Goal: Task Accomplishment & Management: Complete application form

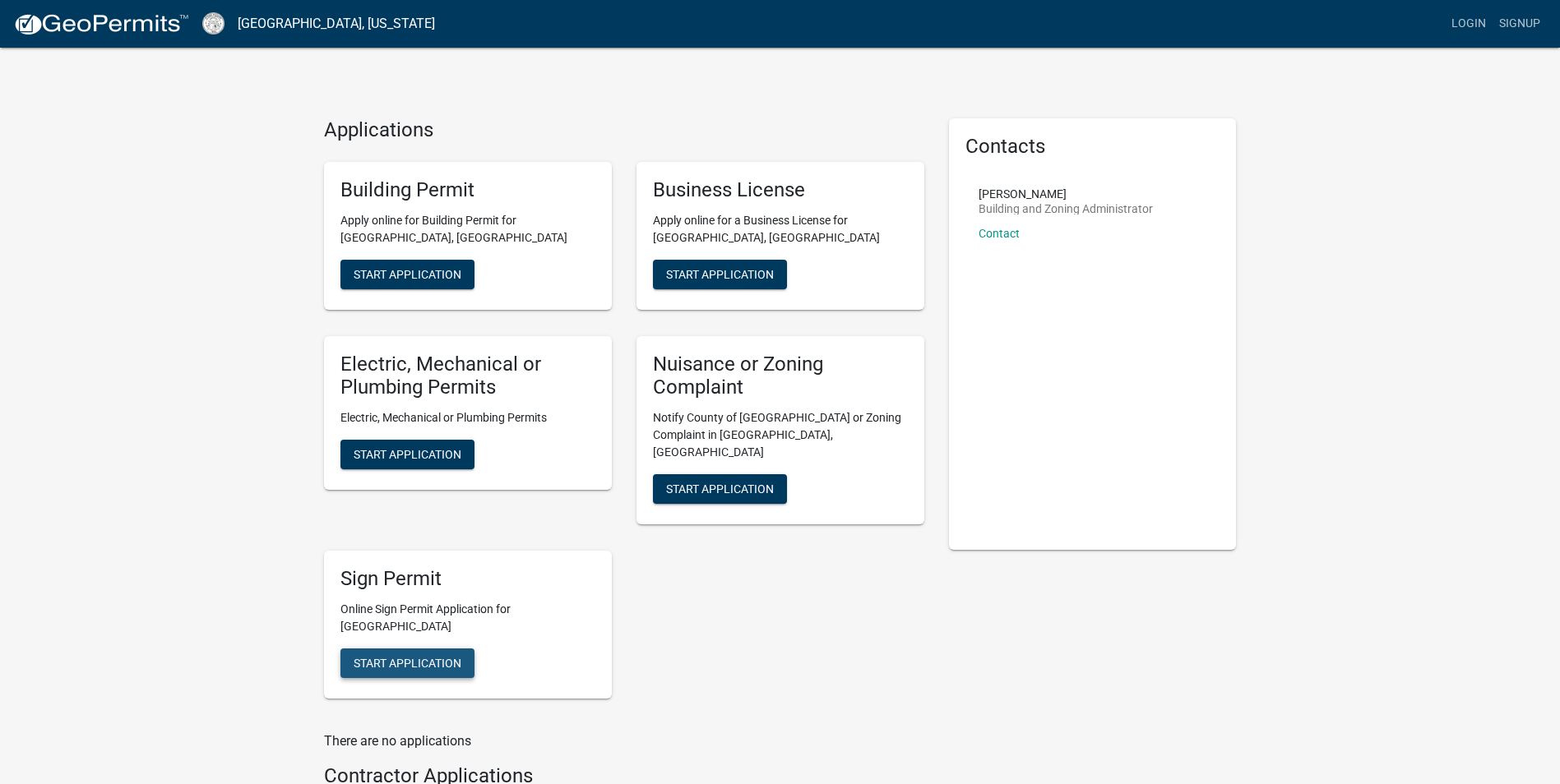
click at [408, 656] on span "Start Application" at bounding box center [408, 662] width 108 height 13
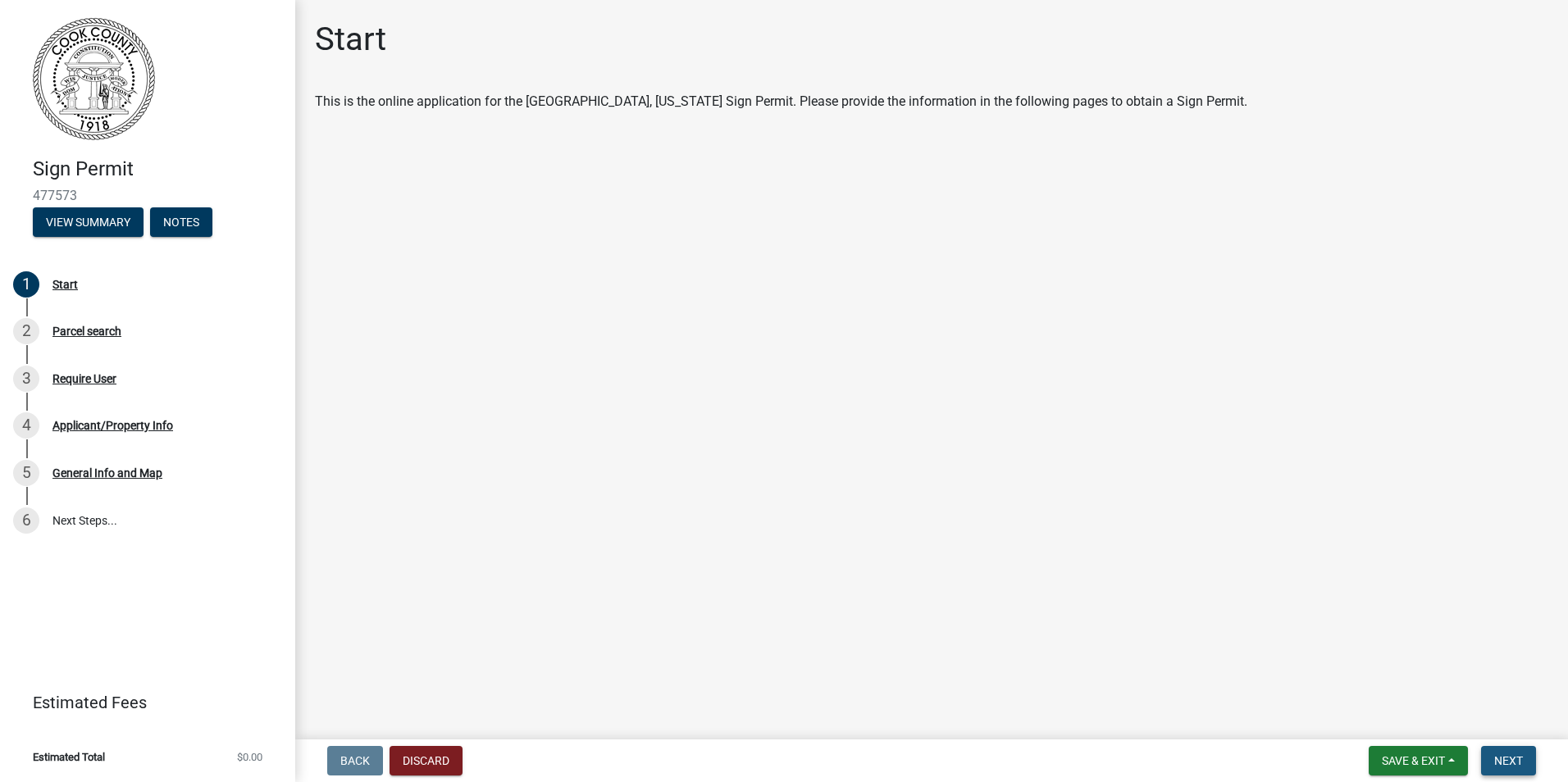
click at [1512, 755] on span "Next" at bounding box center [1507, 760] width 29 height 13
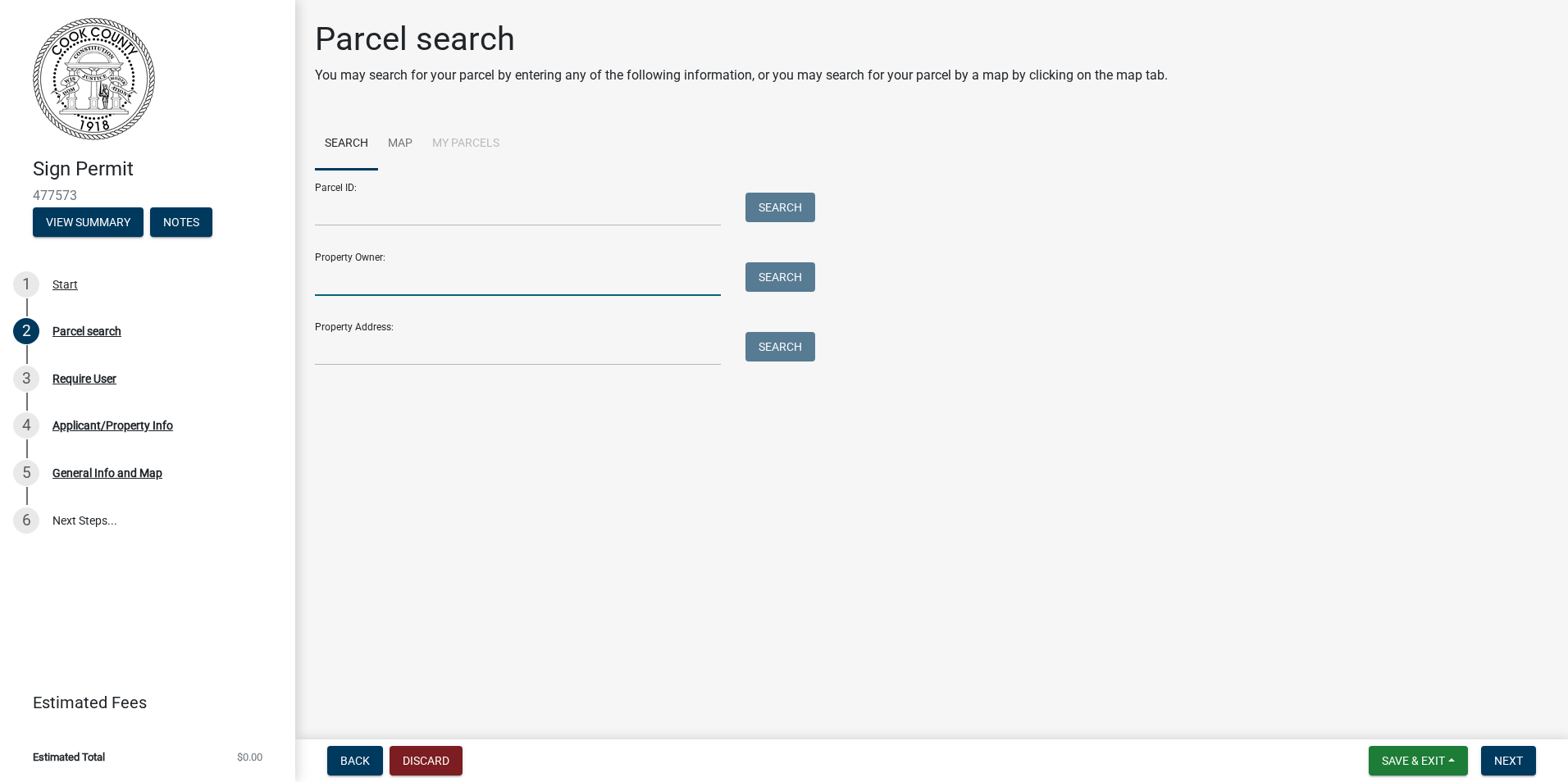
click at [367, 281] on input "Property Owner:" at bounding box center [517, 279] width 406 height 34
type input "Williams Investment"
click at [348, 355] on input "Property Address:" at bounding box center [517, 349] width 406 height 34
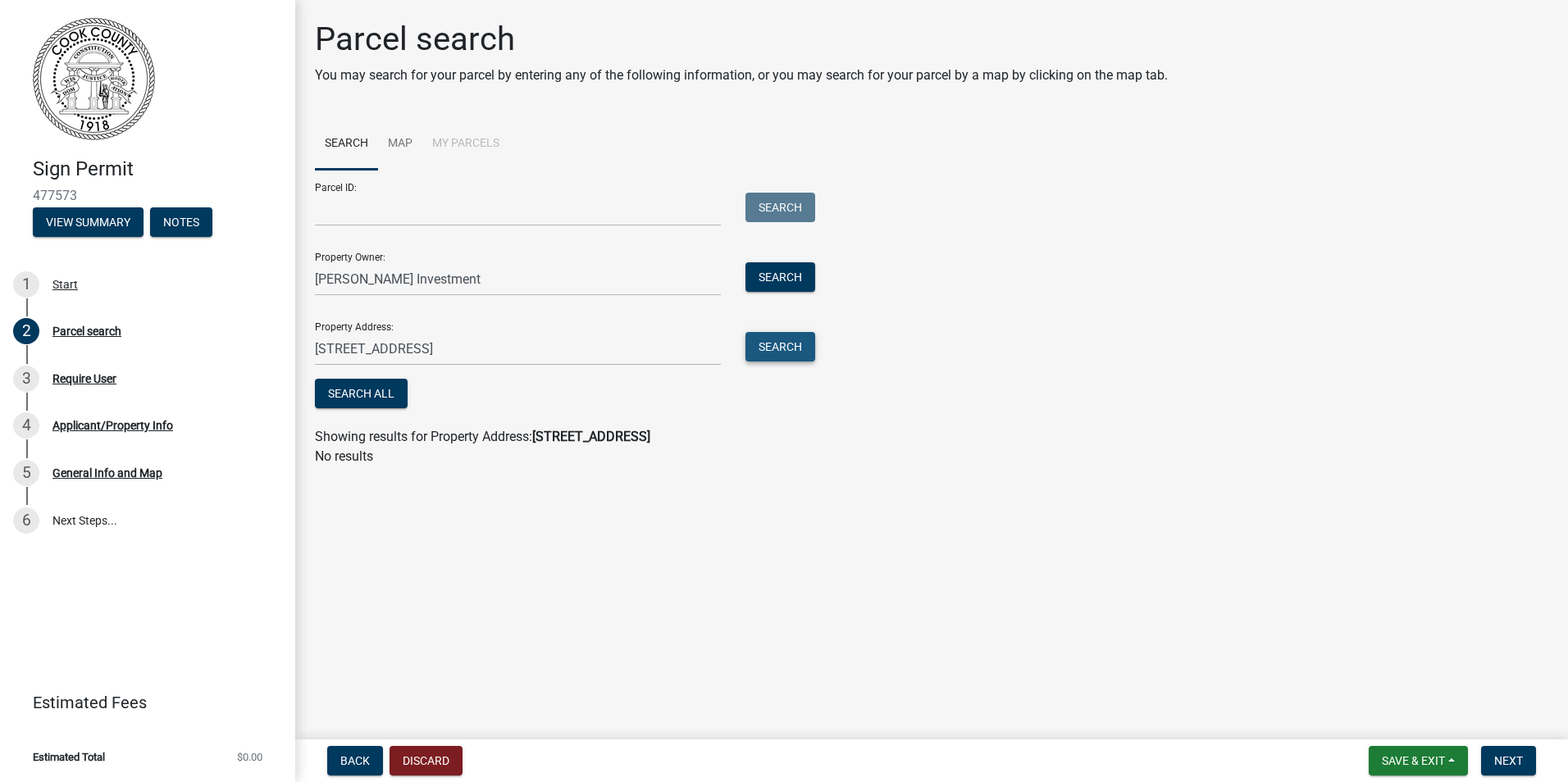
click at [778, 342] on button "Search" at bounding box center [780, 347] width 69 height 29
click at [760, 444] on div "Showing results for Property Address: 1203 4th St Adel Ga 31620" at bounding box center [931, 437] width 1233 height 20
click at [486, 346] on input "1203 4th St Adel Ga 31620" at bounding box center [517, 349] width 406 height 34
type input "1203 4th St"
click at [793, 347] on button "Search" at bounding box center [780, 347] width 69 height 29
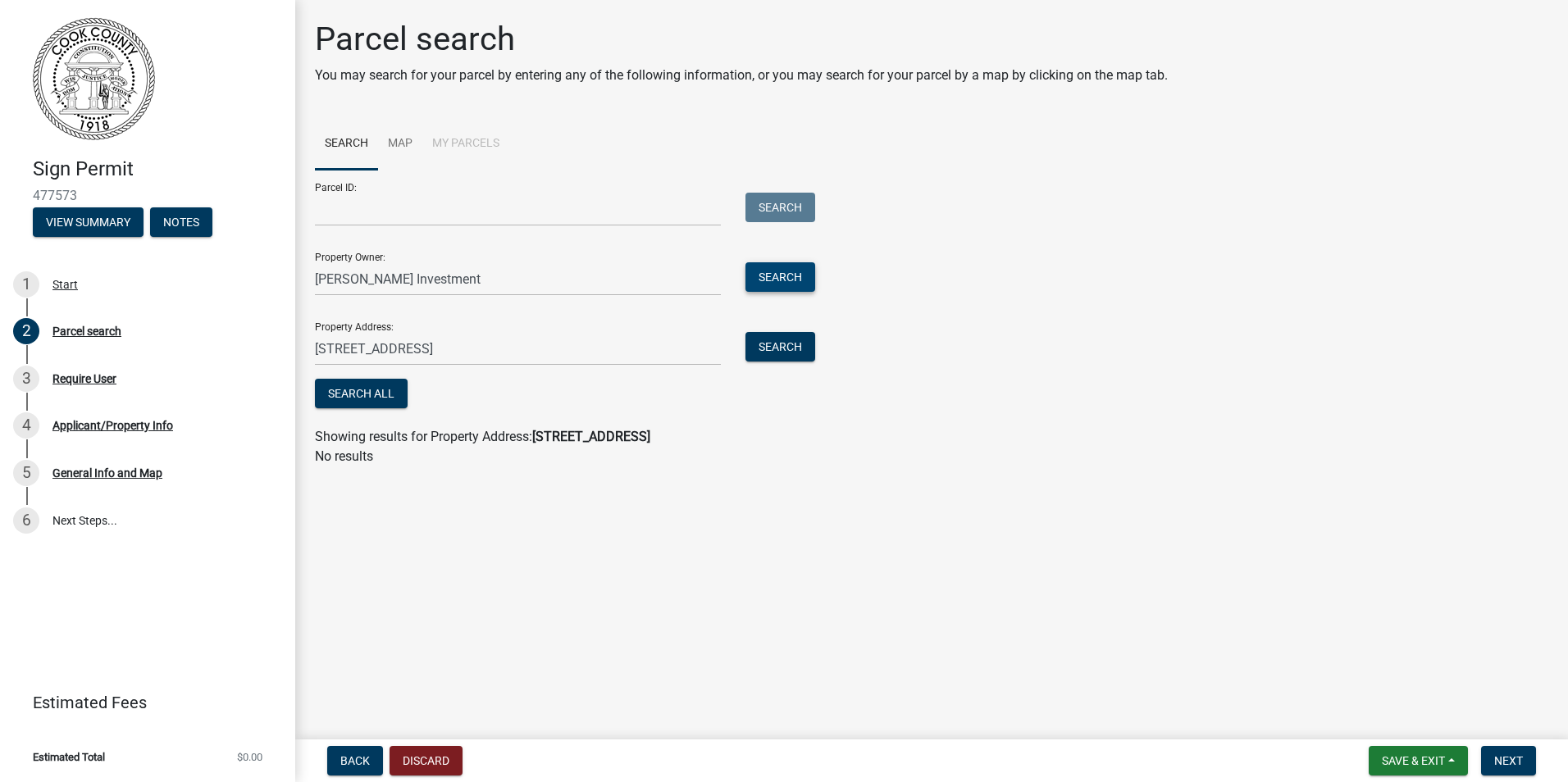
click at [785, 276] on button "Search" at bounding box center [780, 277] width 69 height 29
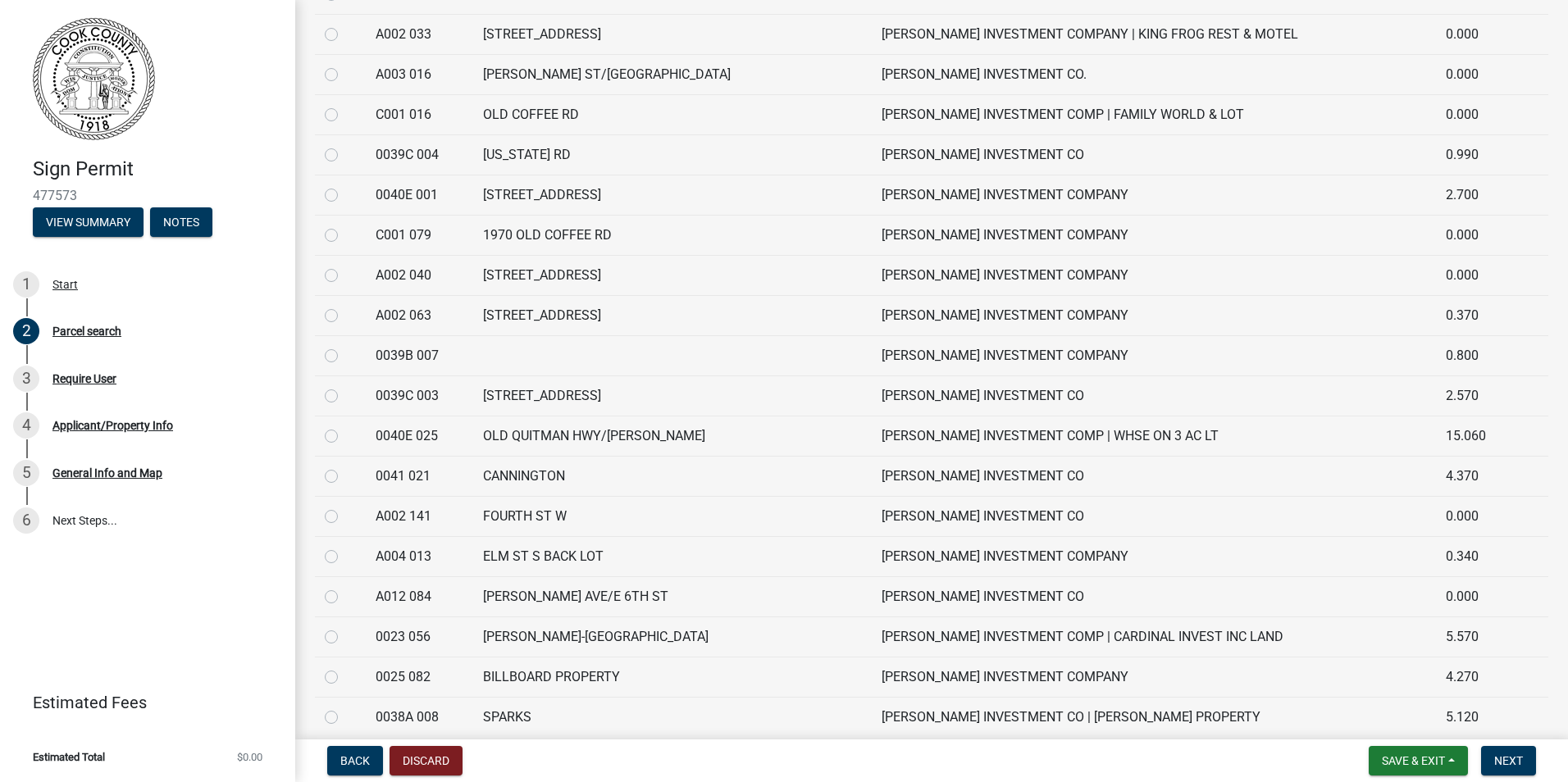
scroll to position [1640, 0]
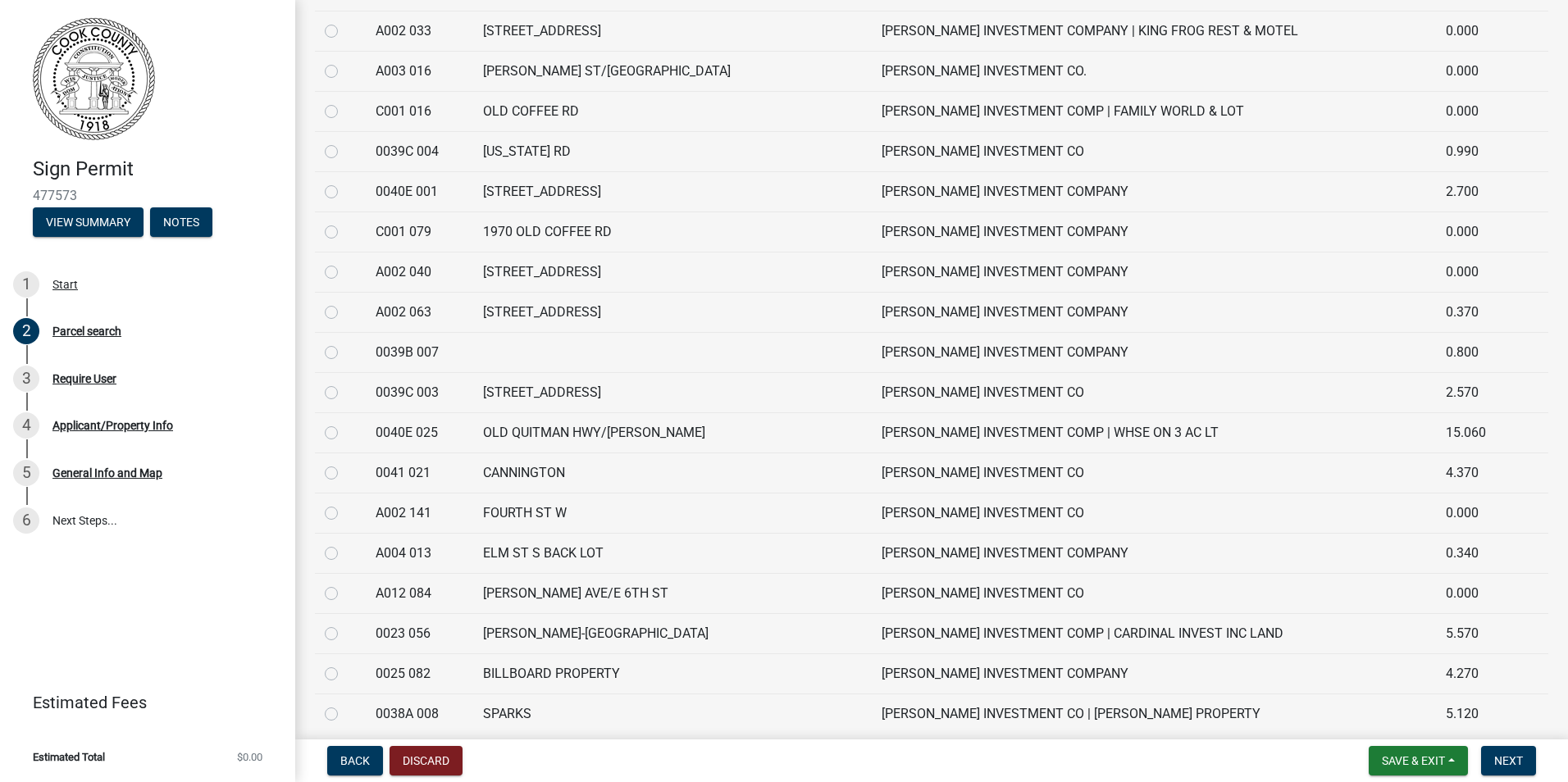
click at [871, 515] on td "WILLIAMS INVESTMENT CO" at bounding box center [1153, 512] width 564 height 40
click at [567, 511] on td "FOURTH ST W" at bounding box center [646, 512] width 346 height 40
drag, startPoint x: 567, startPoint y: 511, endPoint x: 538, endPoint y: 508, distance: 29.2
click at [539, 510] on td "FOURTH ST W" at bounding box center [646, 512] width 346 height 40
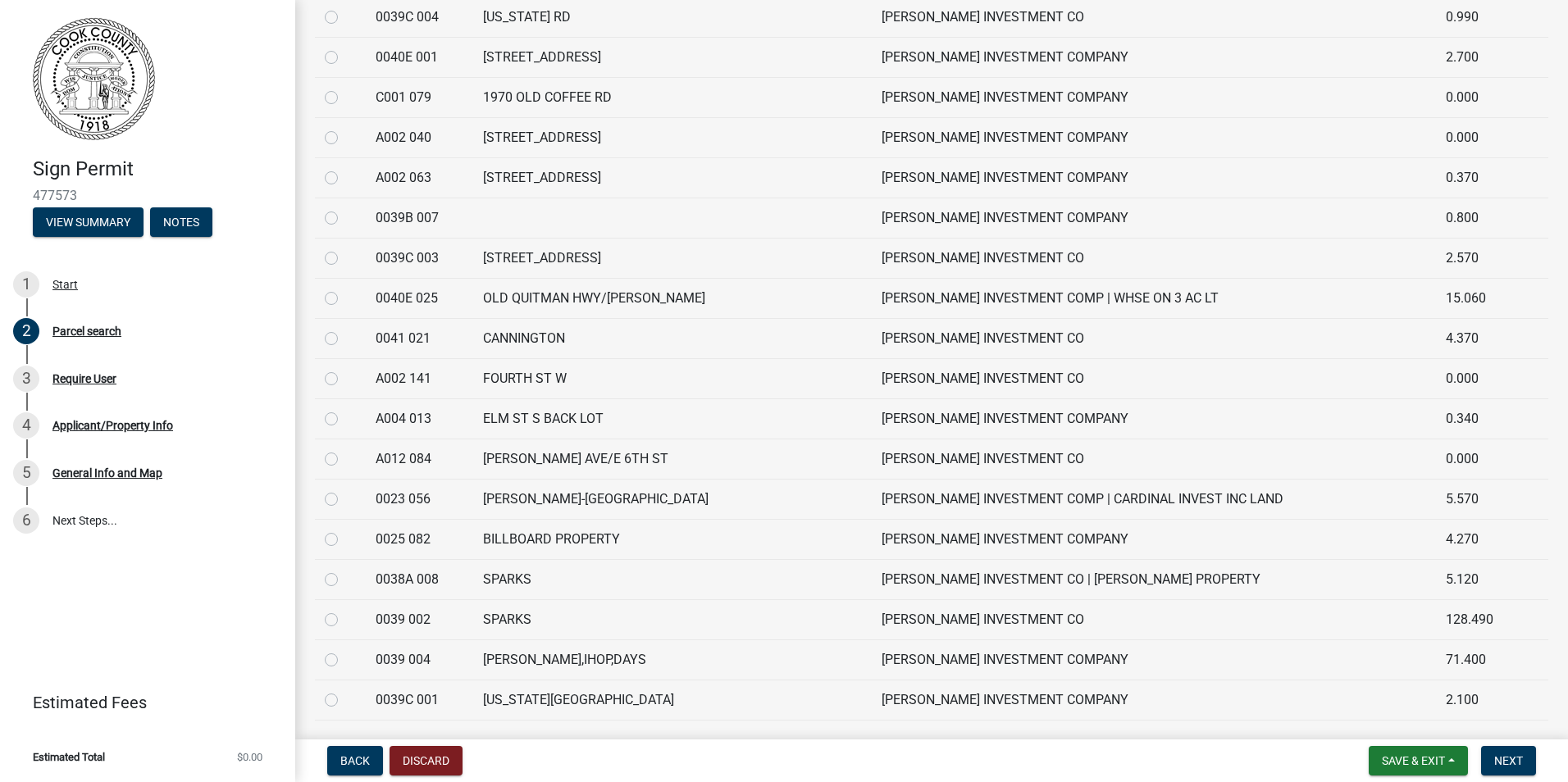
scroll to position [1804, 0]
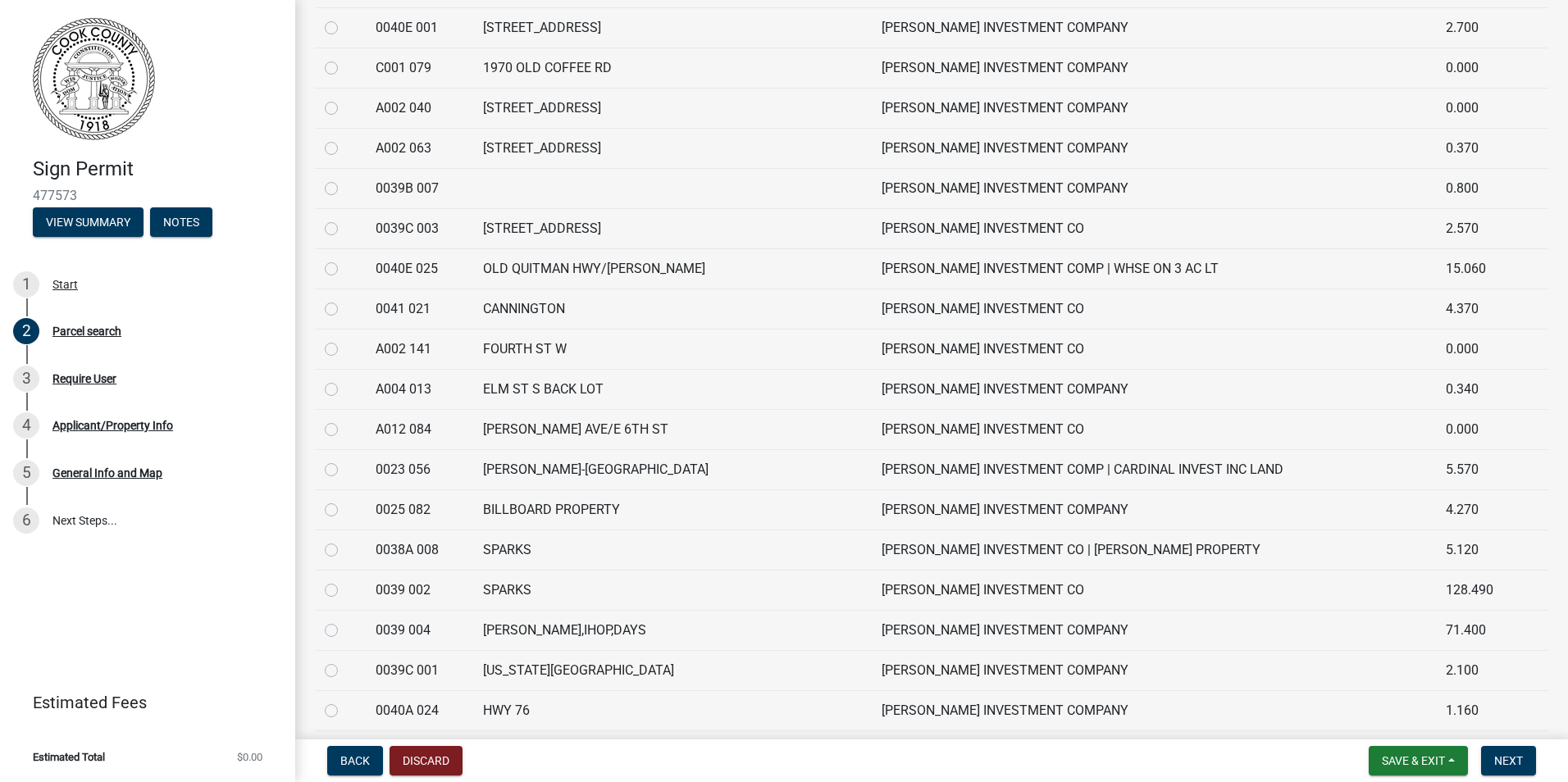
click at [344, 340] on label at bounding box center [344, 340] width 0 height 0
click at [344, 349] on 141 "radio" at bounding box center [349, 345] width 10 height 10
radio 141 "true"
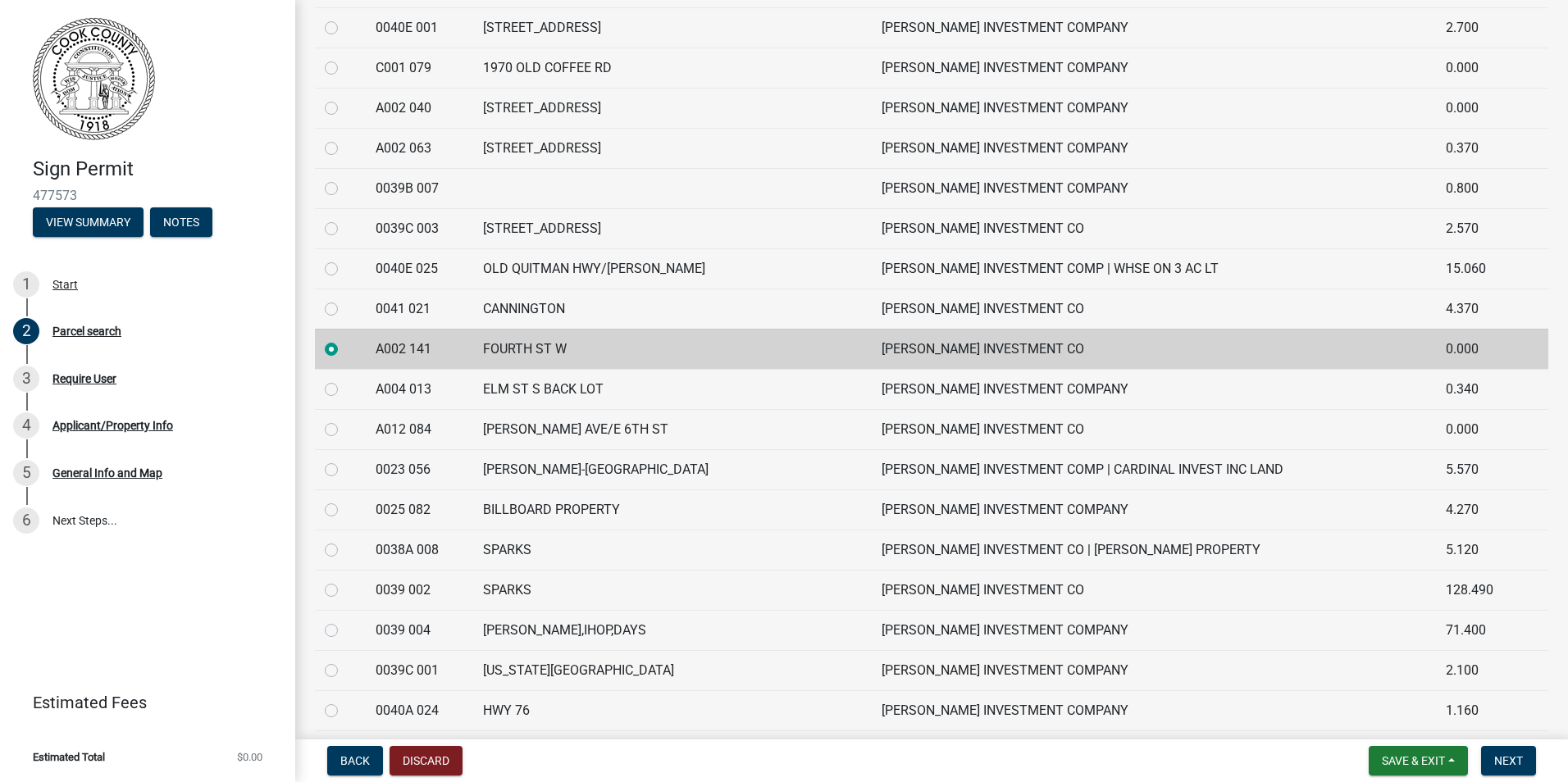
click at [344, 340] on label at bounding box center [344, 340] width 0 height 0
click at [344, 349] on 141 "radio" at bounding box center [349, 345] width 10 height 10
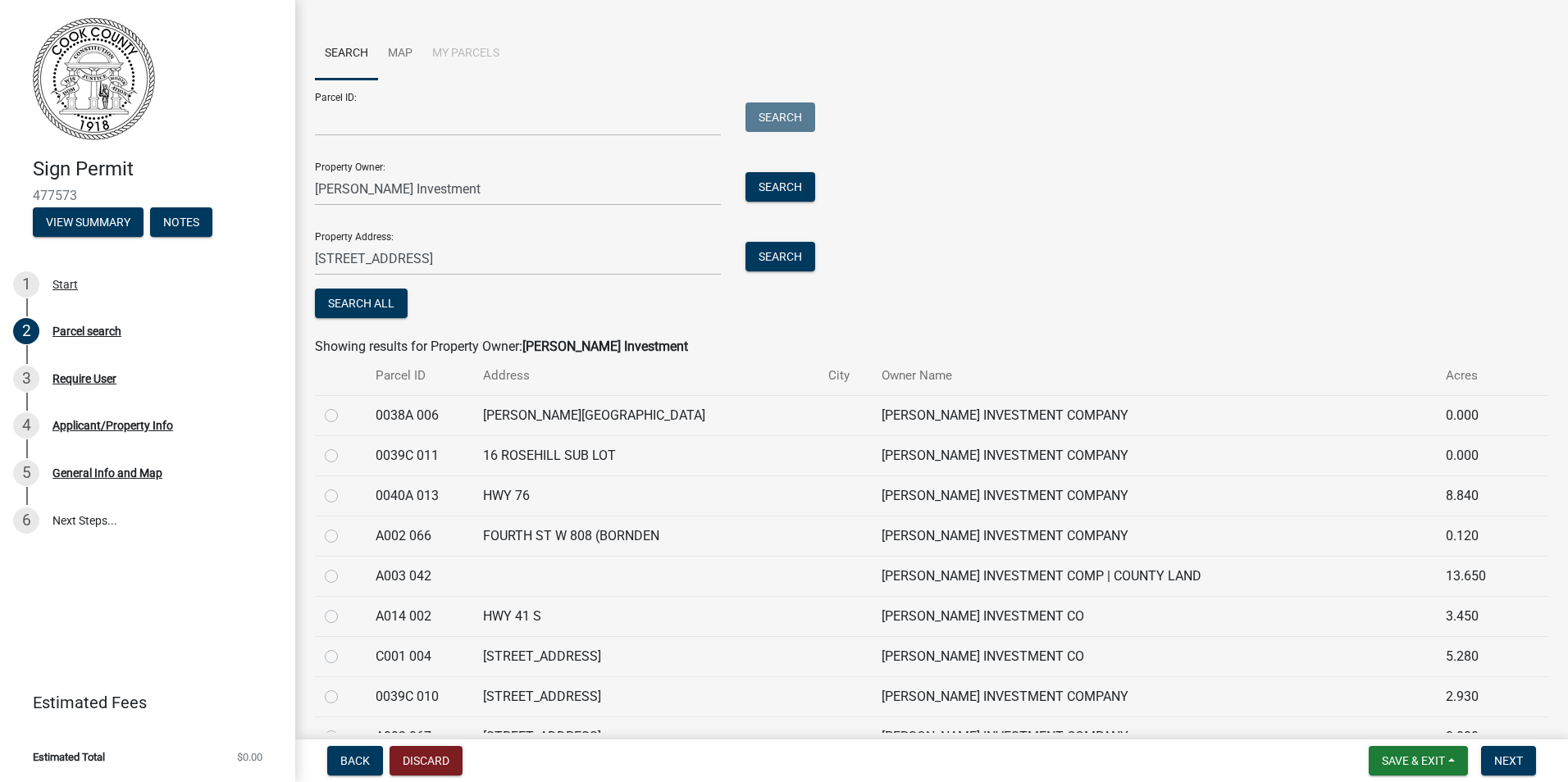
scroll to position [0, 0]
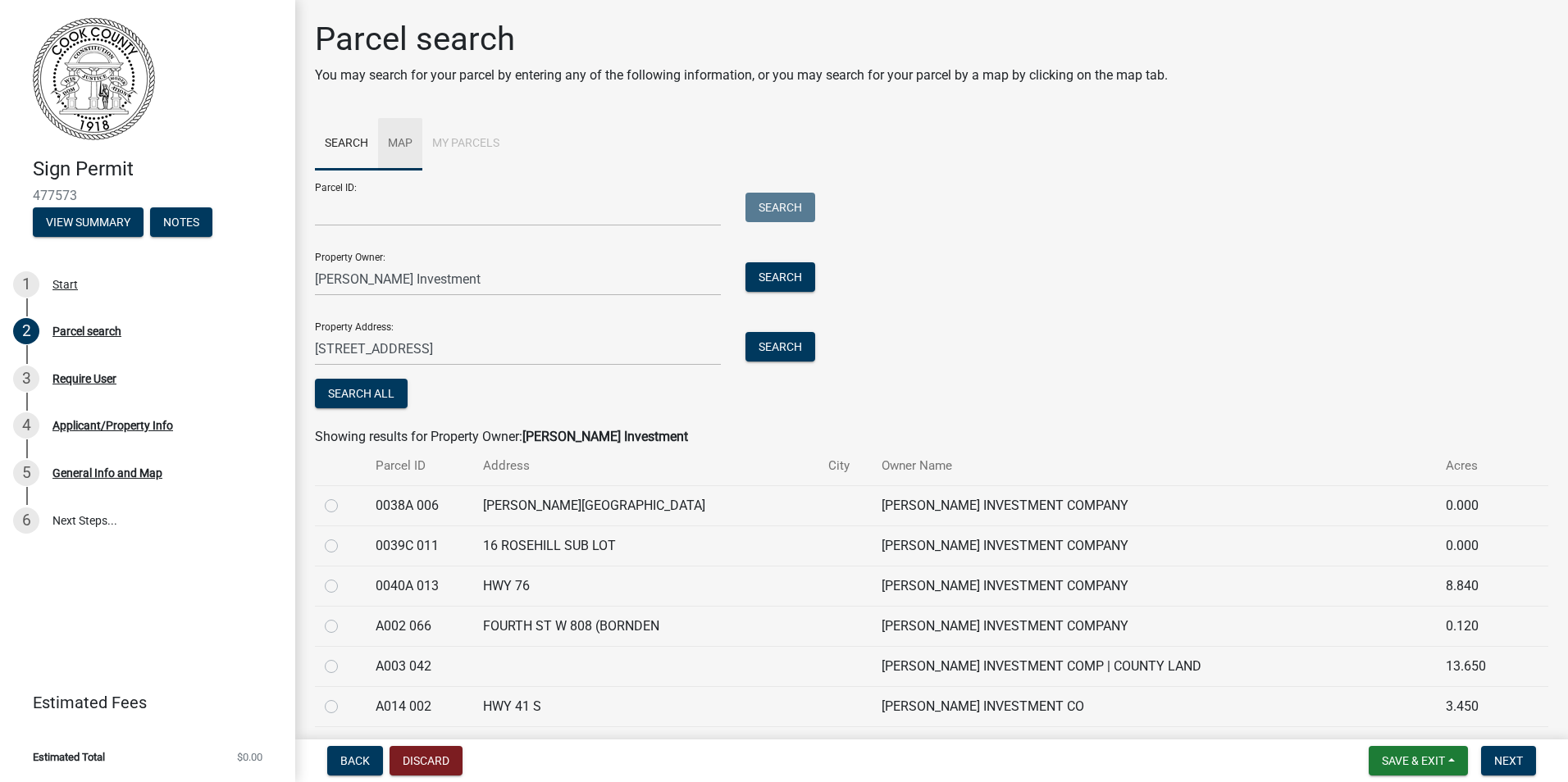
click at [408, 147] on link "Map" at bounding box center [400, 144] width 44 height 53
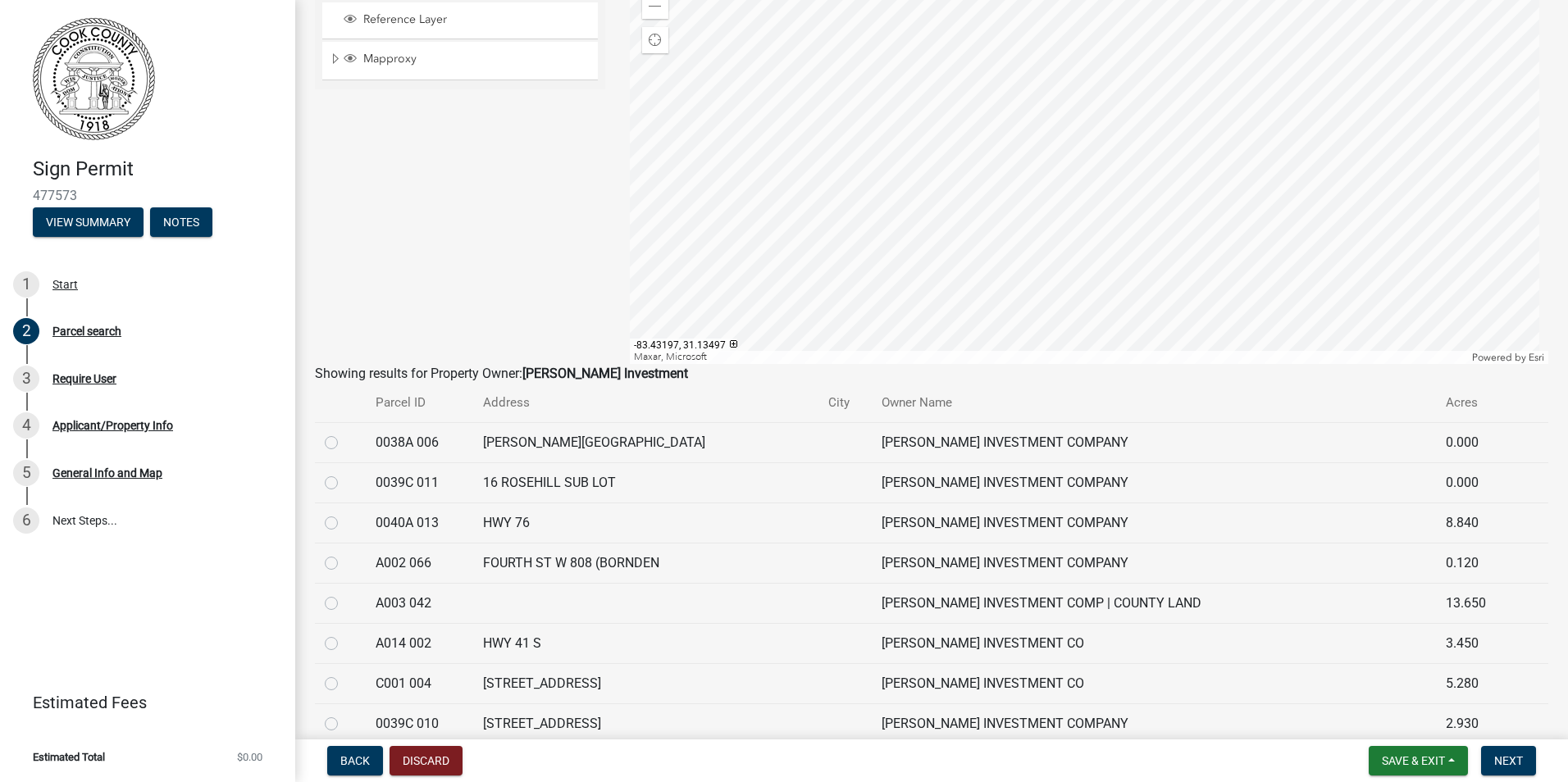
scroll to position [164, 0]
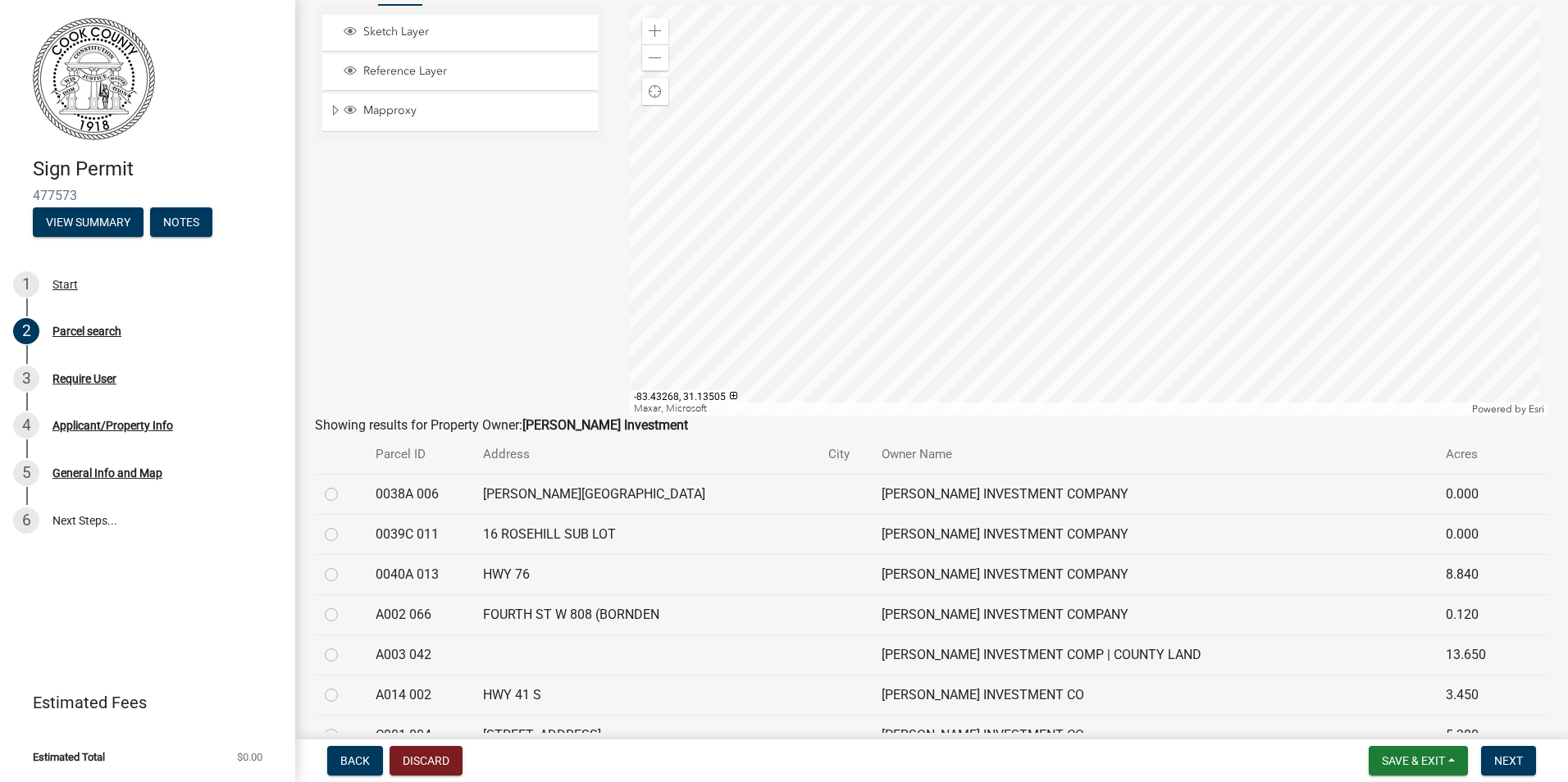
click at [713, 250] on div at bounding box center [1089, 211] width 919 height 410
click at [655, 32] on span at bounding box center [654, 30] width 13 height 13
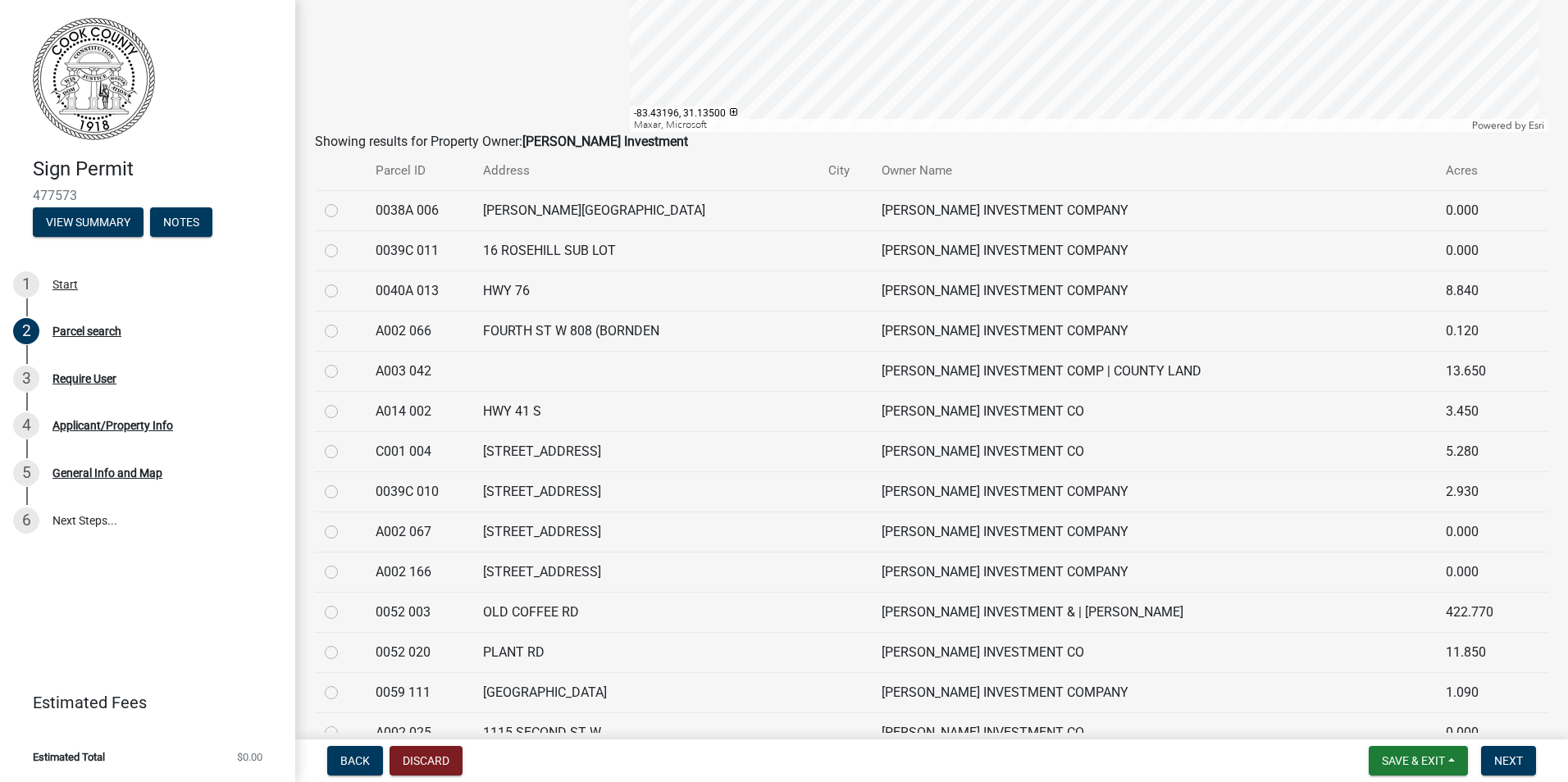
scroll to position [410, 0]
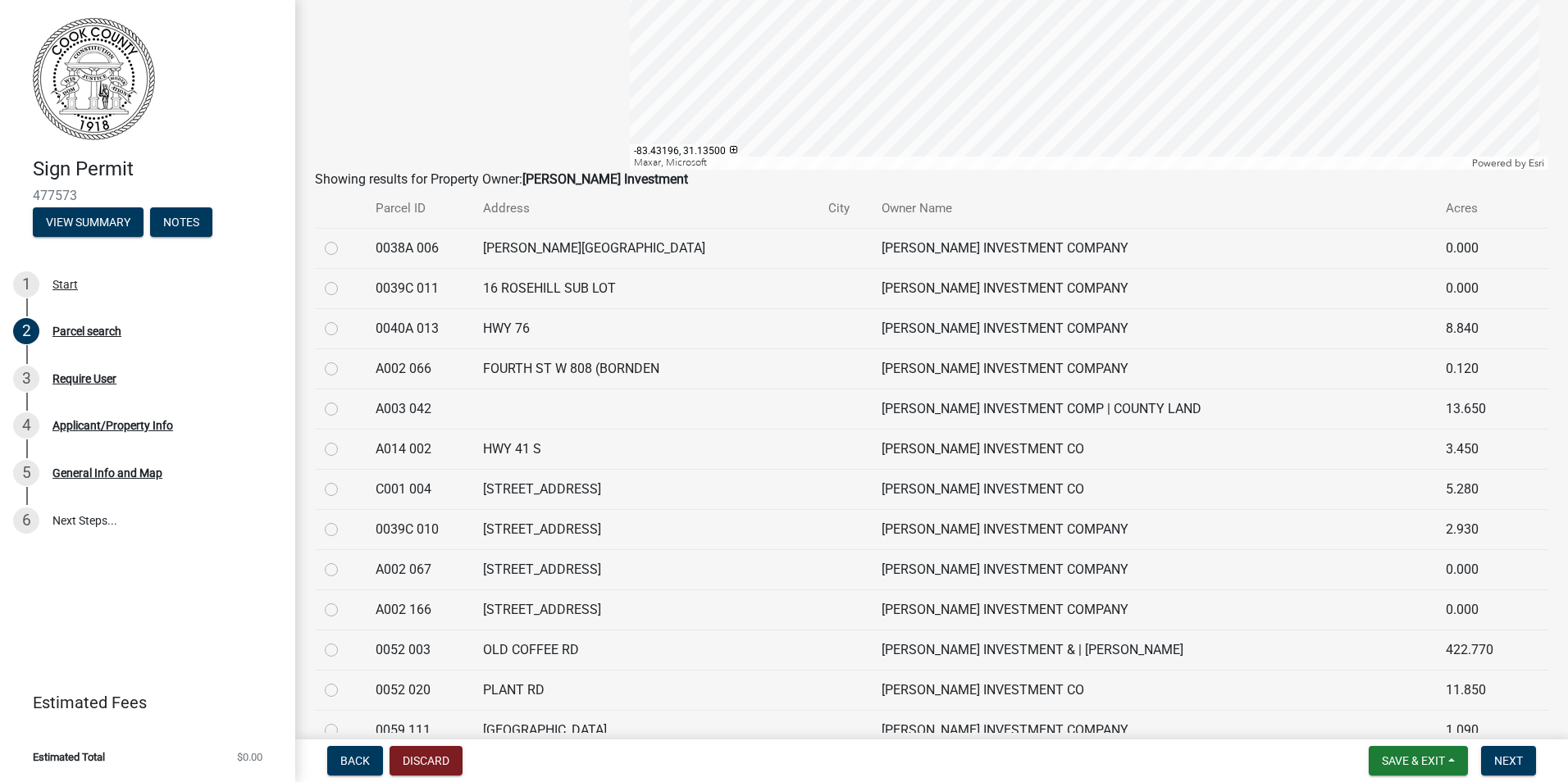
click at [344, 359] on label at bounding box center [344, 359] width 0 height 0
click at [344, 368] on 066 "radio" at bounding box center [349, 364] width 10 height 10
radio 066 "true"
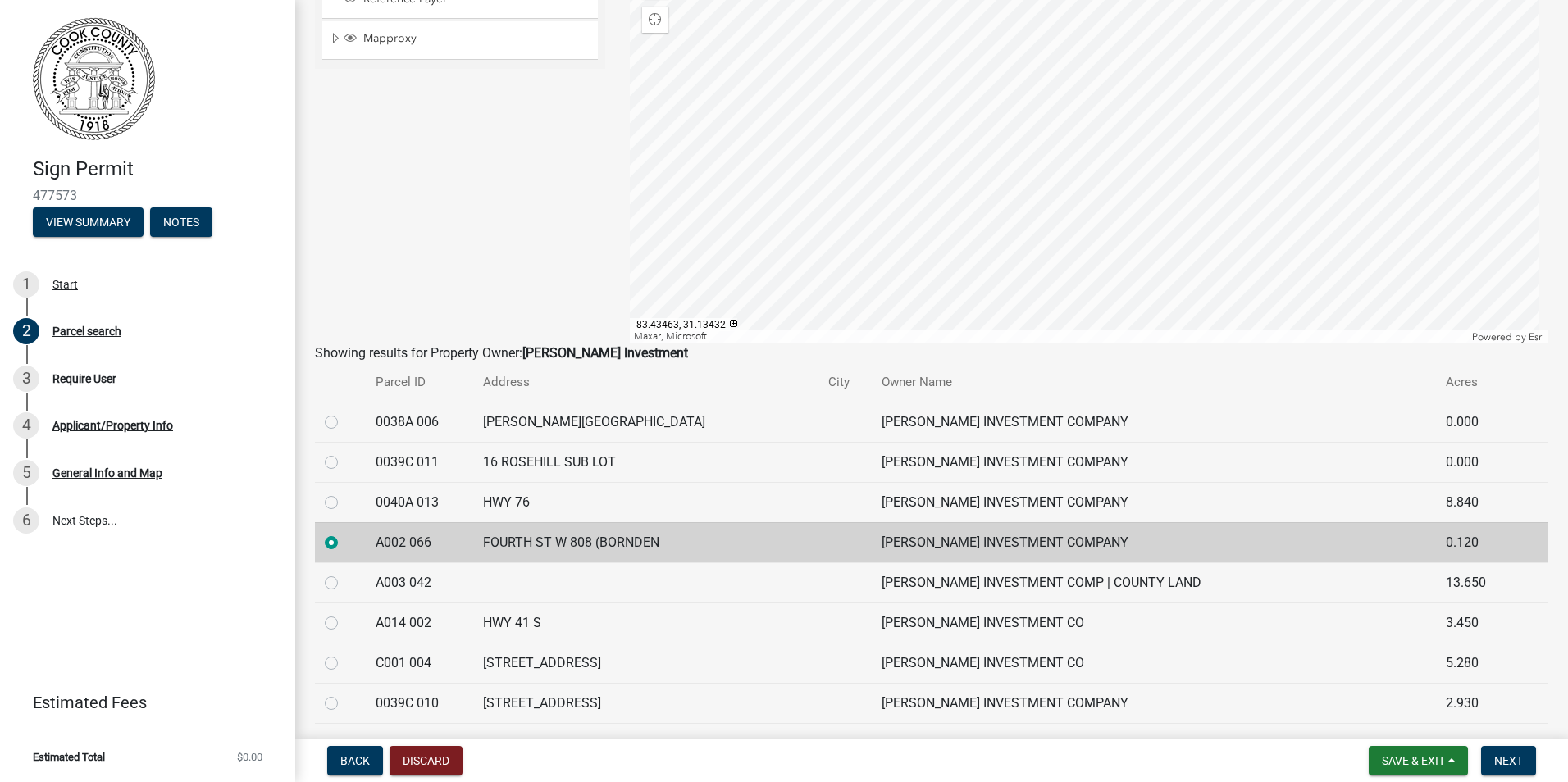
scroll to position [246, 0]
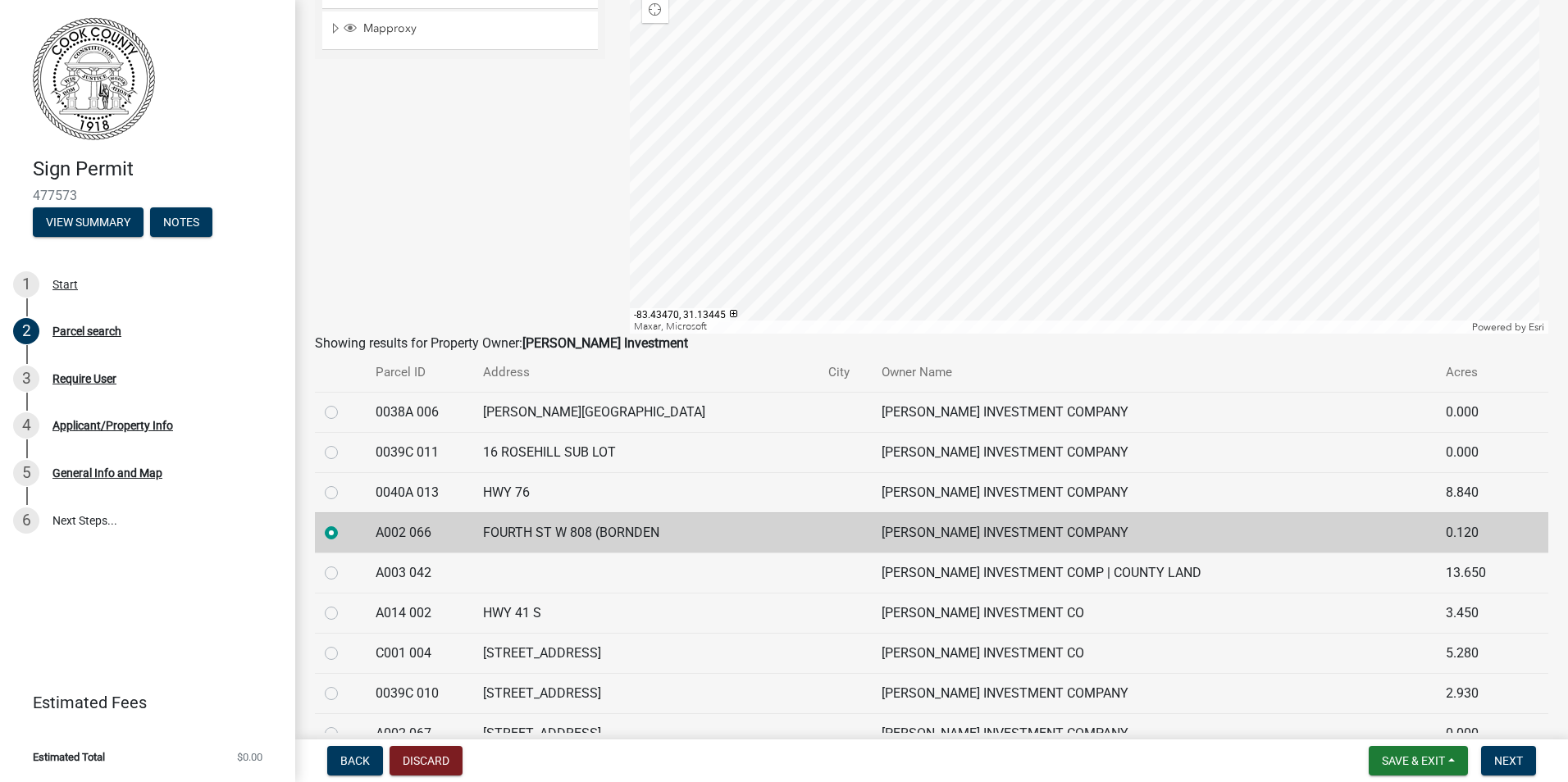
click at [1080, 152] on div at bounding box center [1089, 128] width 919 height 410
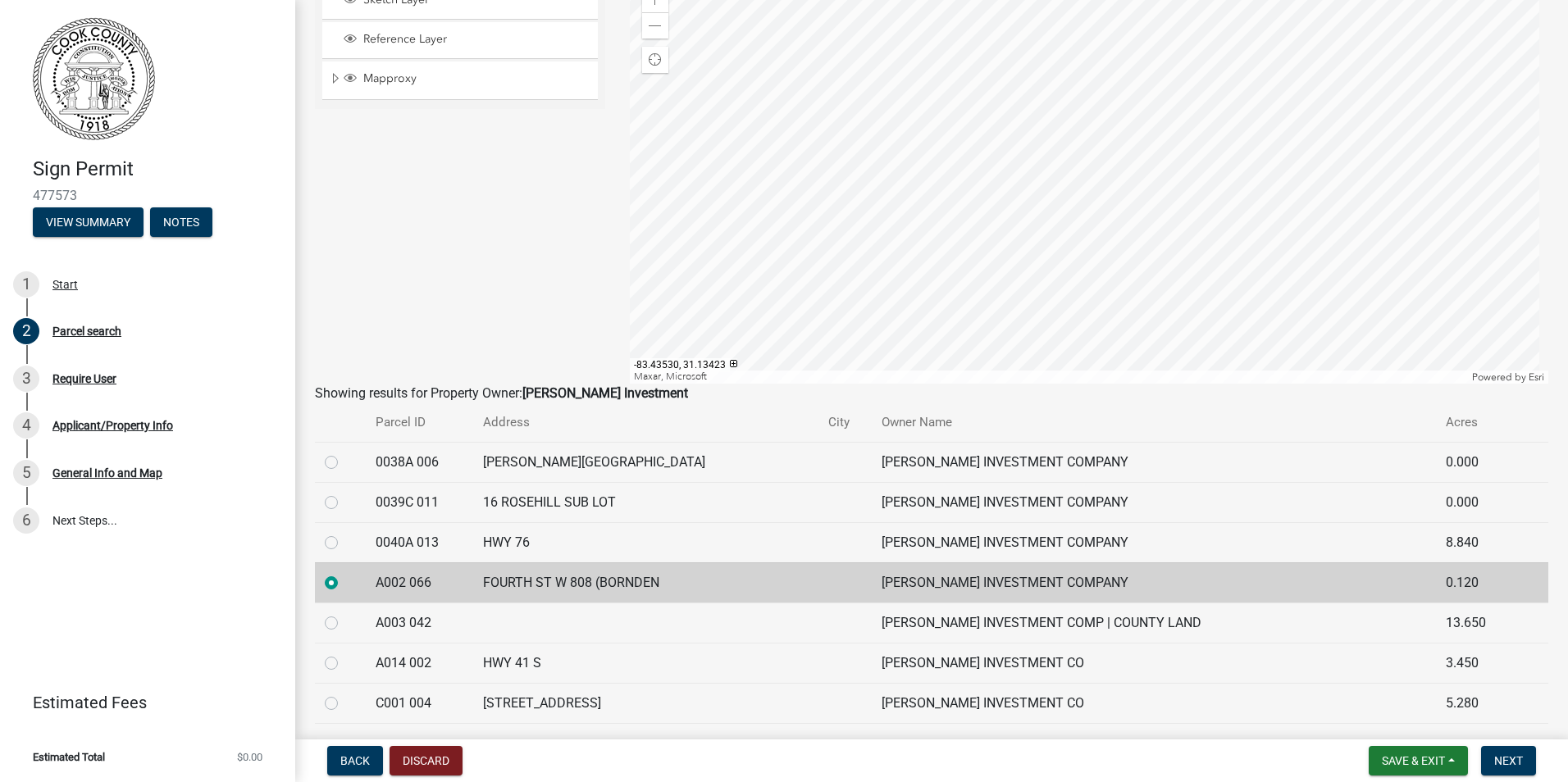
scroll to position [82, 0]
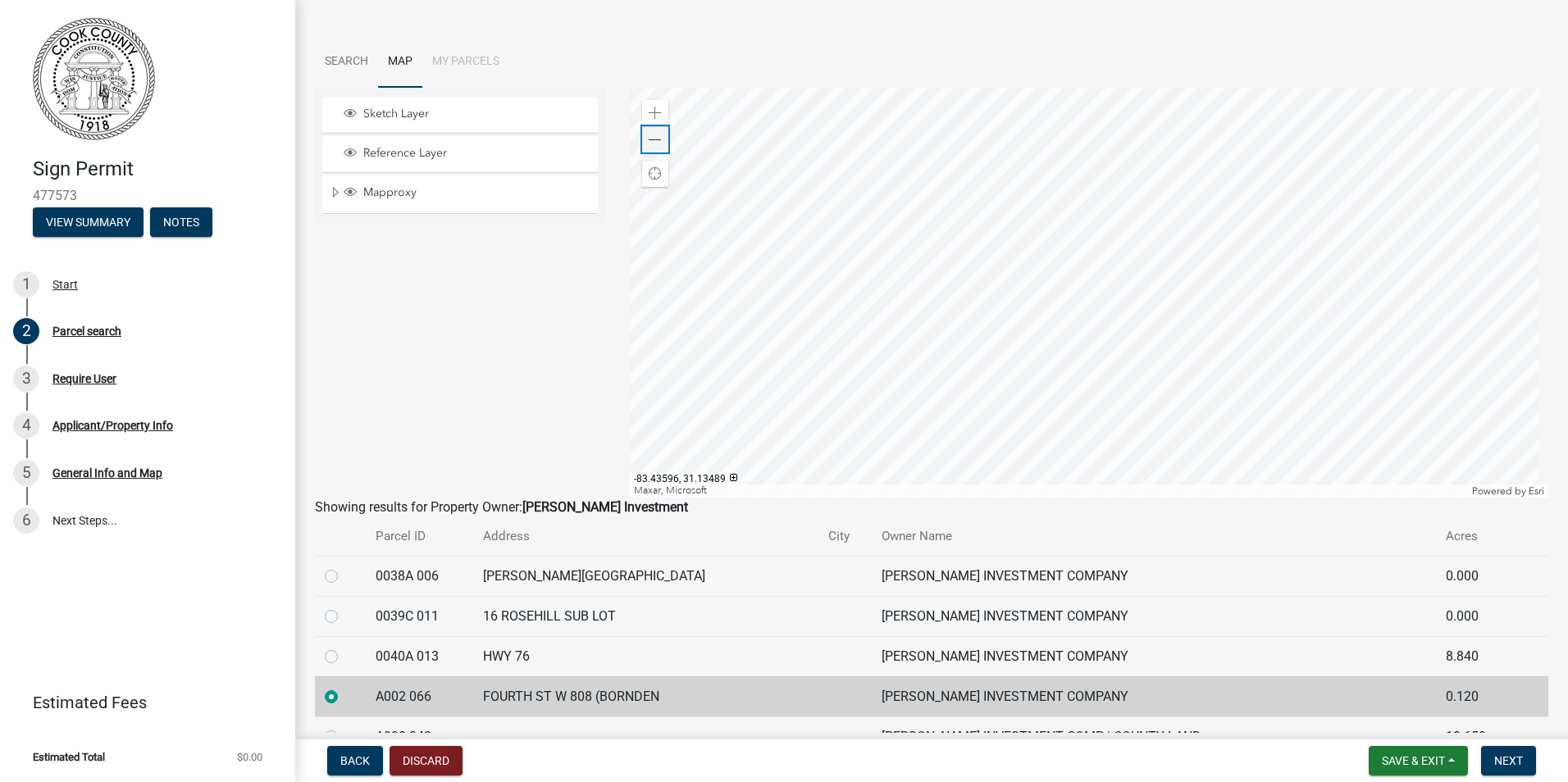
click at [654, 138] on span at bounding box center [654, 140] width 13 height 13
click at [929, 371] on div at bounding box center [1089, 292] width 919 height 410
click at [1120, 264] on div at bounding box center [1089, 292] width 919 height 410
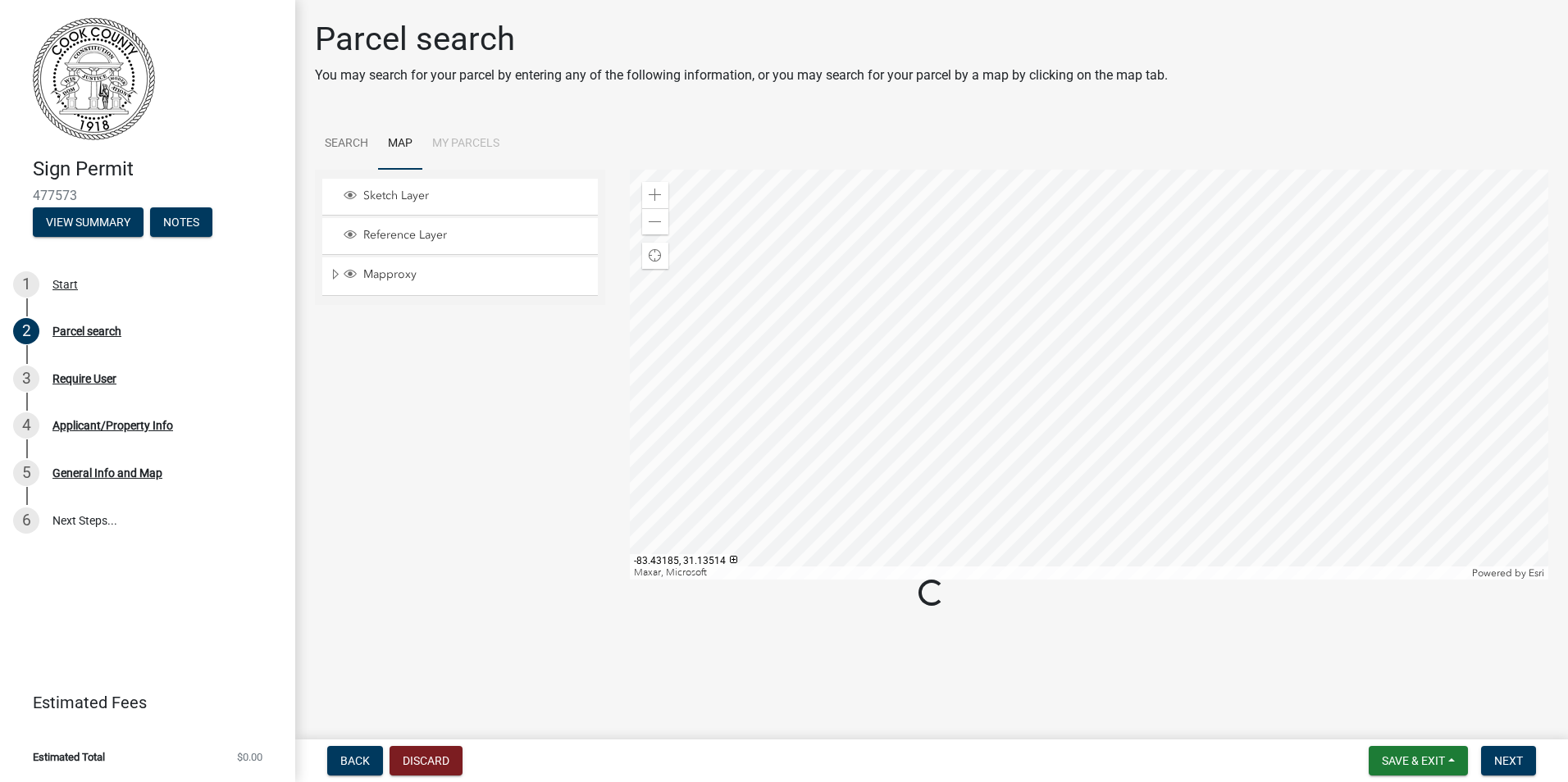
scroll to position [0, 0]
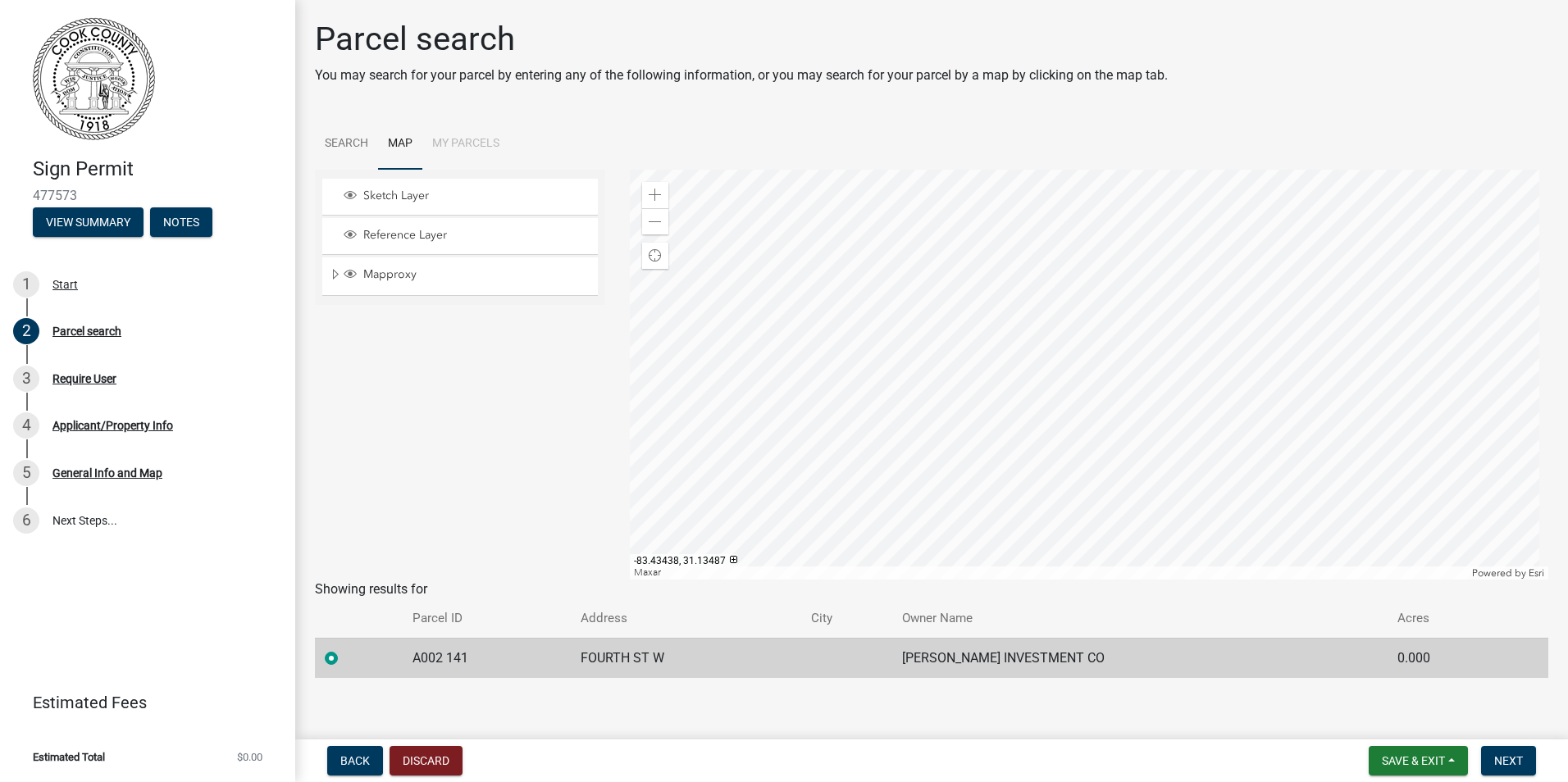
click at [1187, 419] on div at bounding box center [1089, 375] width 919 height 410
click at [811, 382] on div at bounding box center [1089, 375] width 919 height 410
click at [1097, 387] on div at bounding box center [1089, 375] width 919 height 410
click at [949, 353] on div at bounding box center [1089, 375] width 919 height 410
click at [979, 368] on div at bounding box center [1089, 375] width 919 height 410
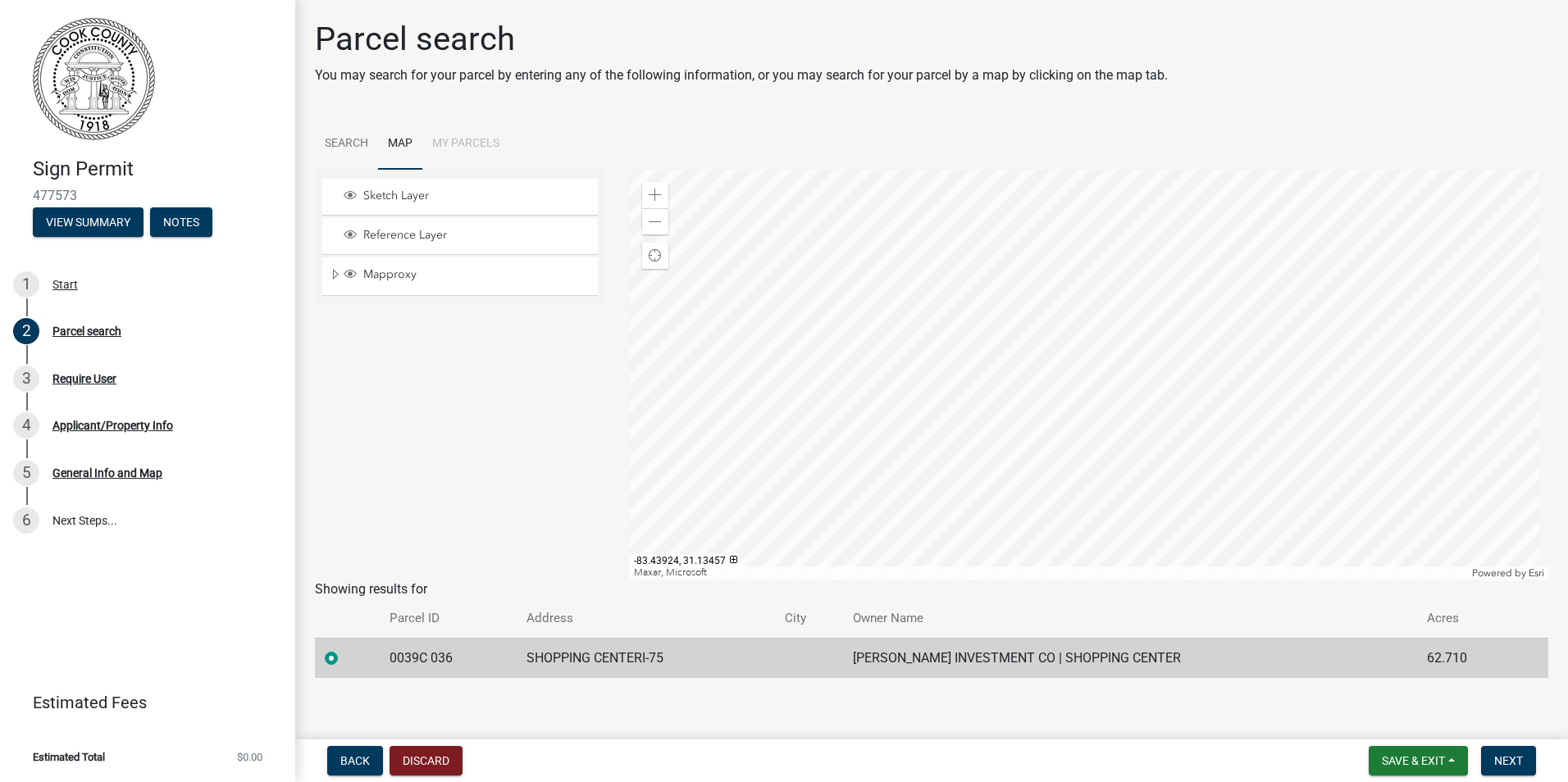
click at [969, 262] on div at bounding box center [1089, 375] width 919 height 410
click at [1038, 580] on div at bounding box center [1089, 375] width 919 height 410
click at [992, 523] on div at bounding box center [1089, 375] width 919 height 410
click at [354, 761] on span "Back" at bounding box center [355, 760] width 29 height 13
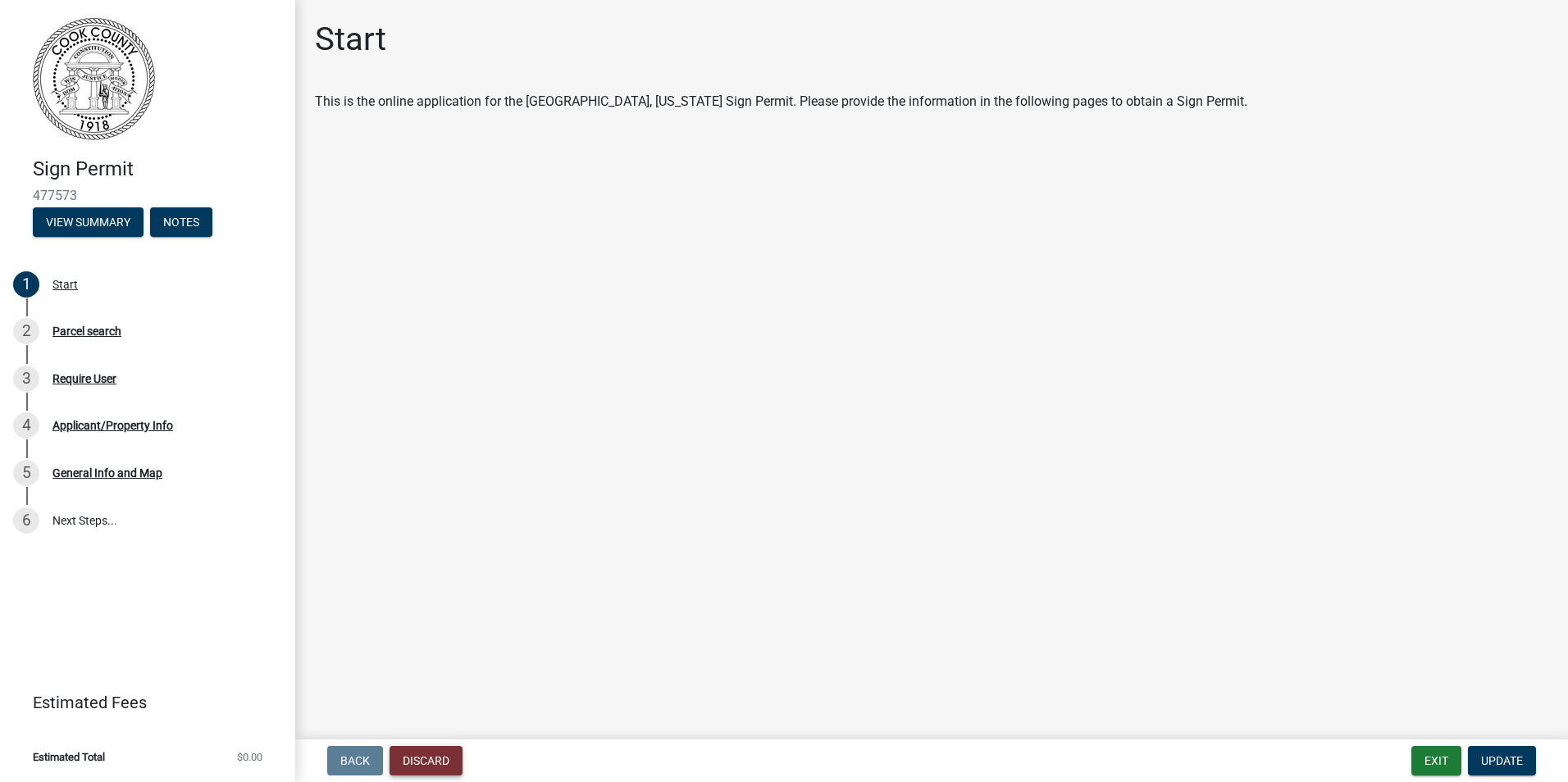
click at [406, 758] on button "Discard" at bounding box center [426, 761] width 73 height 29
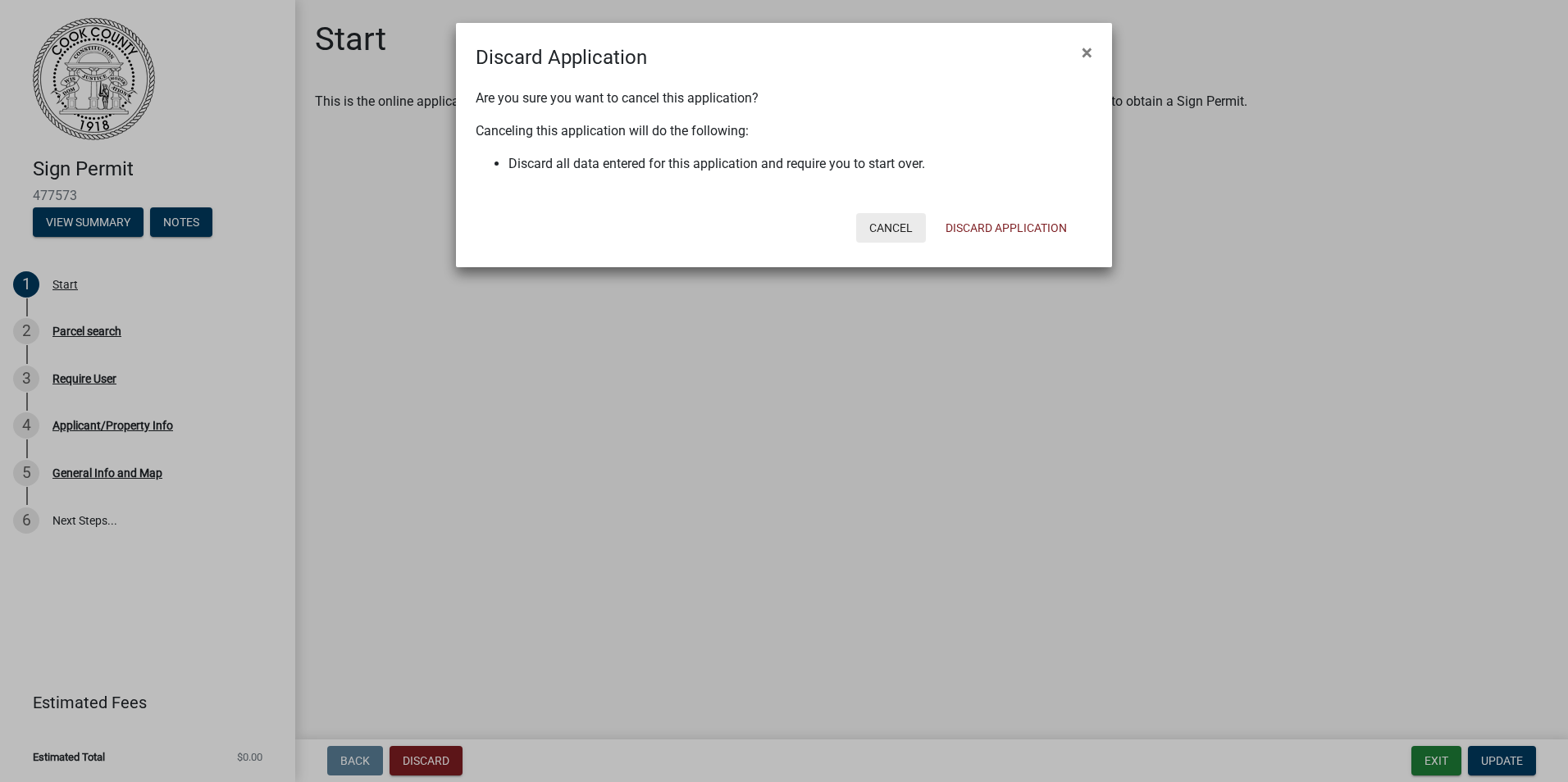
click at [902, 230] on button "Cancel" at bounding box center [891, 228] width 69 height 29
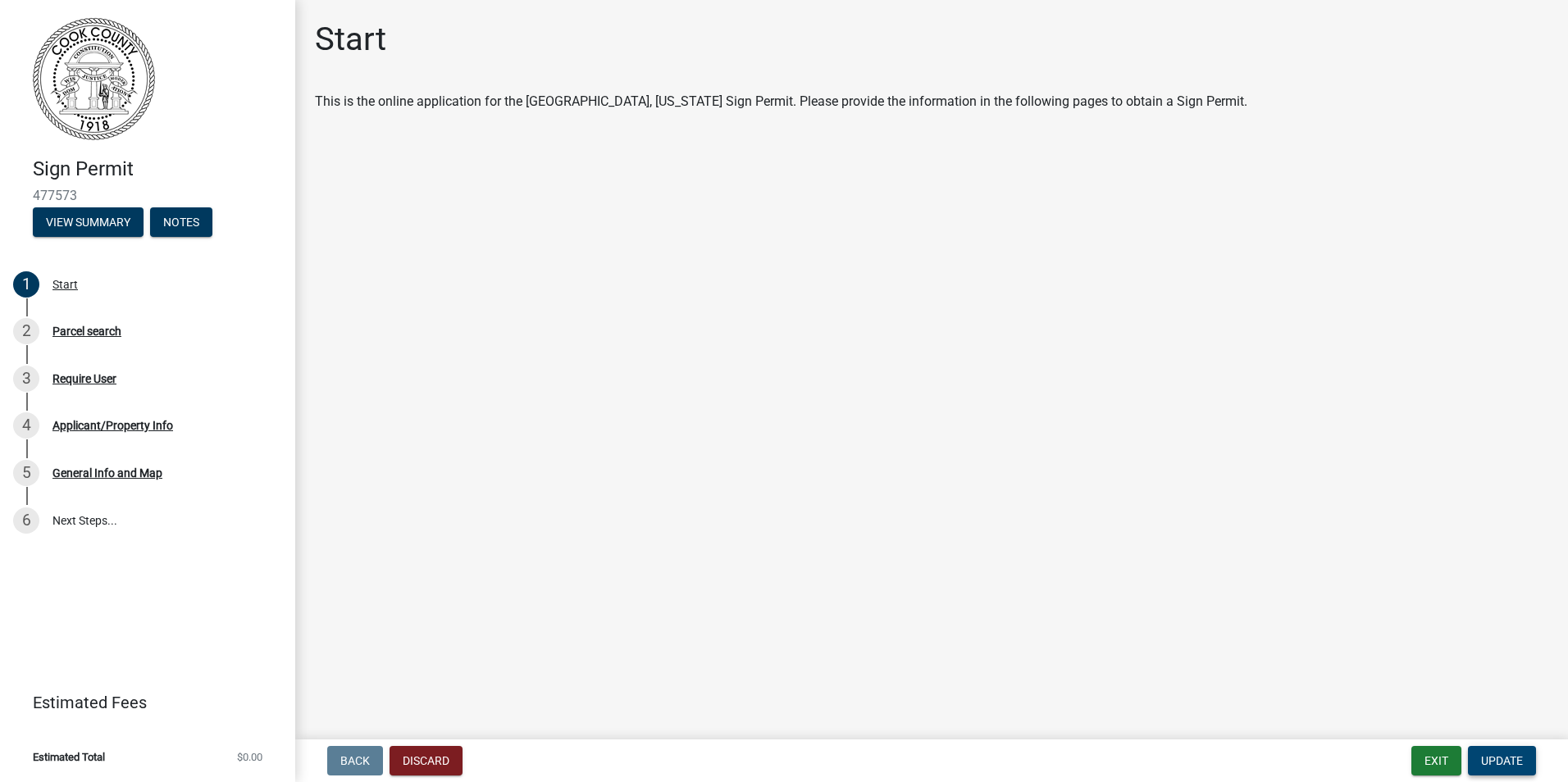
click at [1498, 758] on span "Update" at bounding box center [1501, 760] width 42 height 13
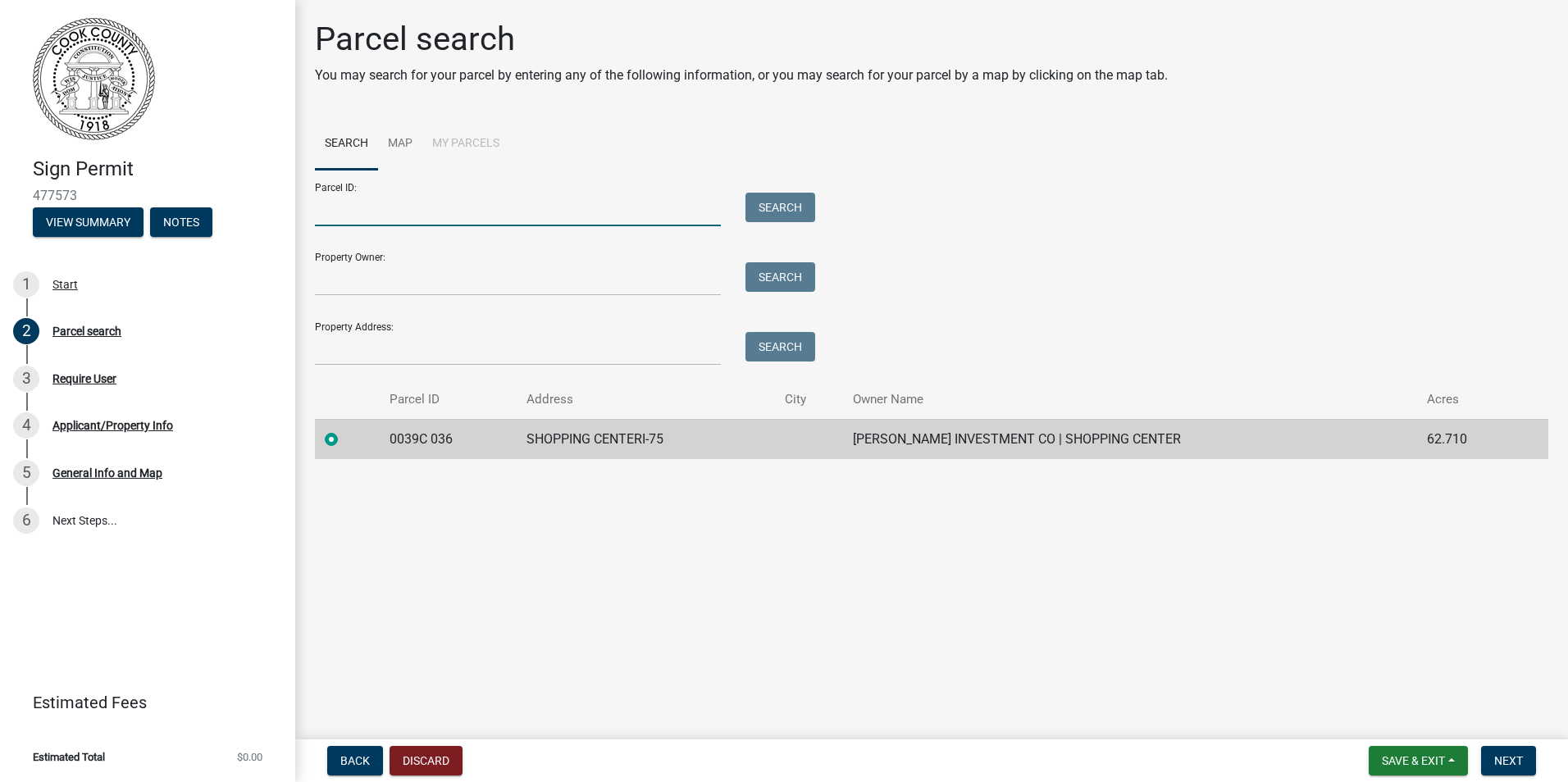
click at [342, 205] on input "Parcel ID:" at bounding box center [517, 209] width 406 height 34
type input "0039 C036"
click at [342, 283] on input "Property Owner:" at bounding box center [517, 279] width 406 height 34
type input "Williams Investment"
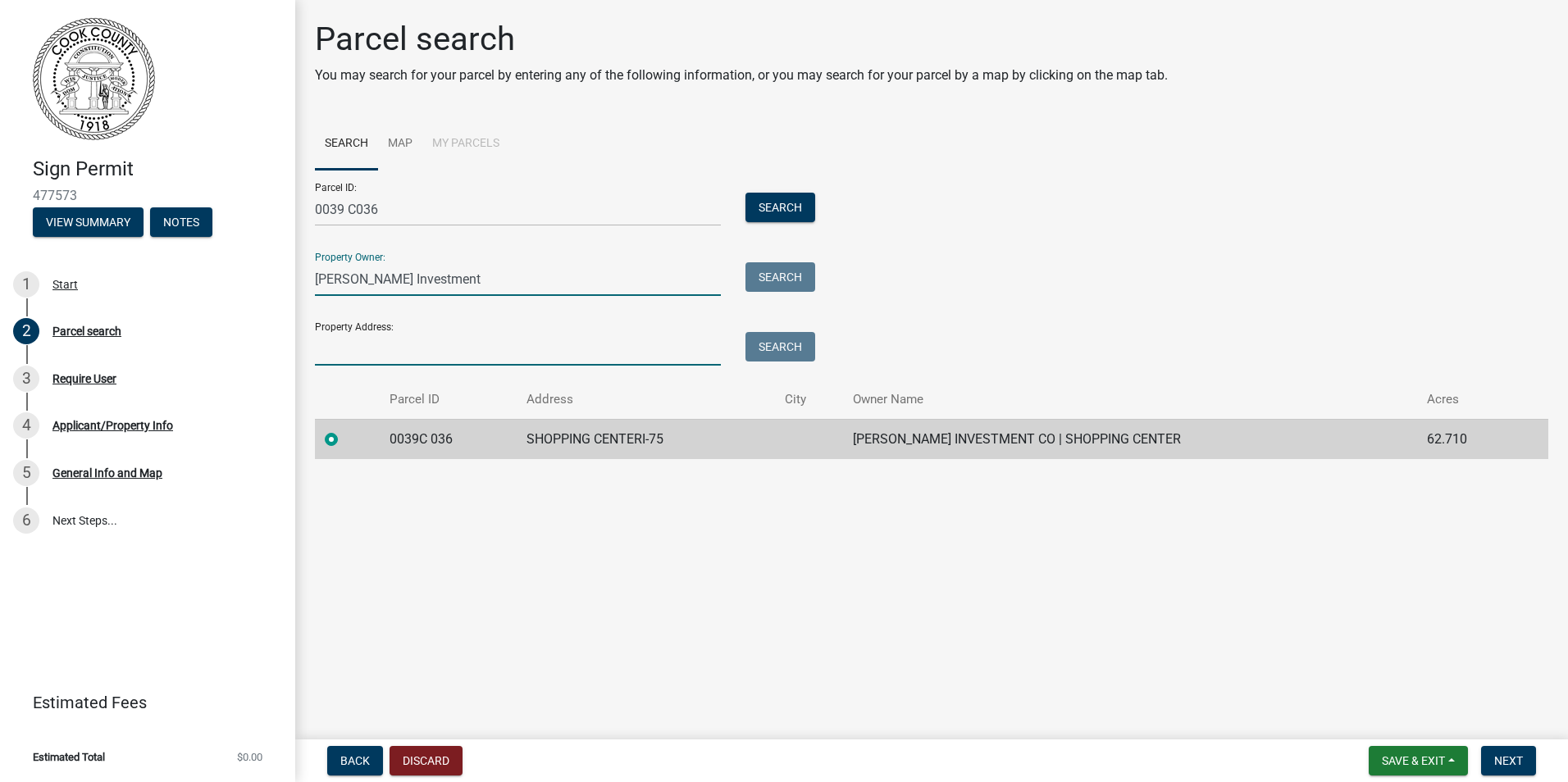
type input "1203 4th St Adel Ga 31620"
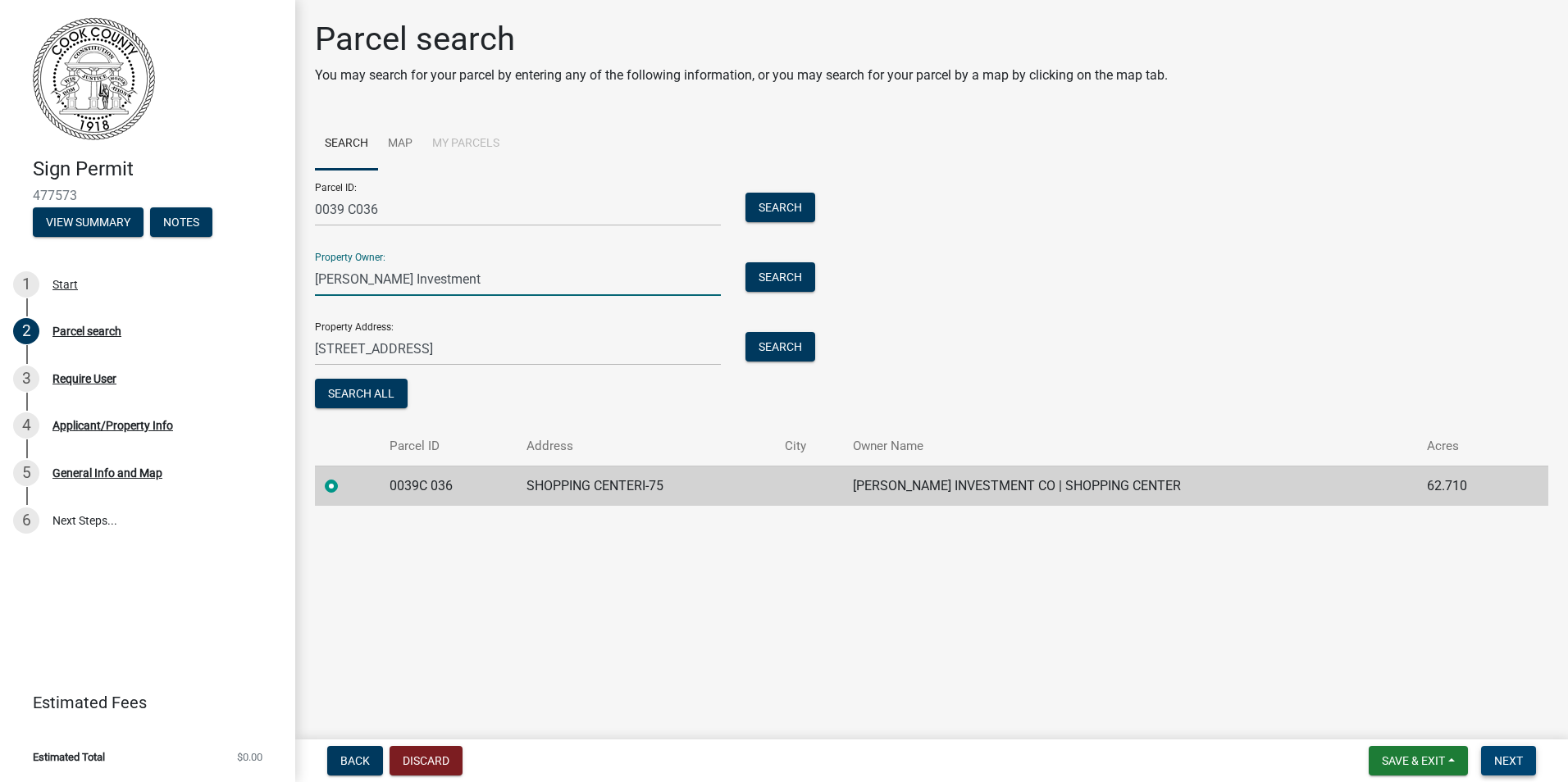
click at [1506, 758] on span "Next" at bounding box center [1507, 760] width 29 height 13
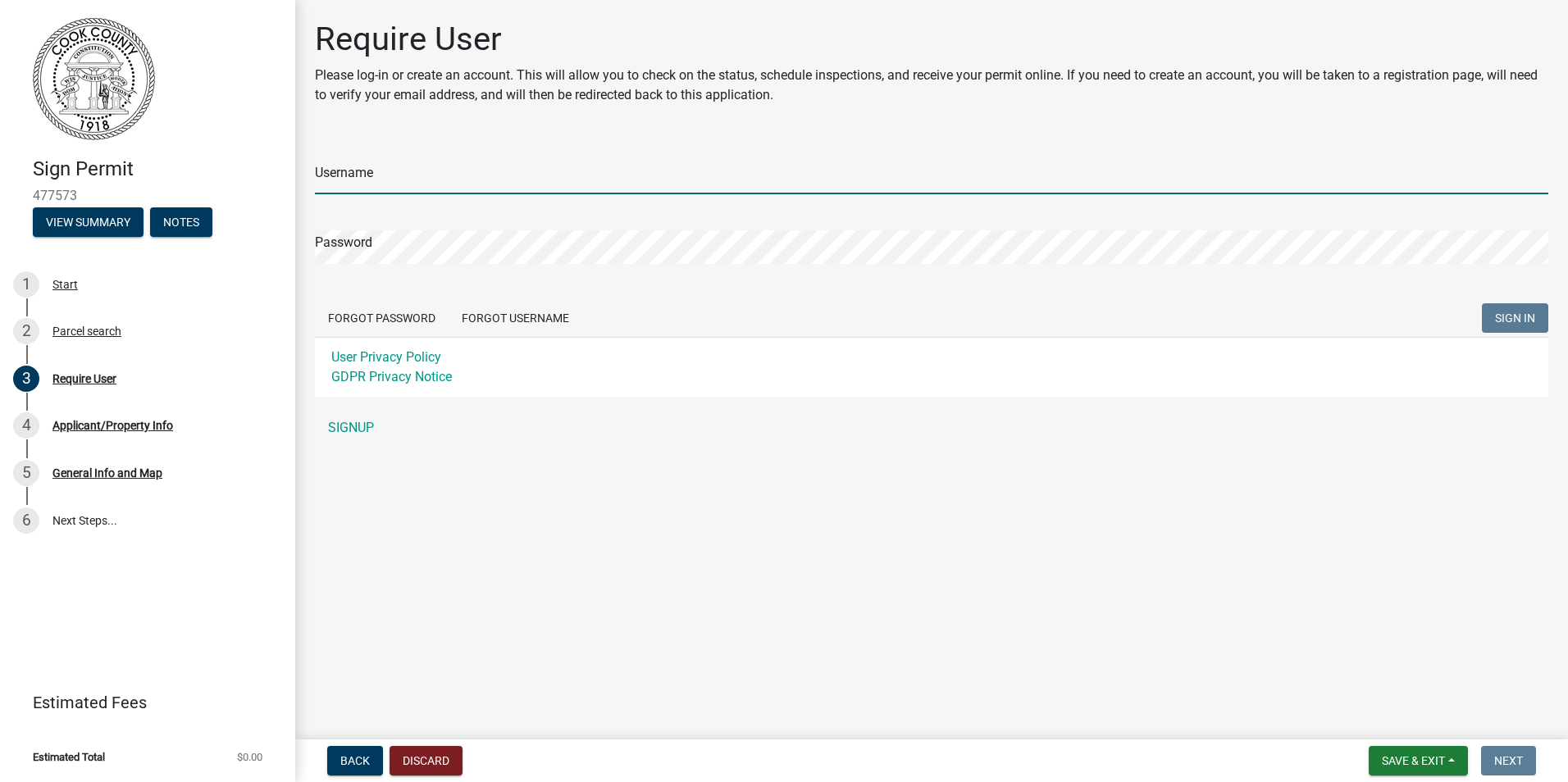
type input "ryanduren1961"
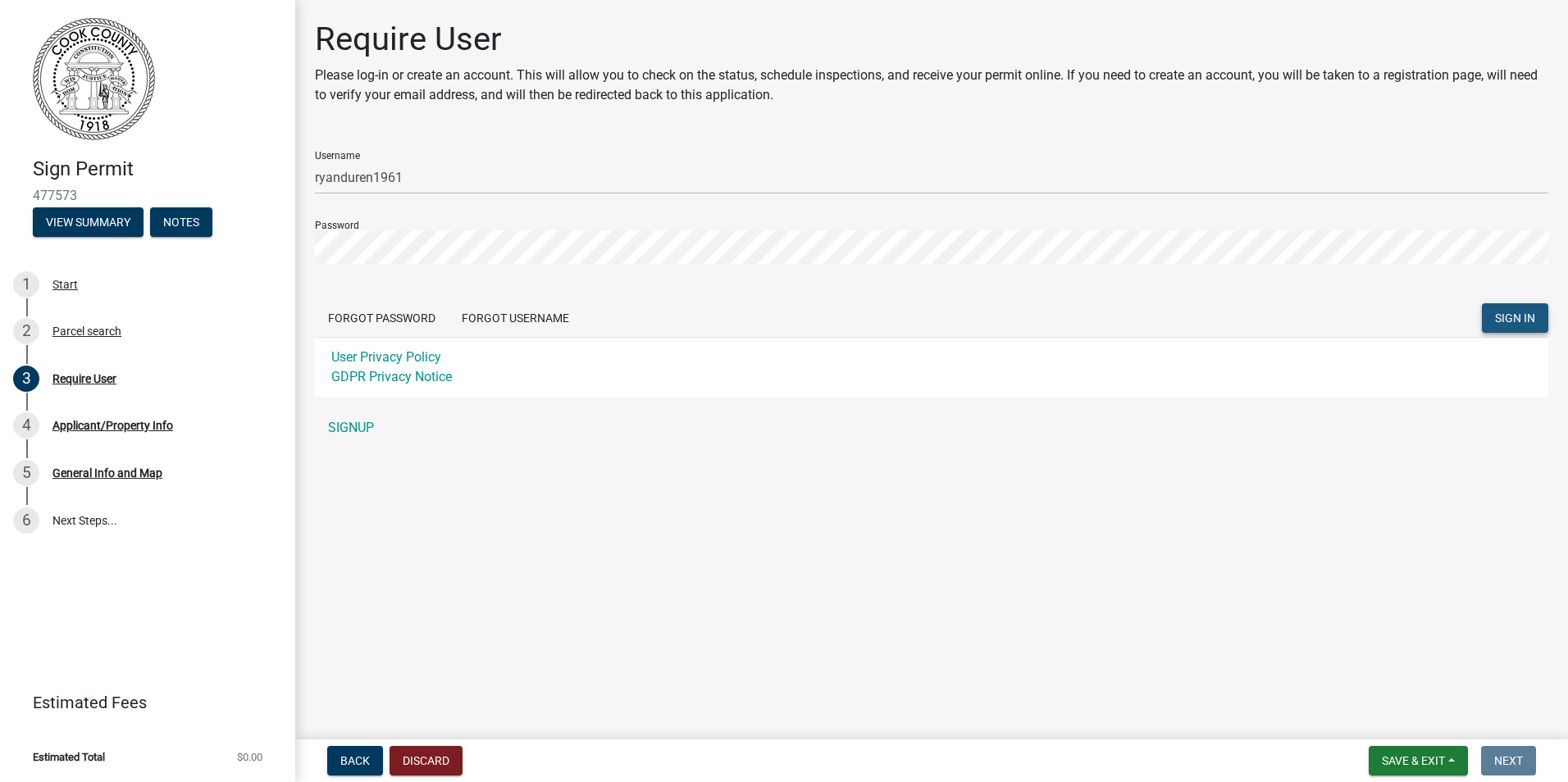
click at [1510, 324] on span "SIGN IN" at bounding box center [1514, 317] width 40 height 13
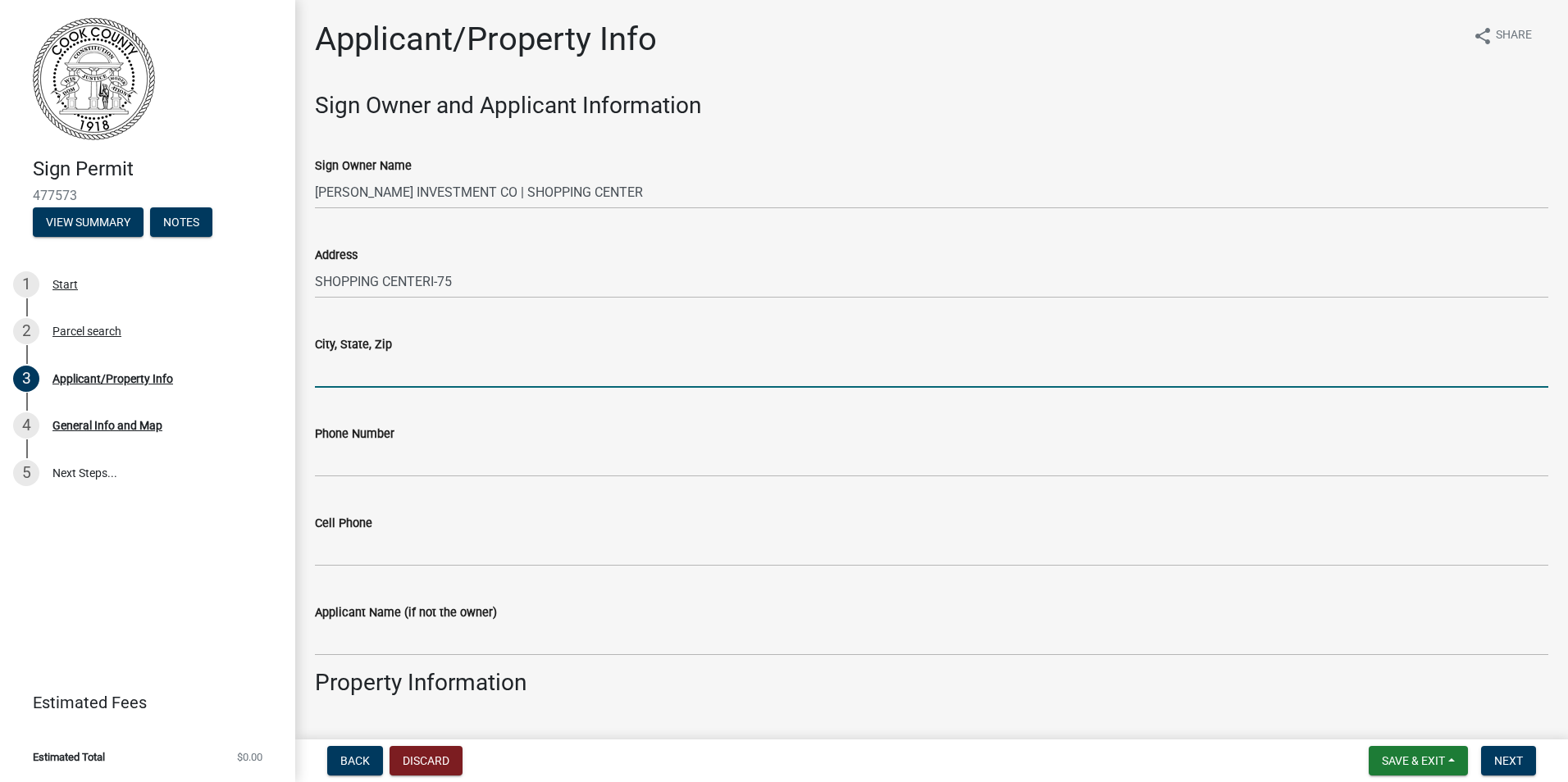
click at [394, 363] on input "City, State, Zip" at bounding box center [931, 371] width 1233 height 34
type input "Adel GA 31620"
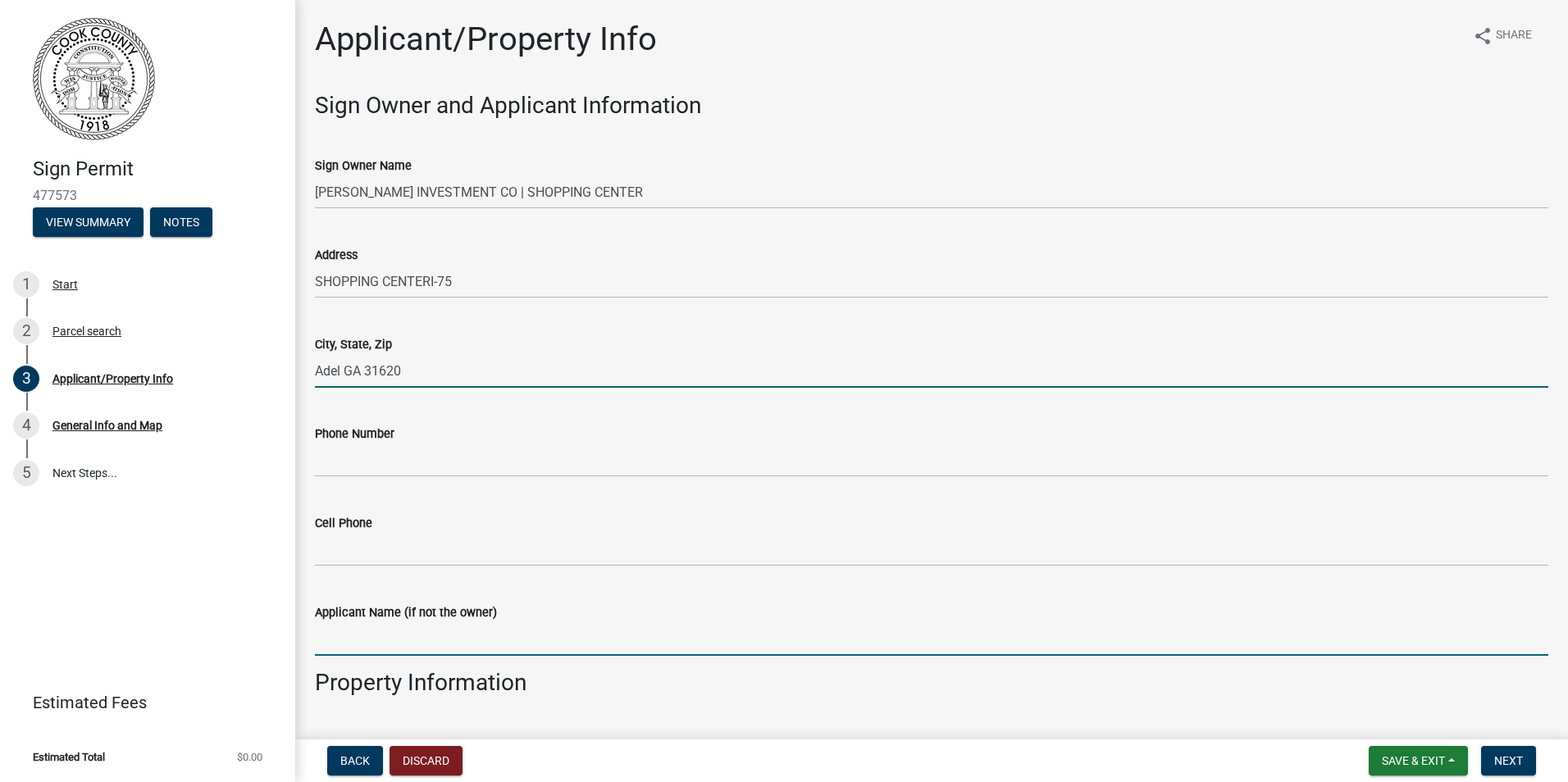
type input "[PERSON_NAME]"
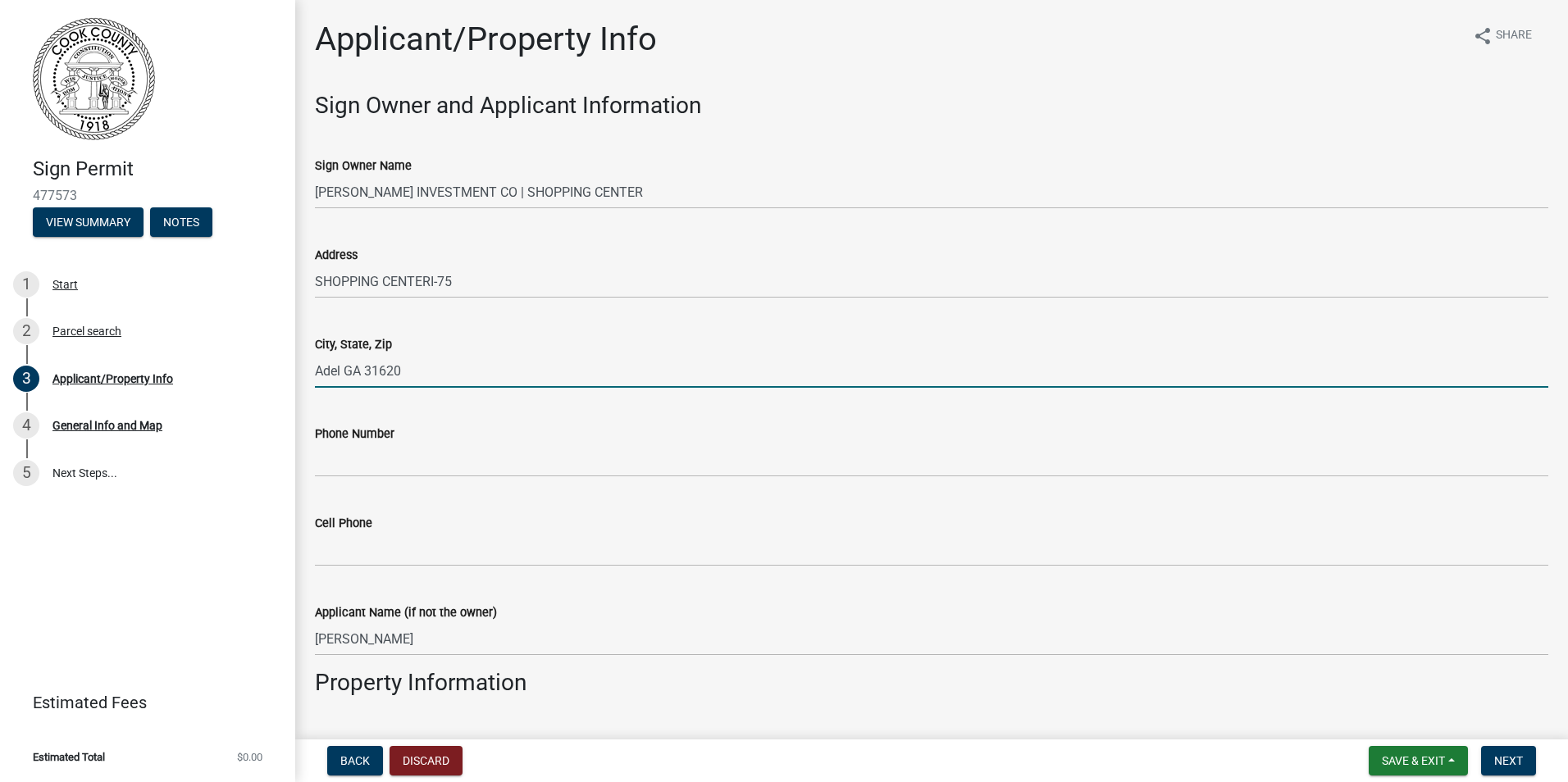
type input "ADEL ga 31620"
type input "Adel Ga 31620"
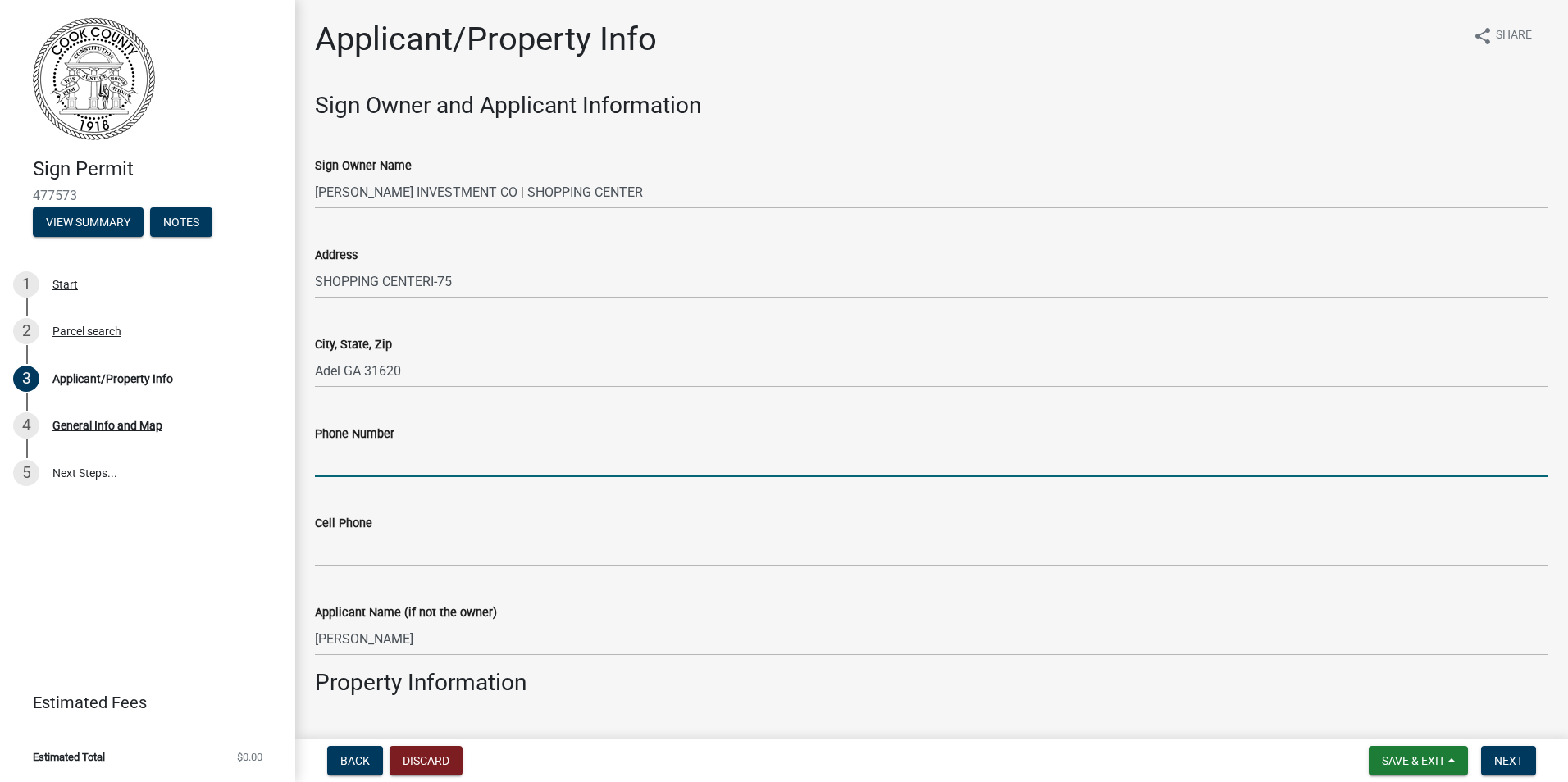
click at [417, 466] on input "Phone Number" at bounding box center [931, 460] width 1233 height 34
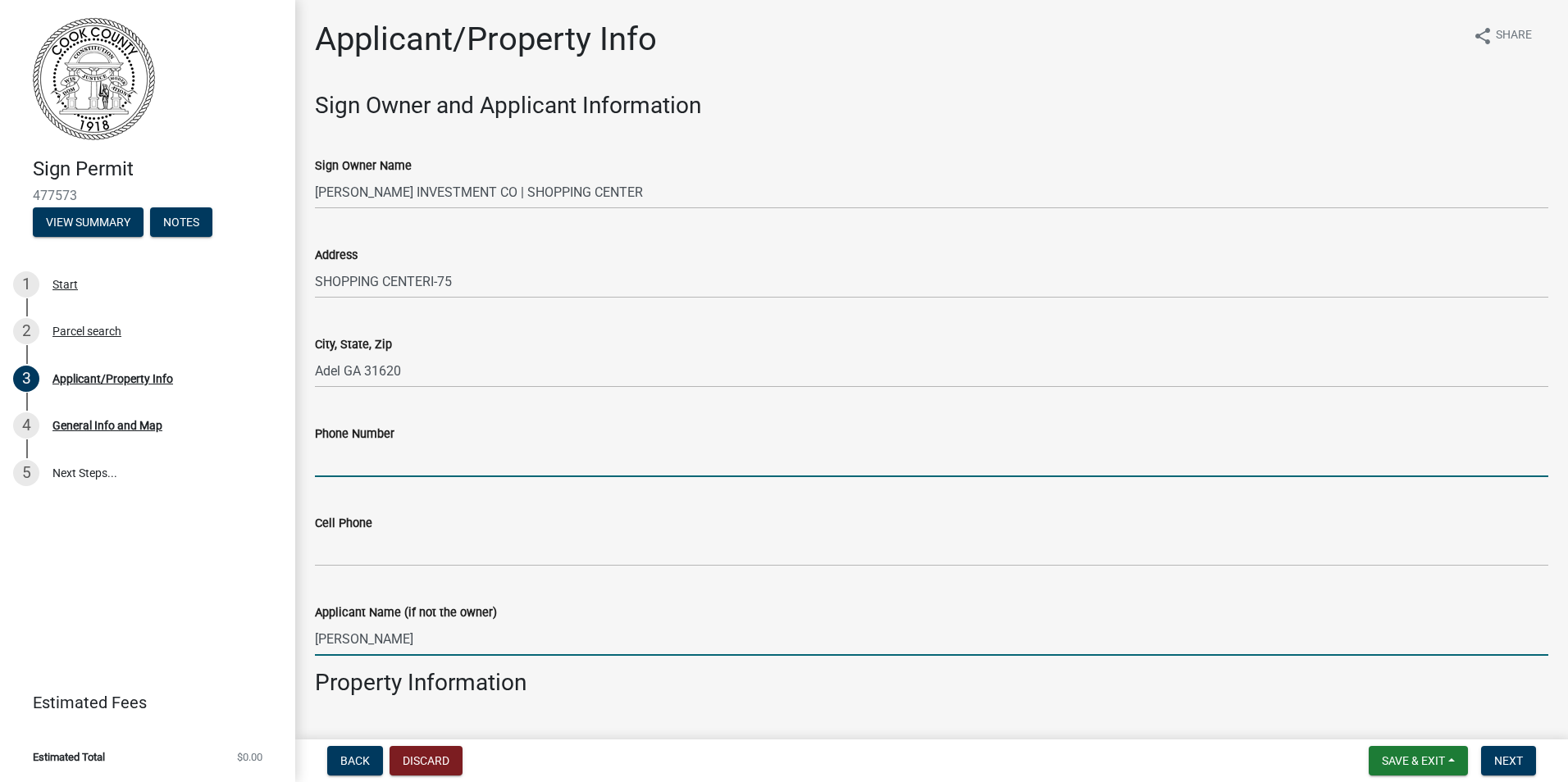
click at [734, 646] on input "[PERSON_NAME]" at bounding box center [931, 639] width 1233 height 34
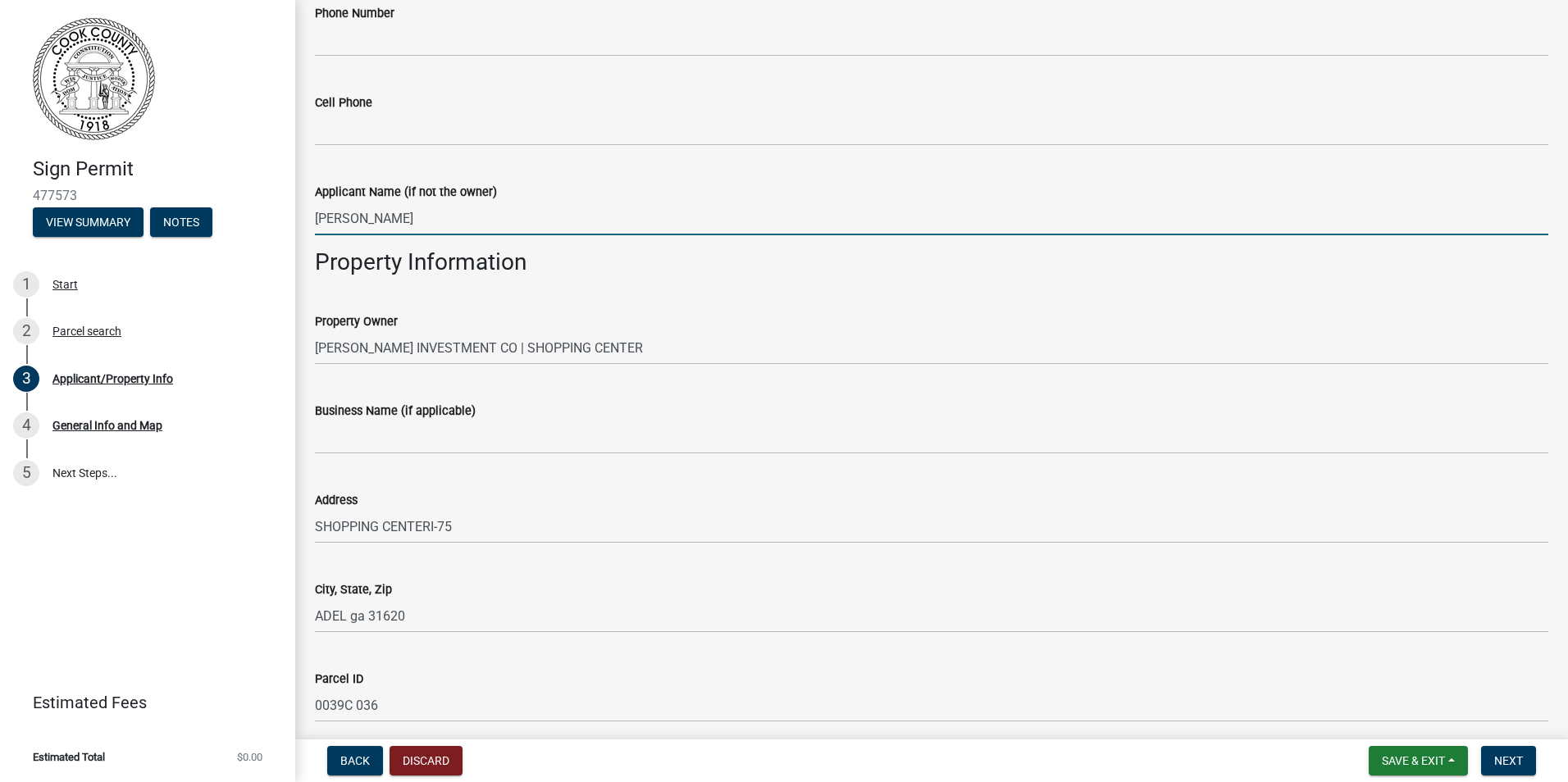
scroll to position [492, 0]
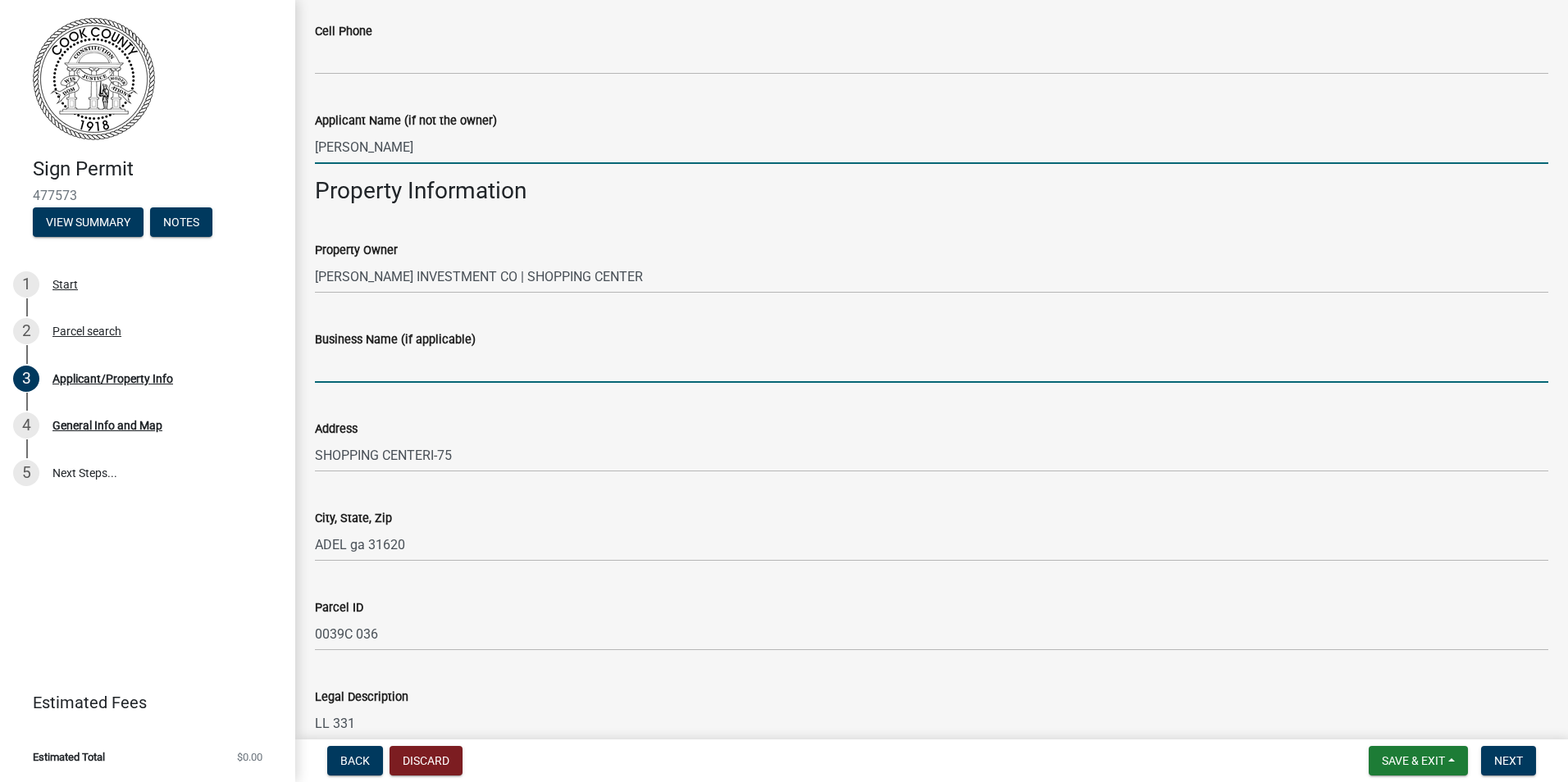
click at [353, 367] on input "Business Name (if applicable)" at bounding box center [931, 366] width 1233 height 34
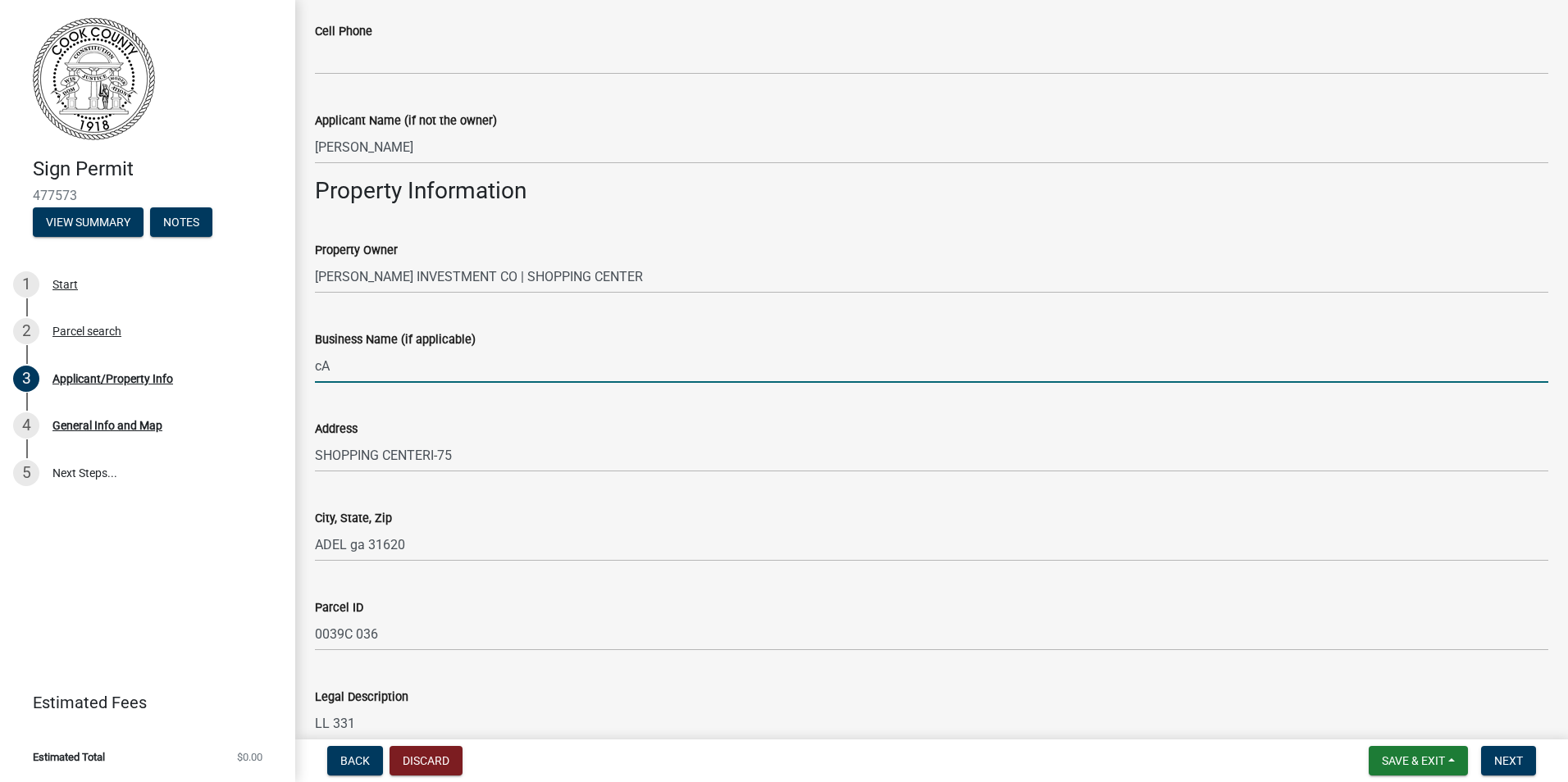
type input "c"
click at [371, 362] on input "Captain Ds" at bounding box center [931, 366] width 1233 height 34
type input "Captain D's"
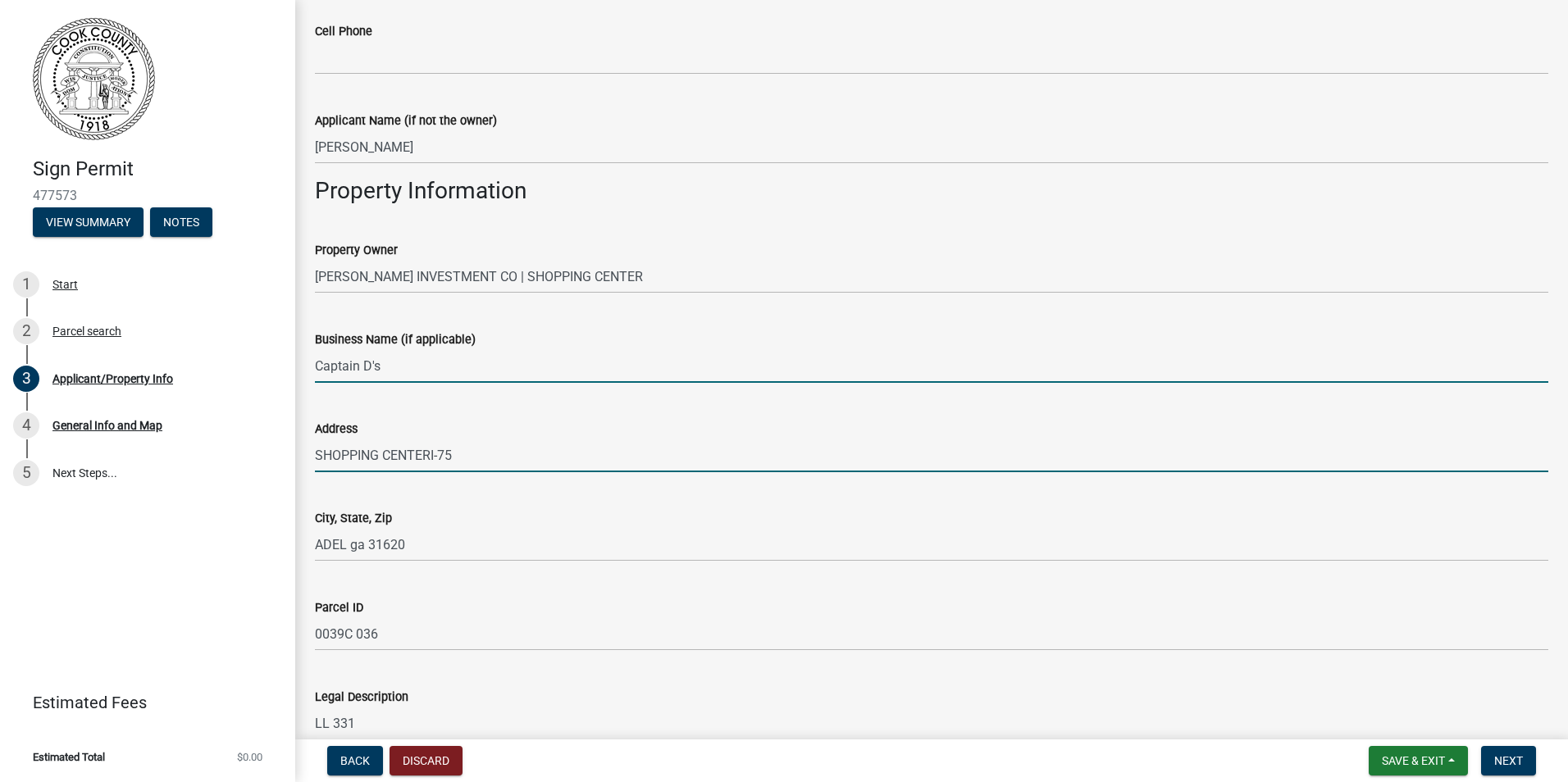
click at [481, 457] on input "SHOPPING CENTERI-75" at bounding box center [931, 455] width 1233 height 34
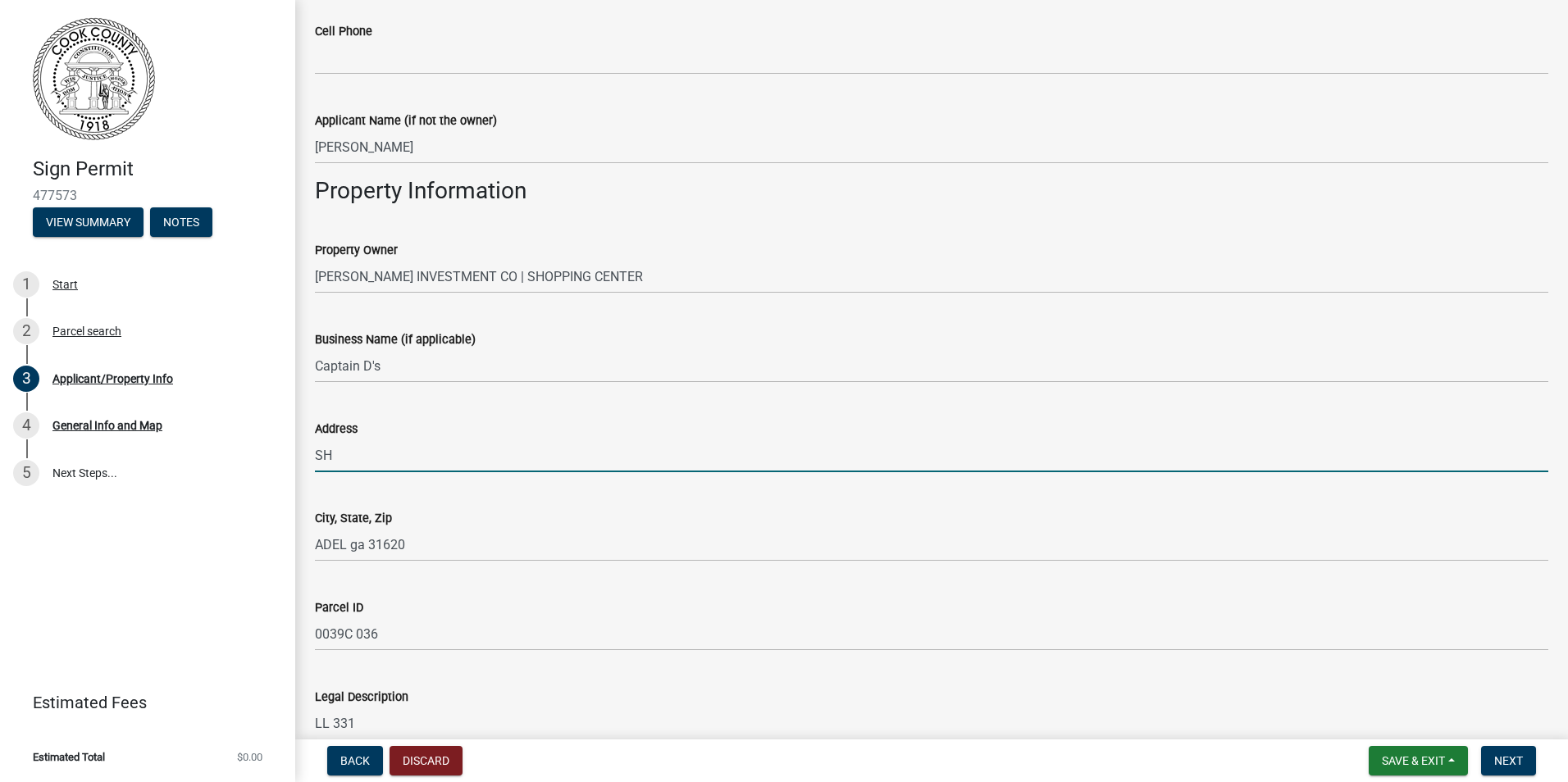
type input "S"
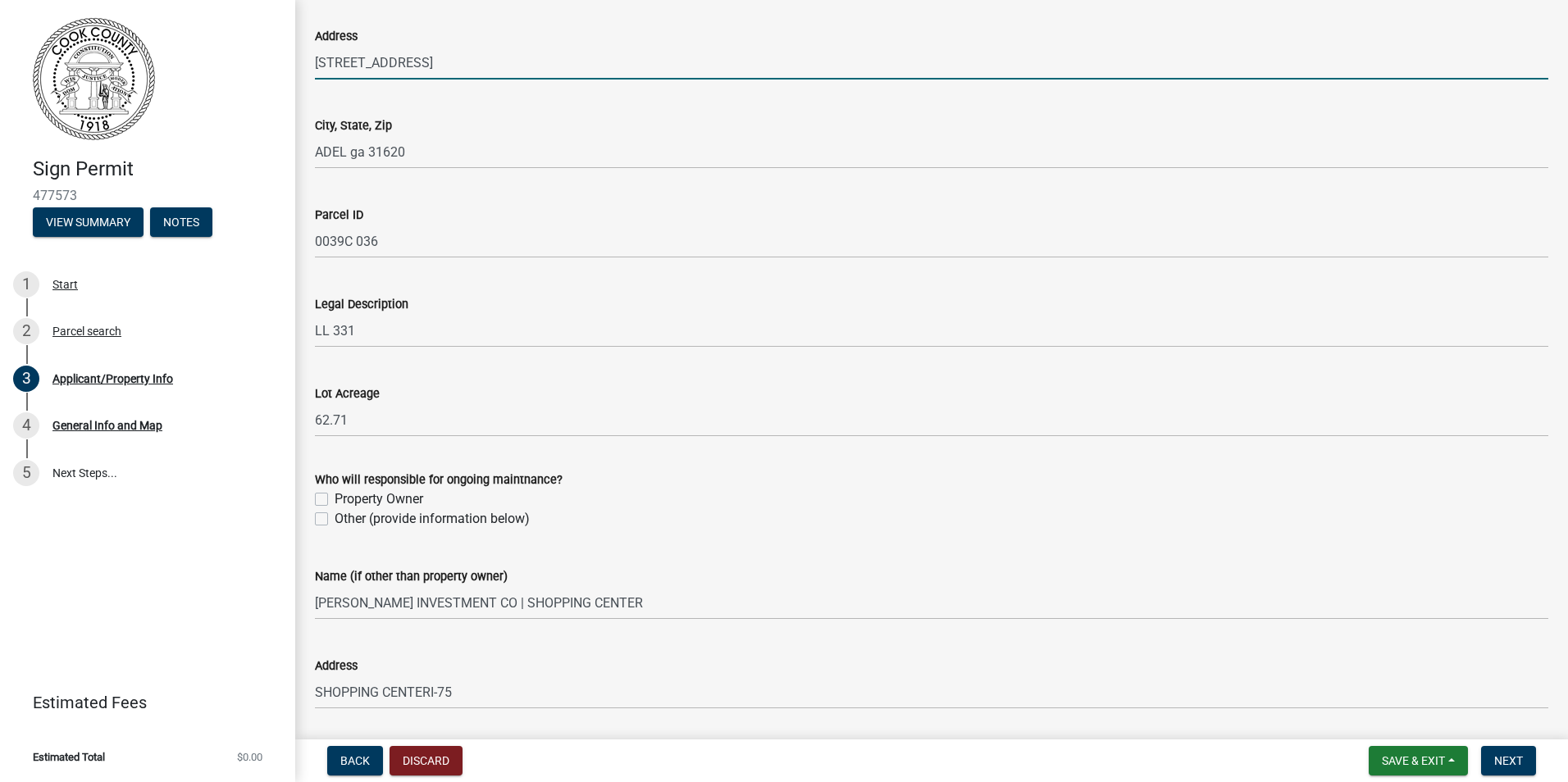
scroll to position [902, 0]
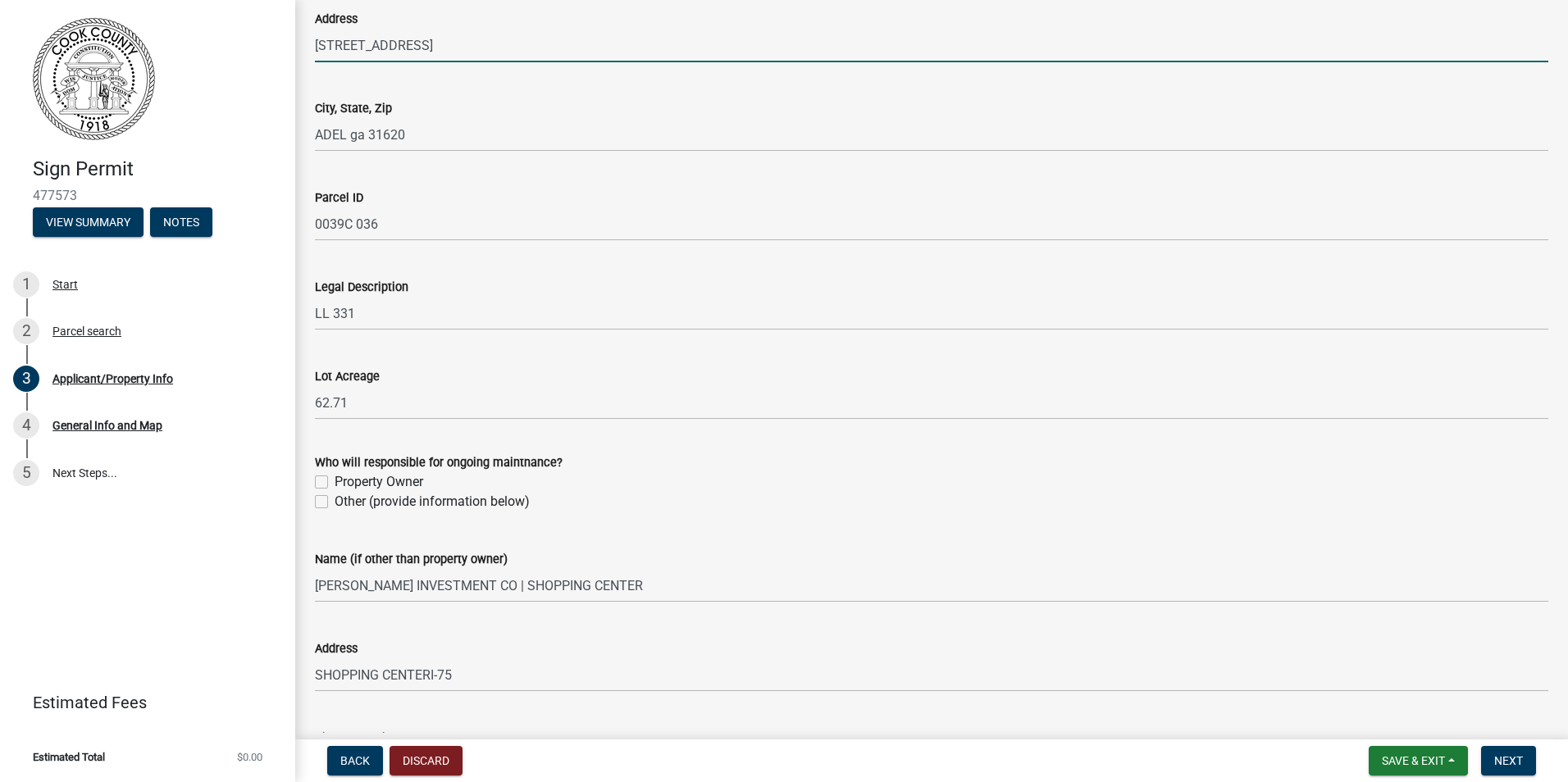
type input "1201 W4th St"
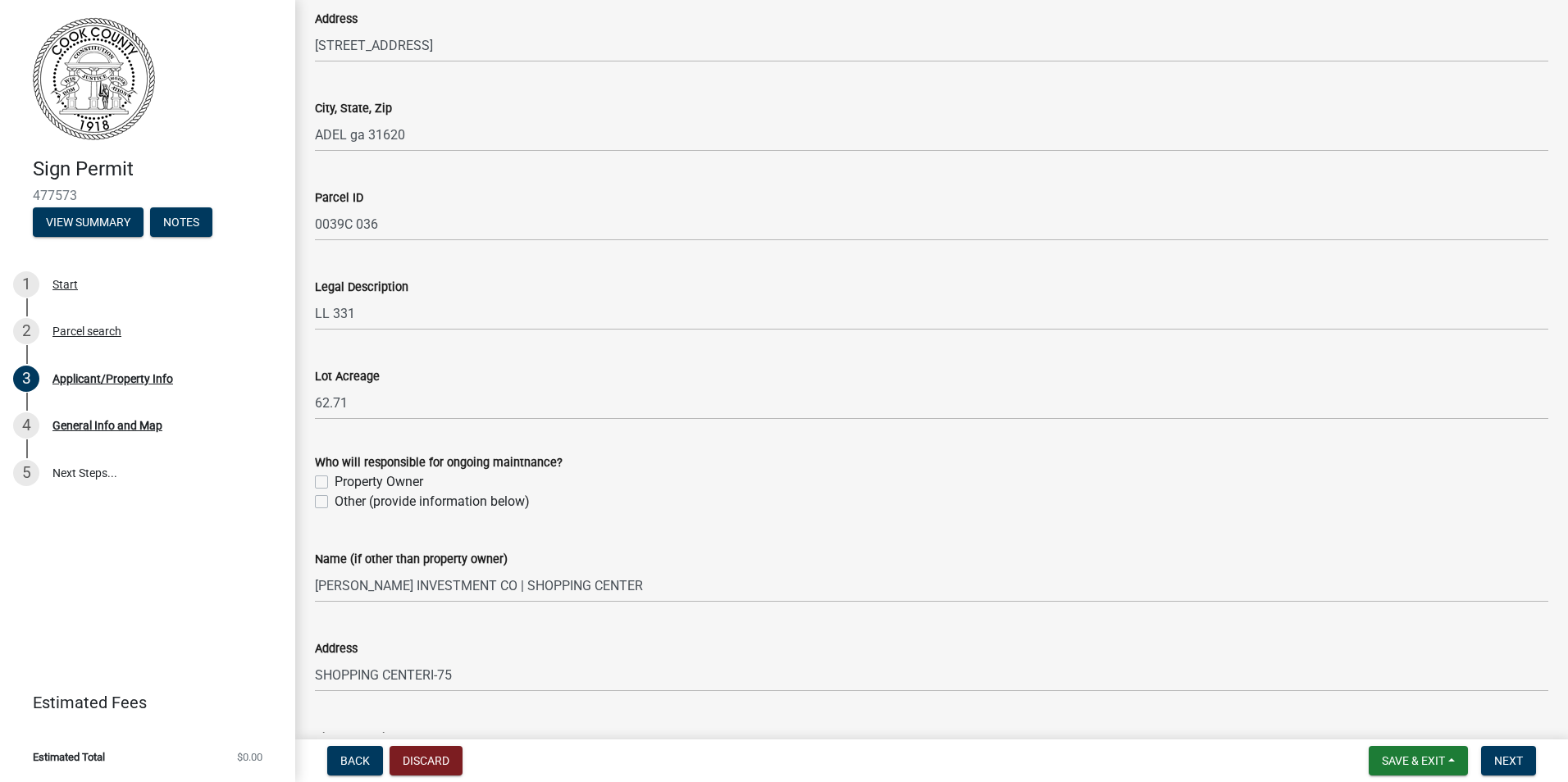
click at [335, 480] on label "Property Owner" at bounding box center [379, 482] width 88 height 20
click at [335, 480] on input "Property Owner" at bounding box center [340, 478] width 10 height 10
checkbox input "true"
checkbox input "false"
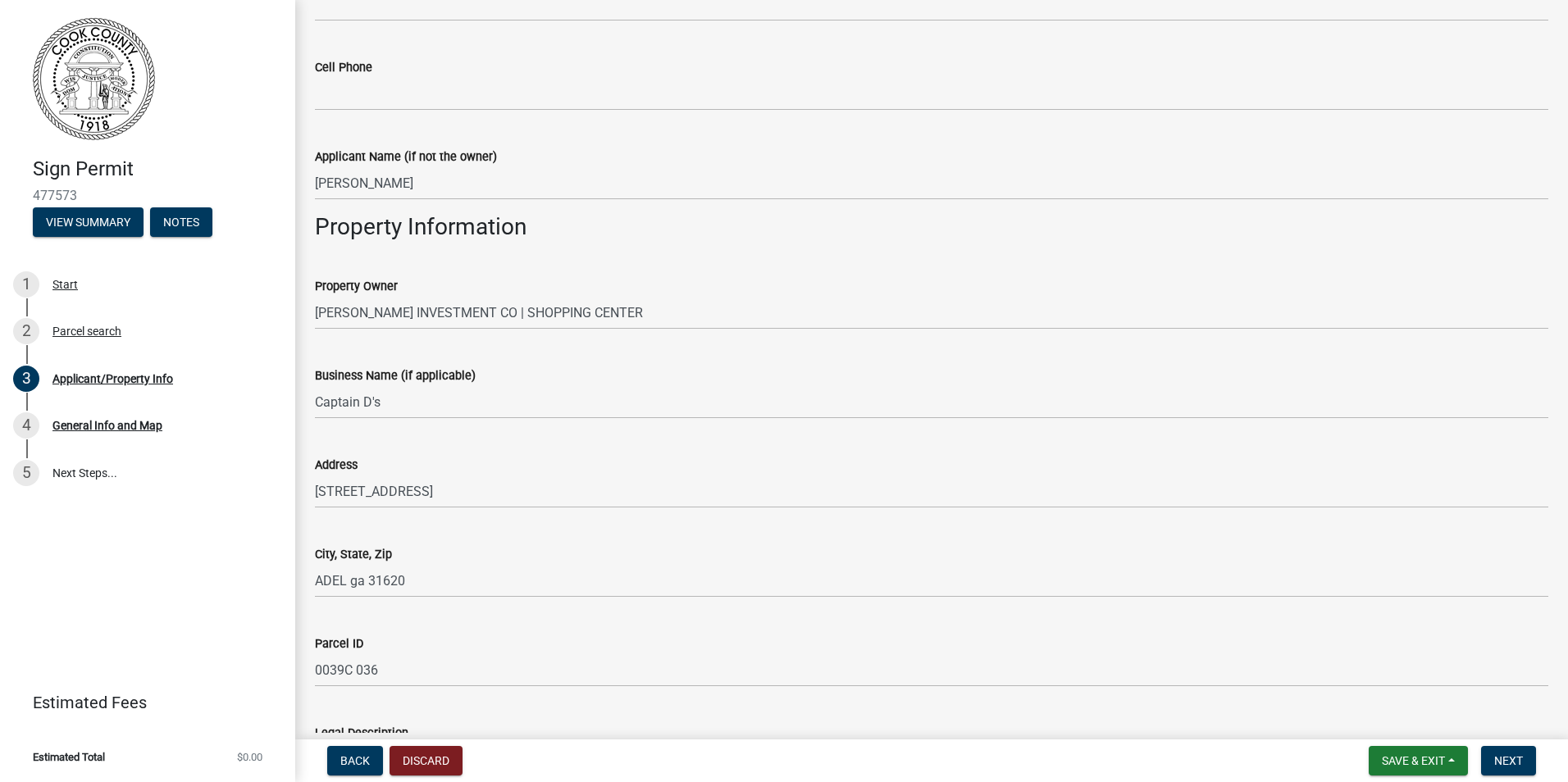
scroll to position [379, 0]
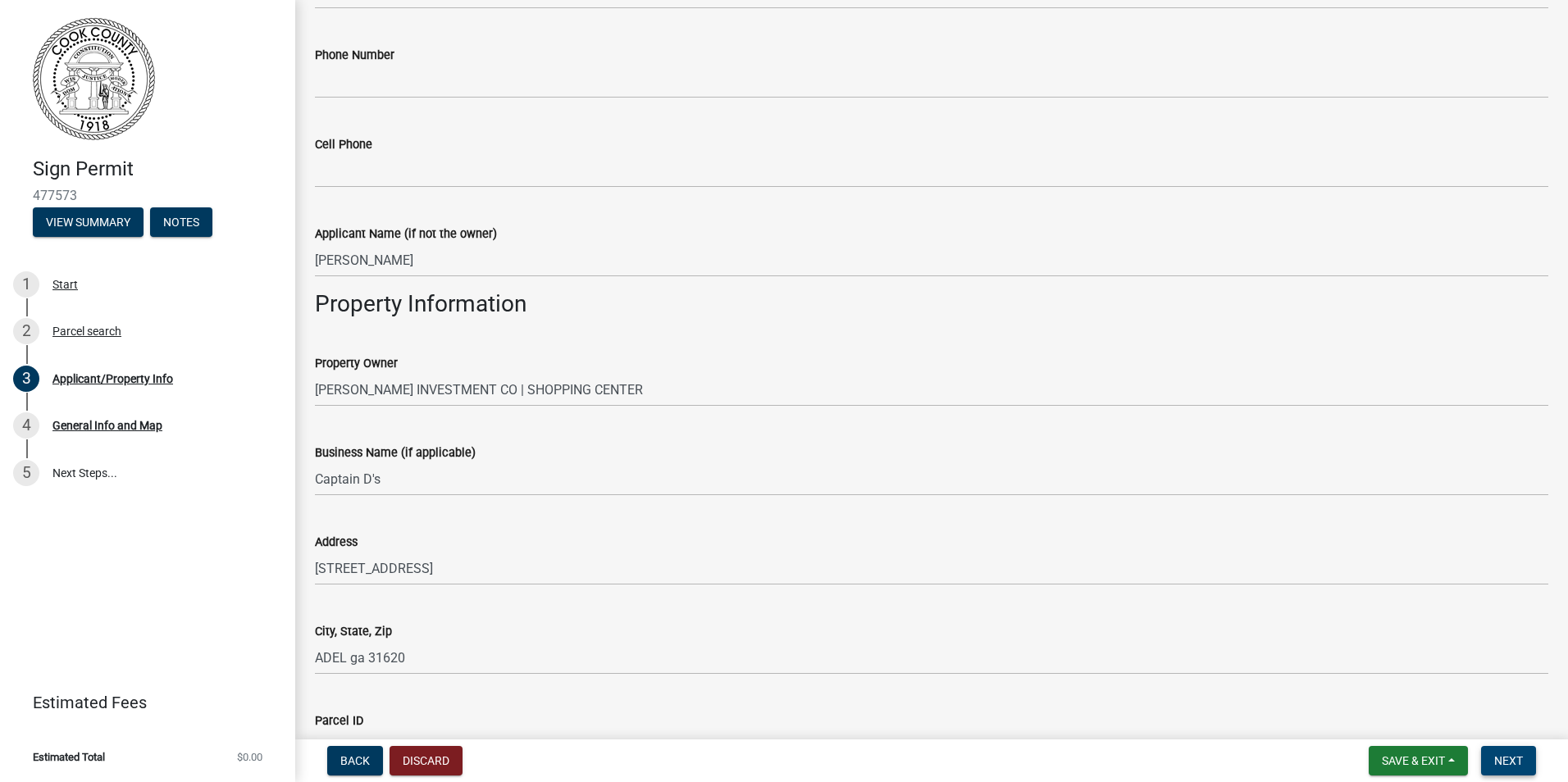
click at [1504, 757] on span "Next" at bounding box center [1507, 760] width 29 height 13
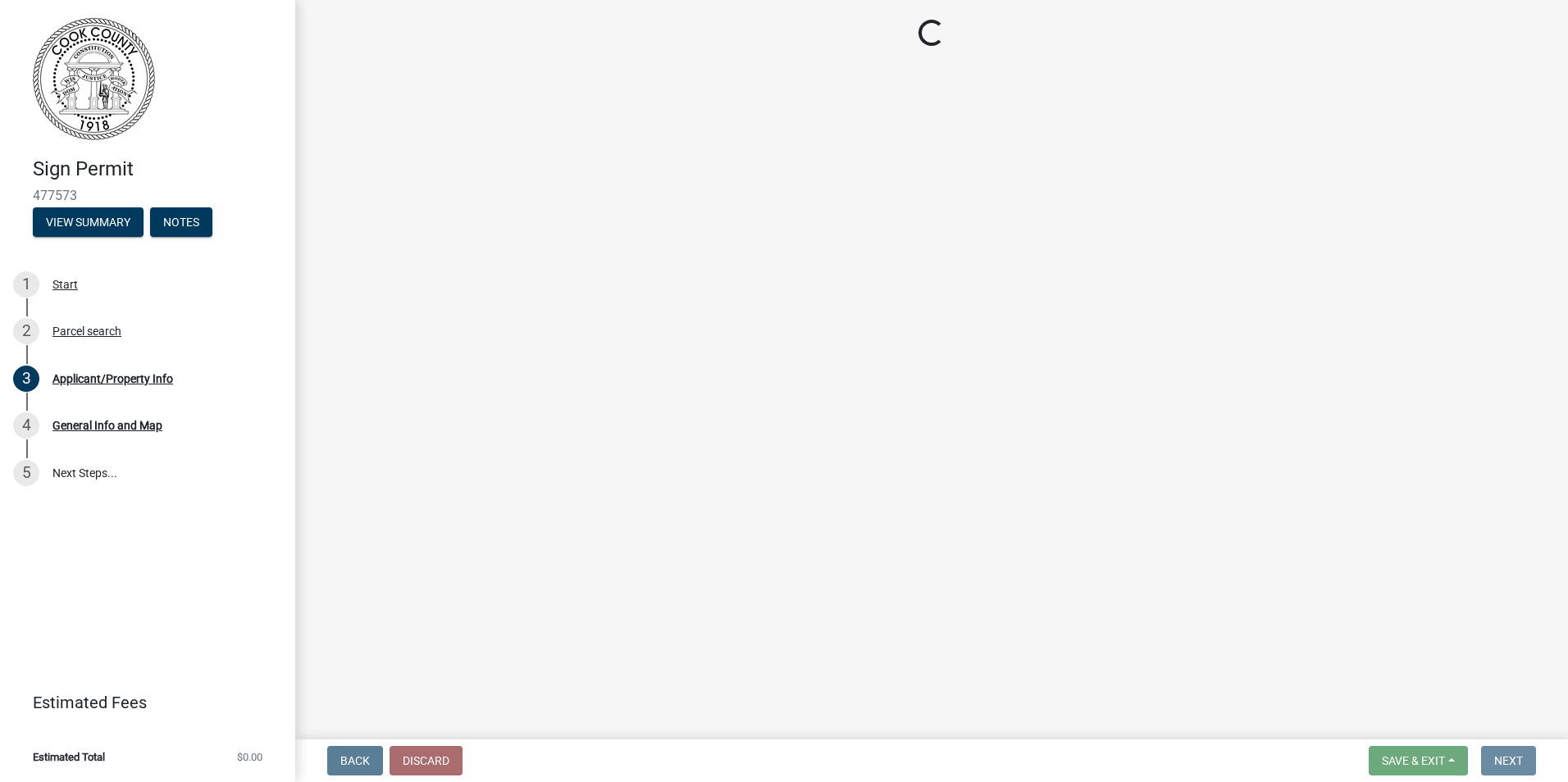
scroll to position [0, 0]
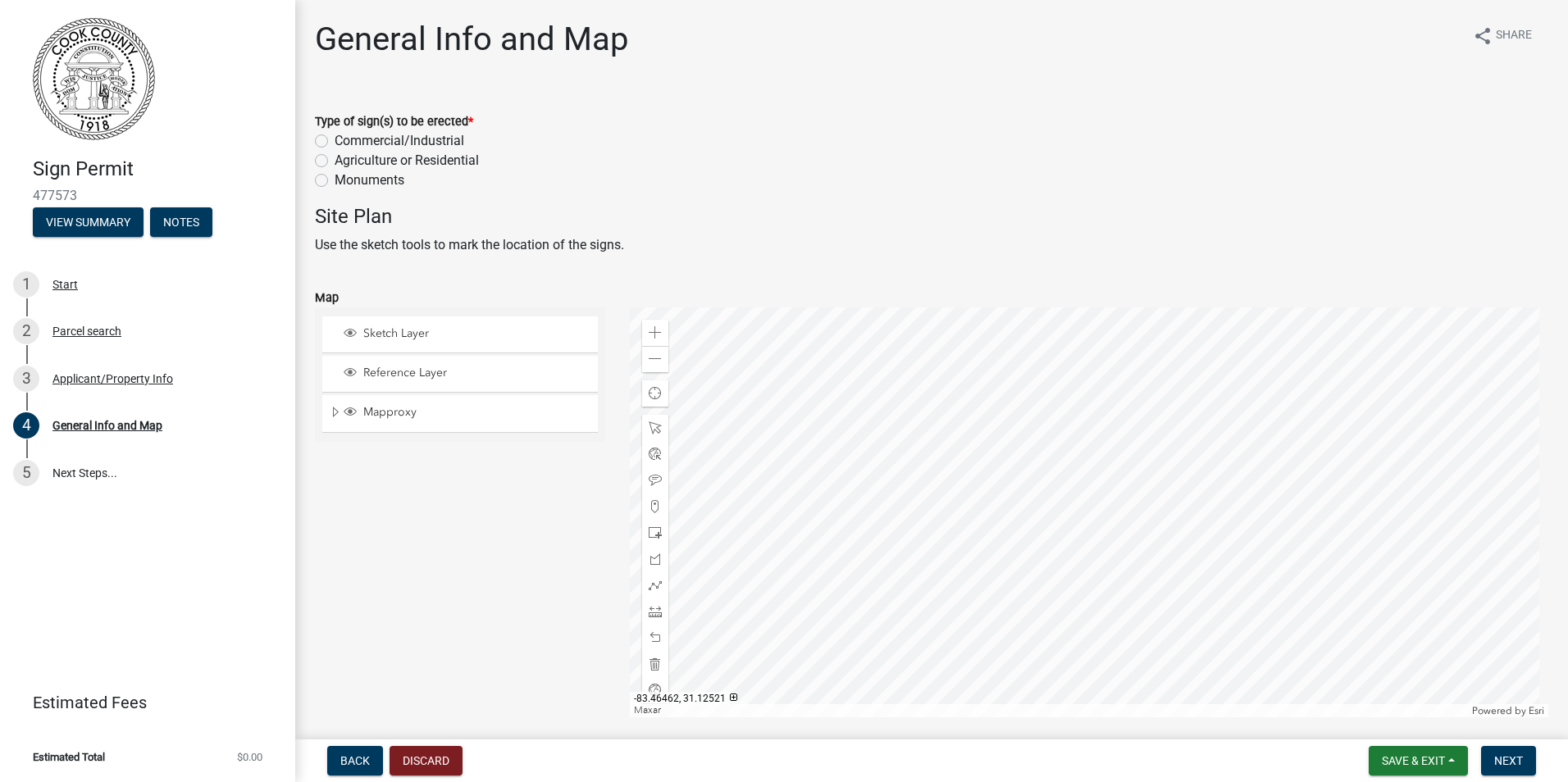
click at [335, 141] on label "Commercial/Industrial" at bounding box center [399, 140] width 129 height 20
click at [335, 141] on input "Commercial/Industrial" at bounding box center [340, 136] width 10 height 10
radio input "true"
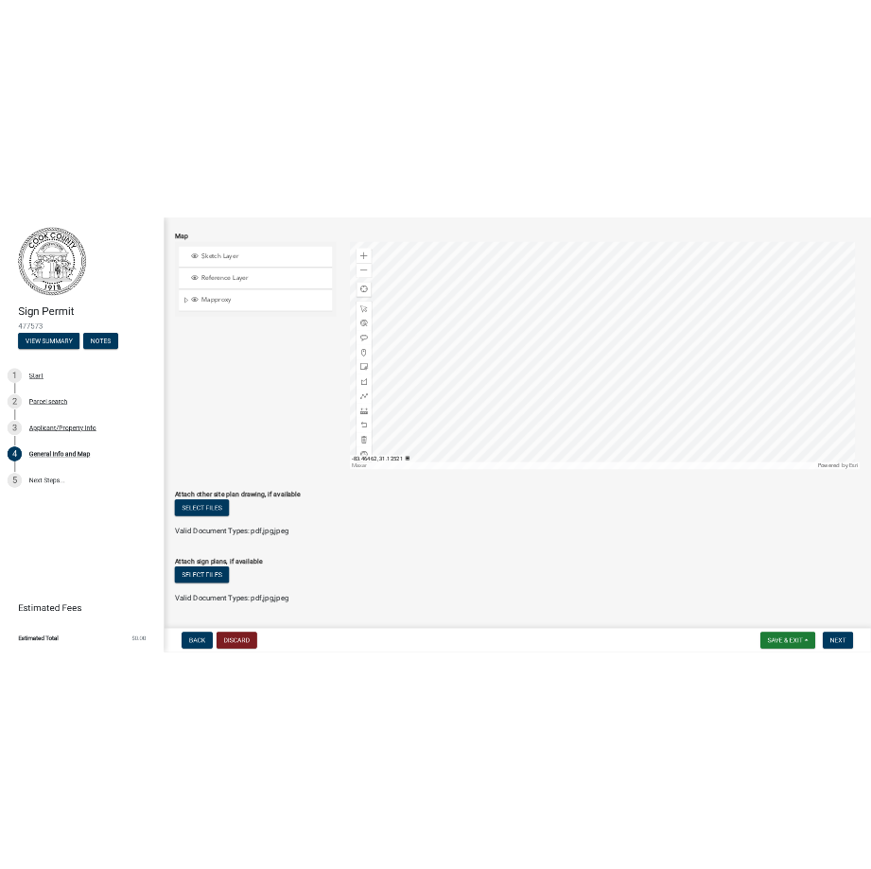
scroll to position [351, 0]
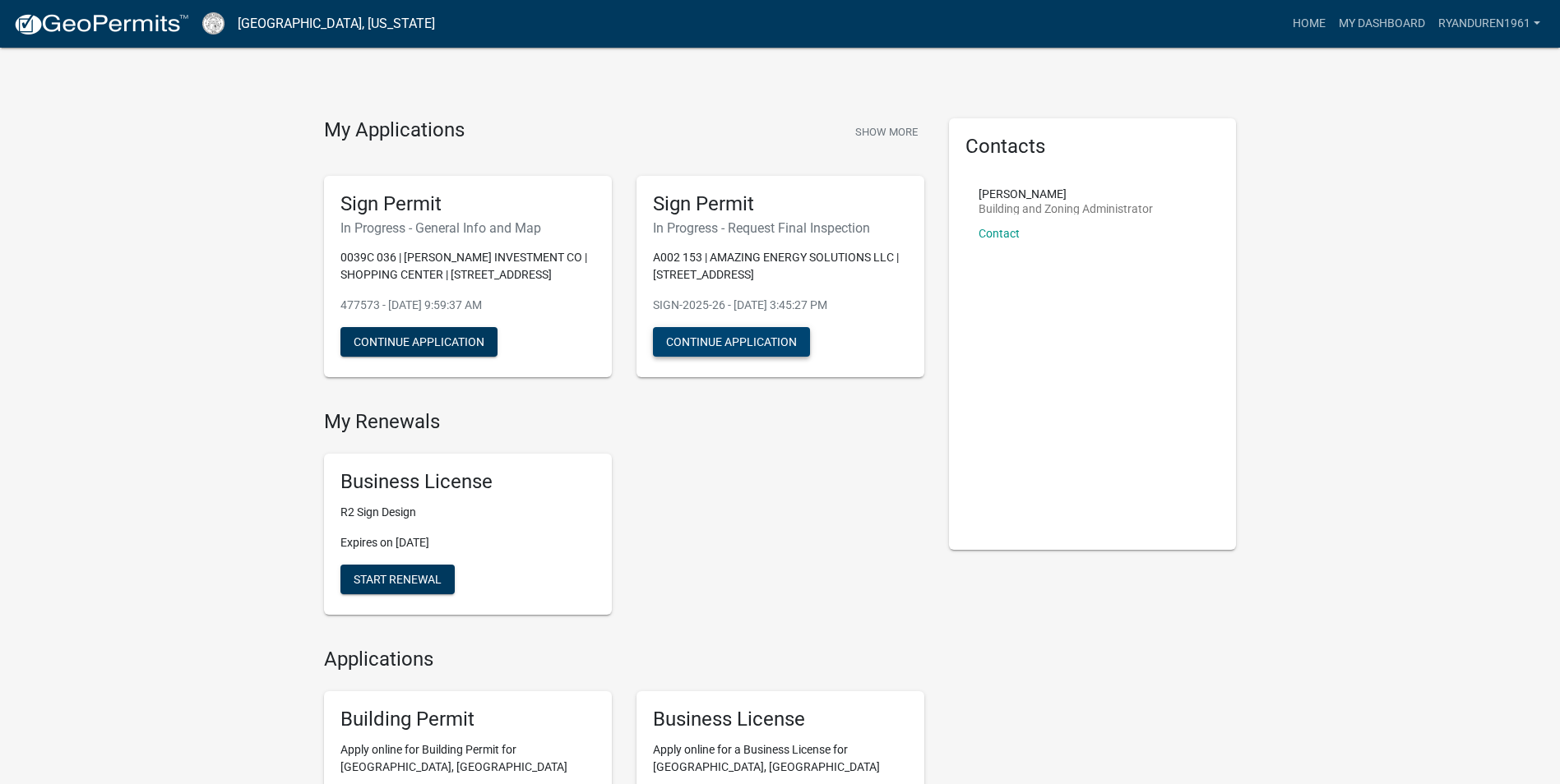
click at [719, 340] on button "Continue Application" at bounding box center [731, 342] width 157 height 30
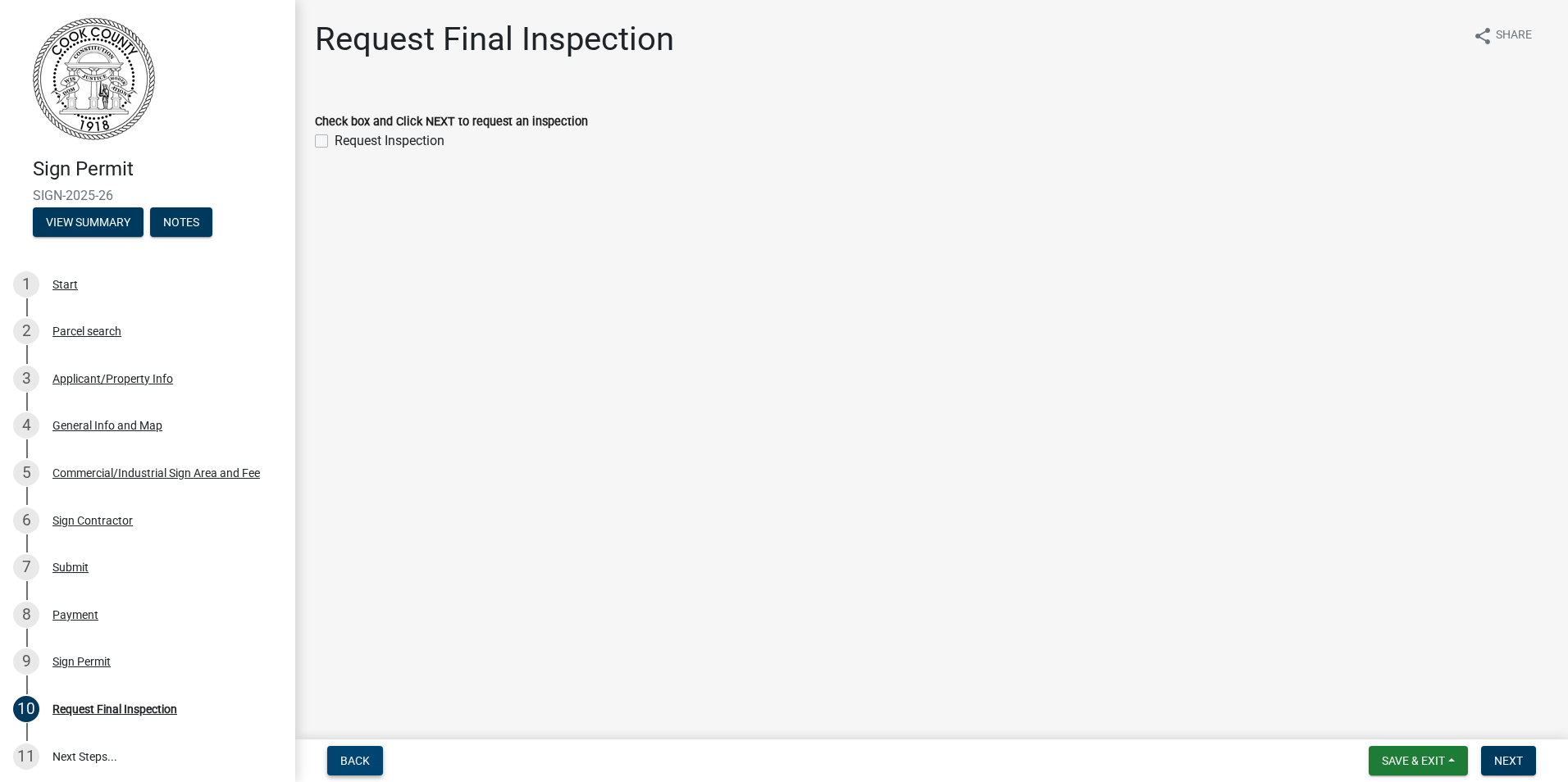
click at [354, 760] on span "Back" at bounding box center [355, 760] width 29 height 13
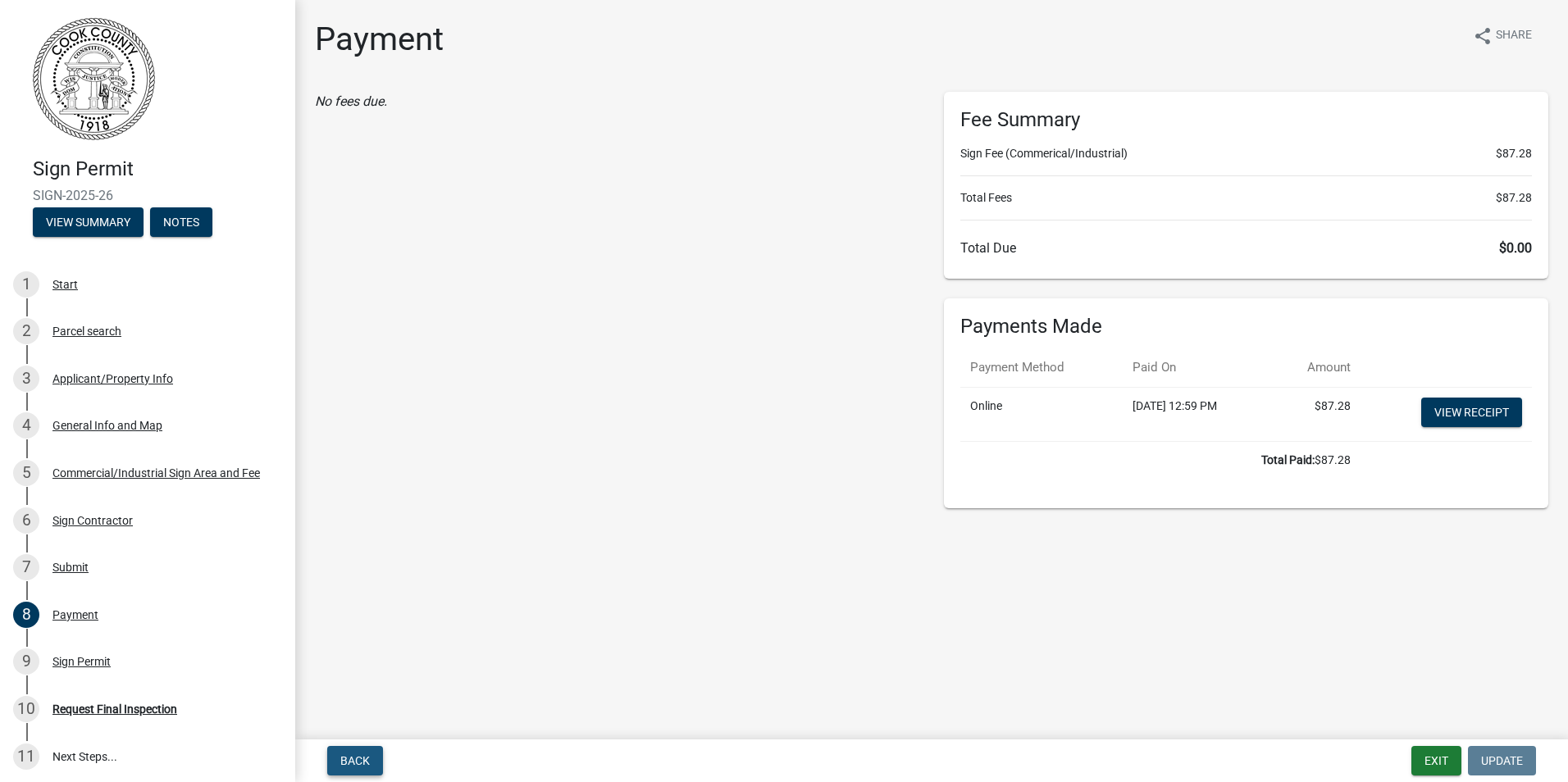
click at [357, 754] on span "Back" at bounding box center [355, 760] width 29 height 13
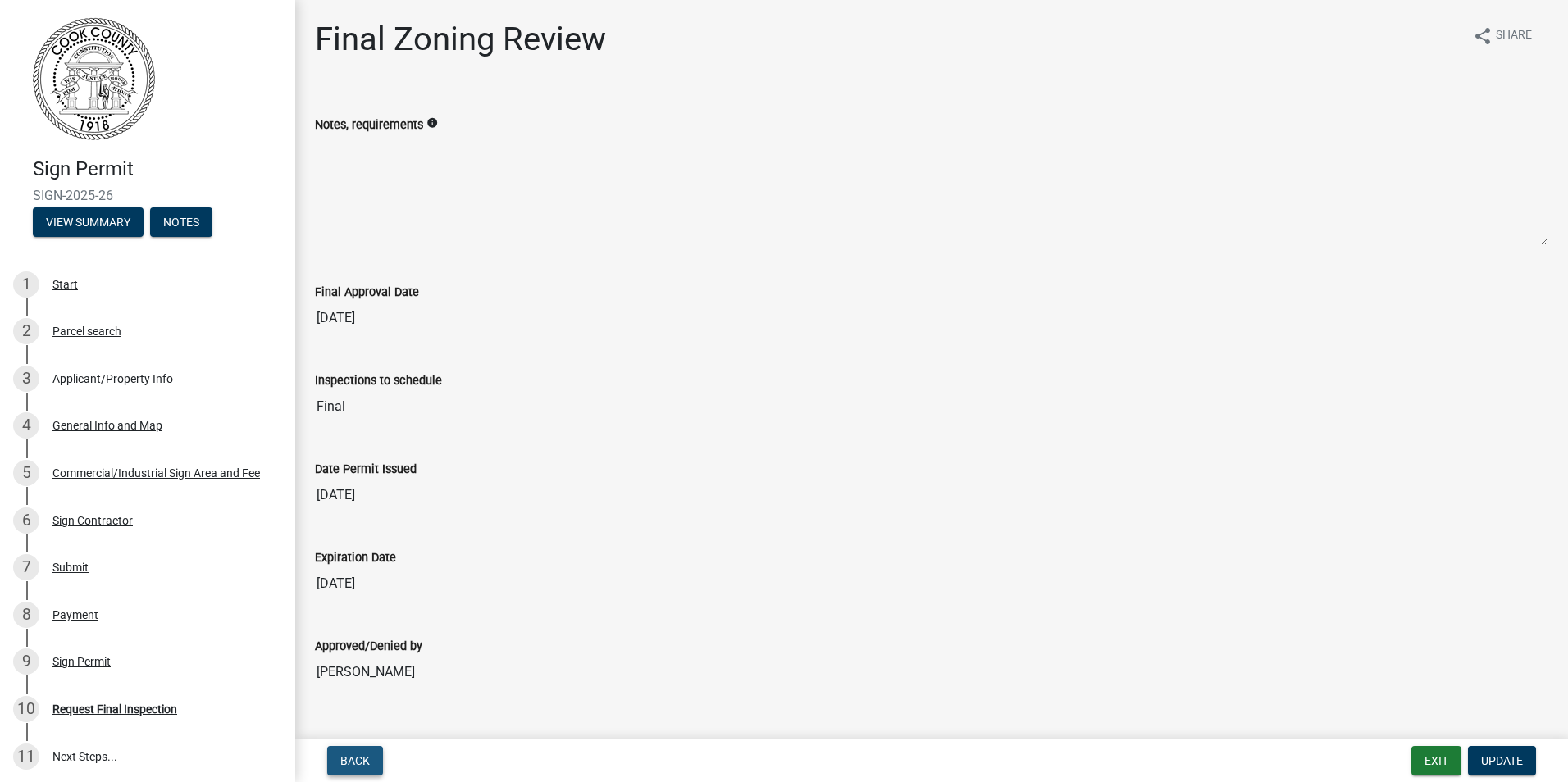
click at [351, 755] on span "Back" at bounding box center [355, 760] width 29 height 13
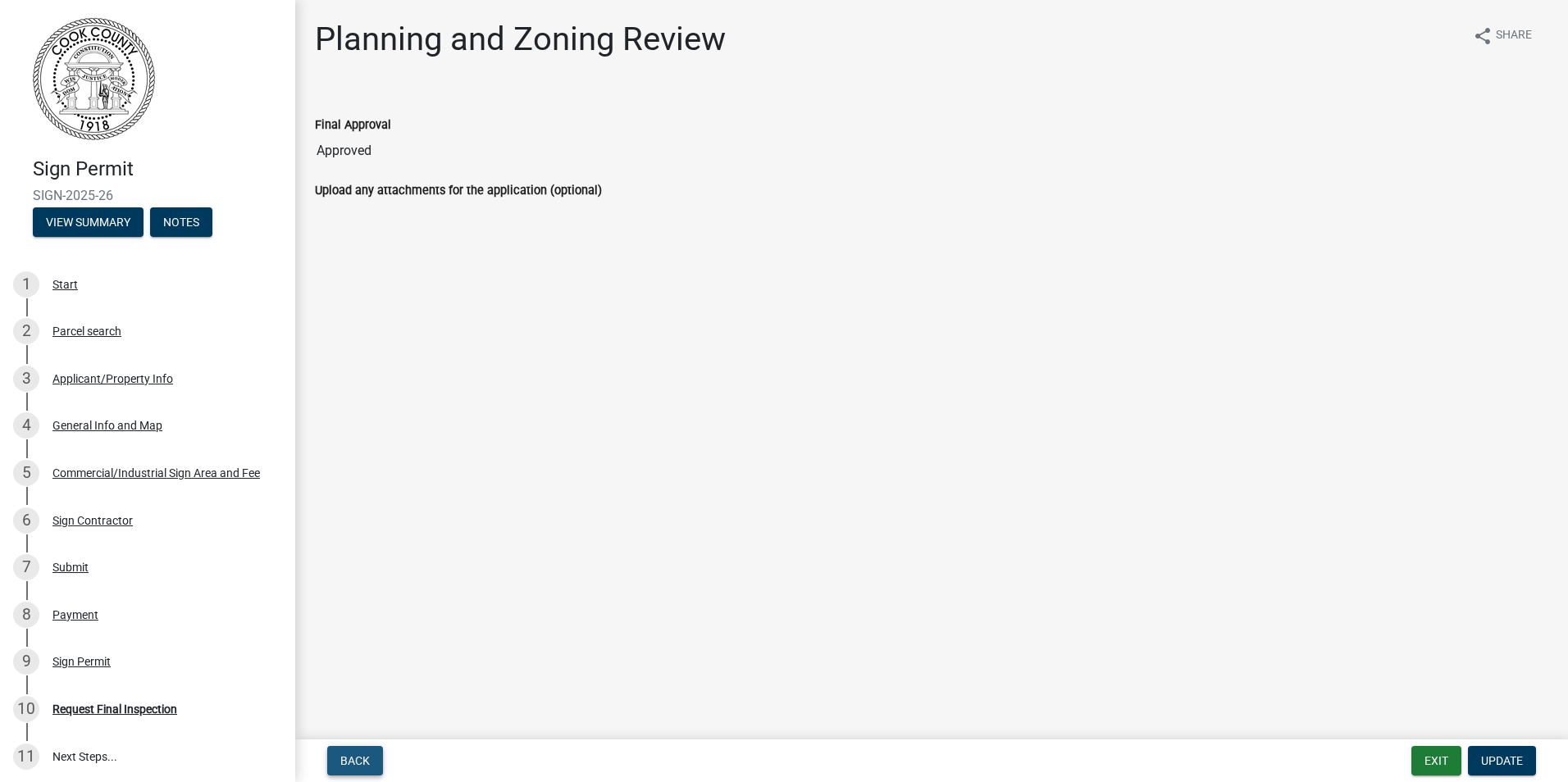
click at [351, 753] on button "Back" at bounding box center [355, 761] width 55 height 29
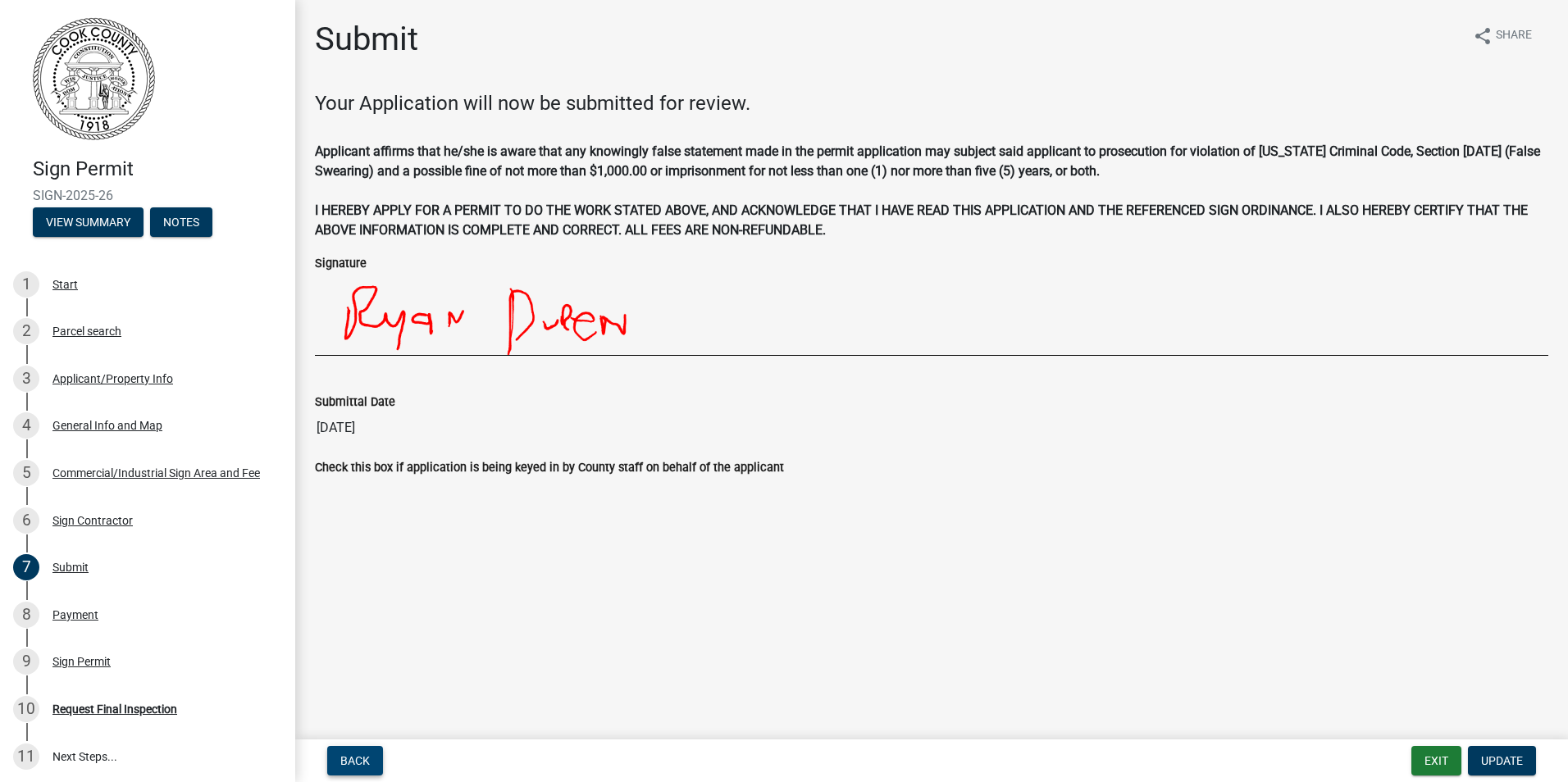
click at [352, 751] on button "Back" at bounding box center [355, 761] width 55 height 29
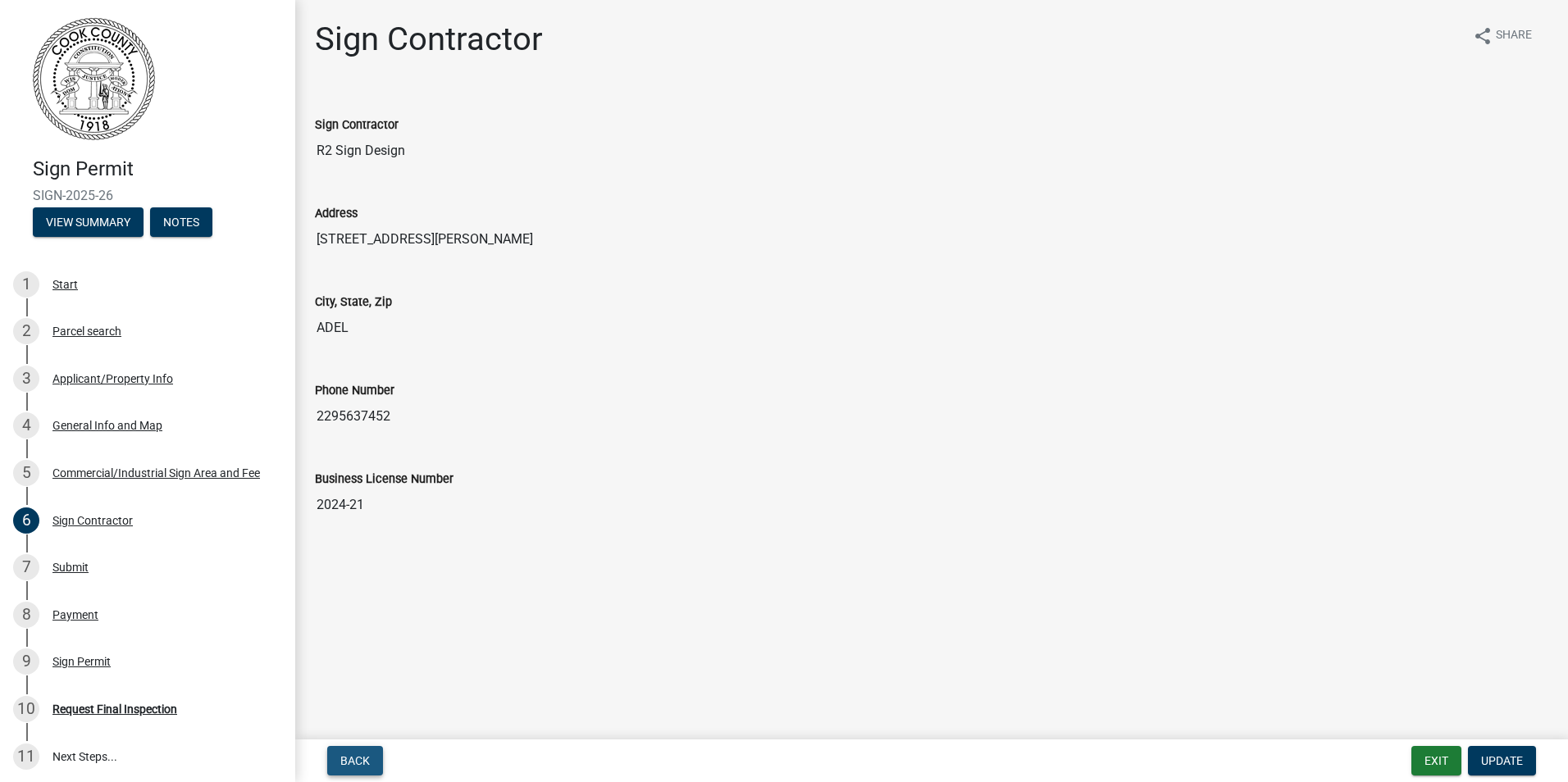
click at [352, 750] on button "Back" at bounding box center [355, 761] width 55 height 29
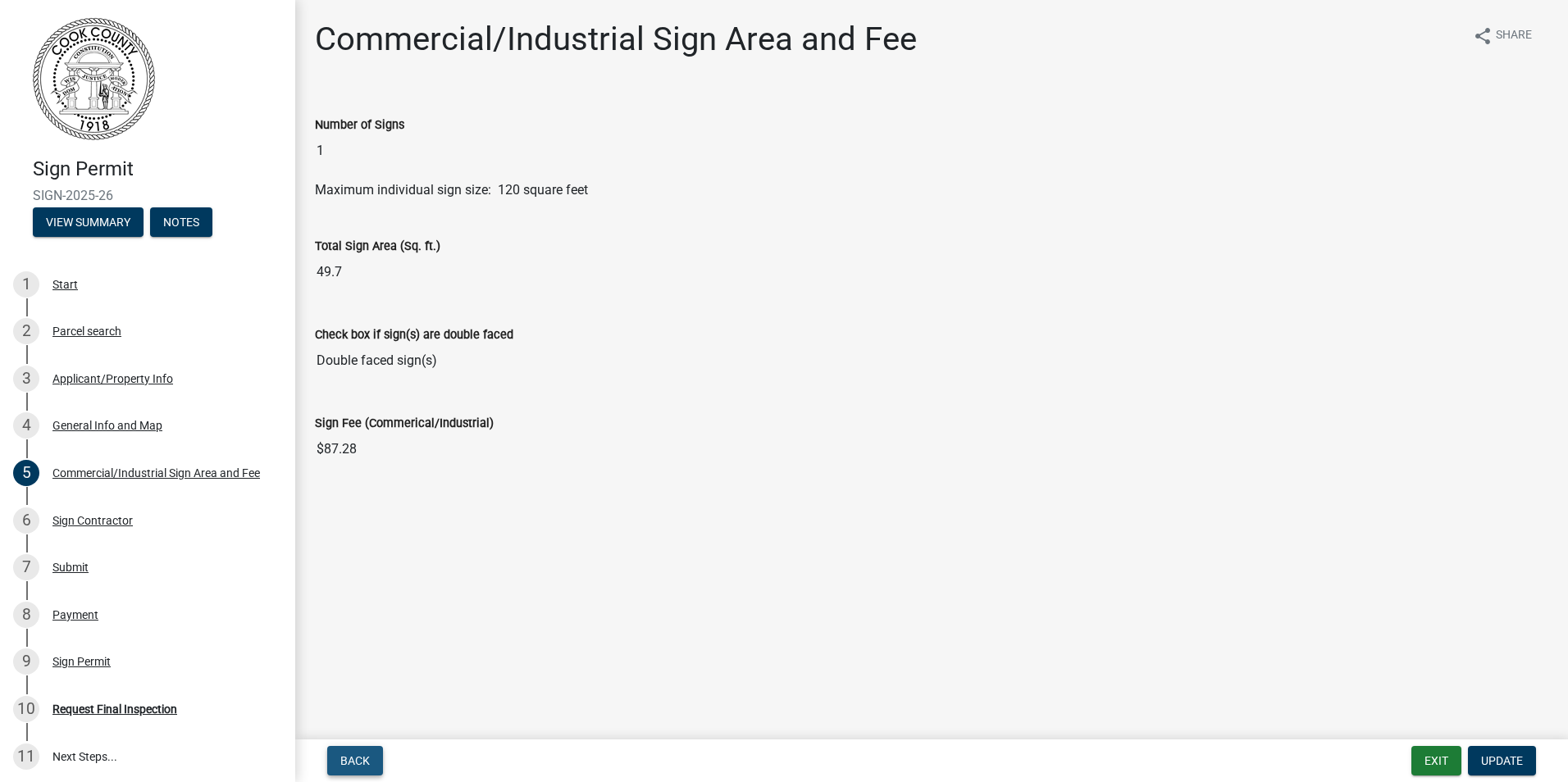
click at [353, 749] on button "Back" at bounding box center [355, 761] width 55 height 29
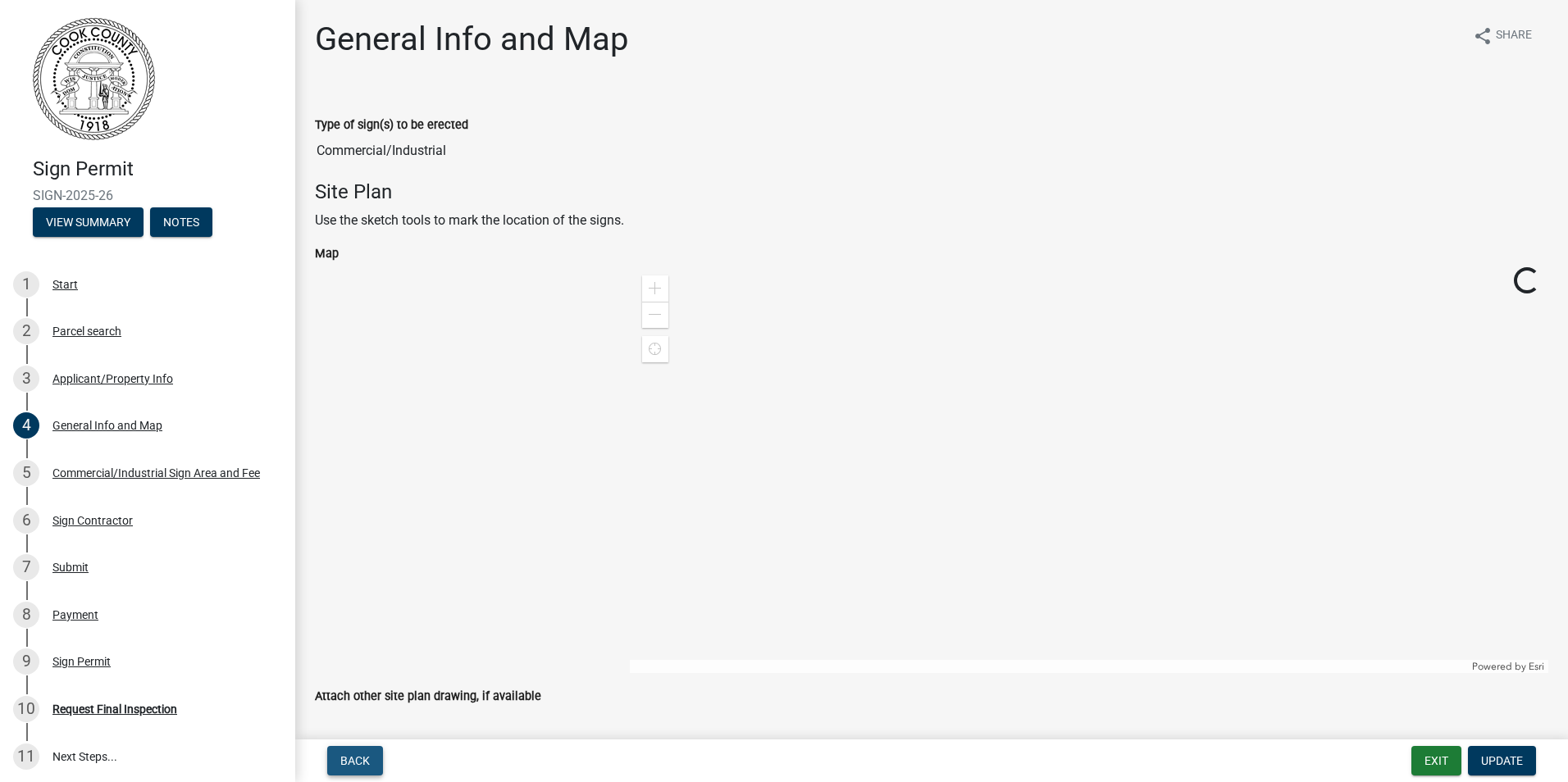
click at [354, 749] on button "Back" at bounding box center [355, 761] width 55 height 29
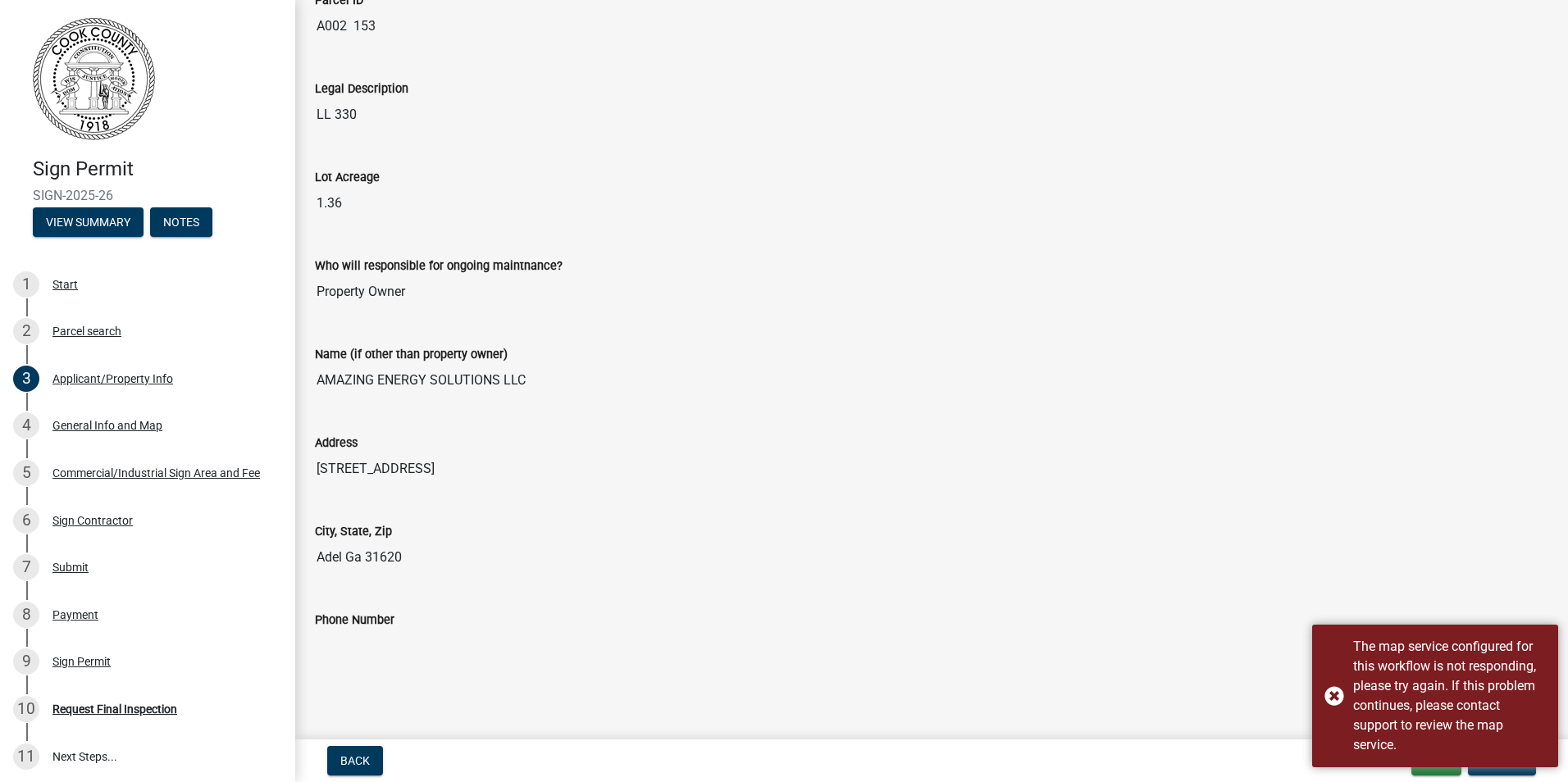
scroll to position [1098, 0]
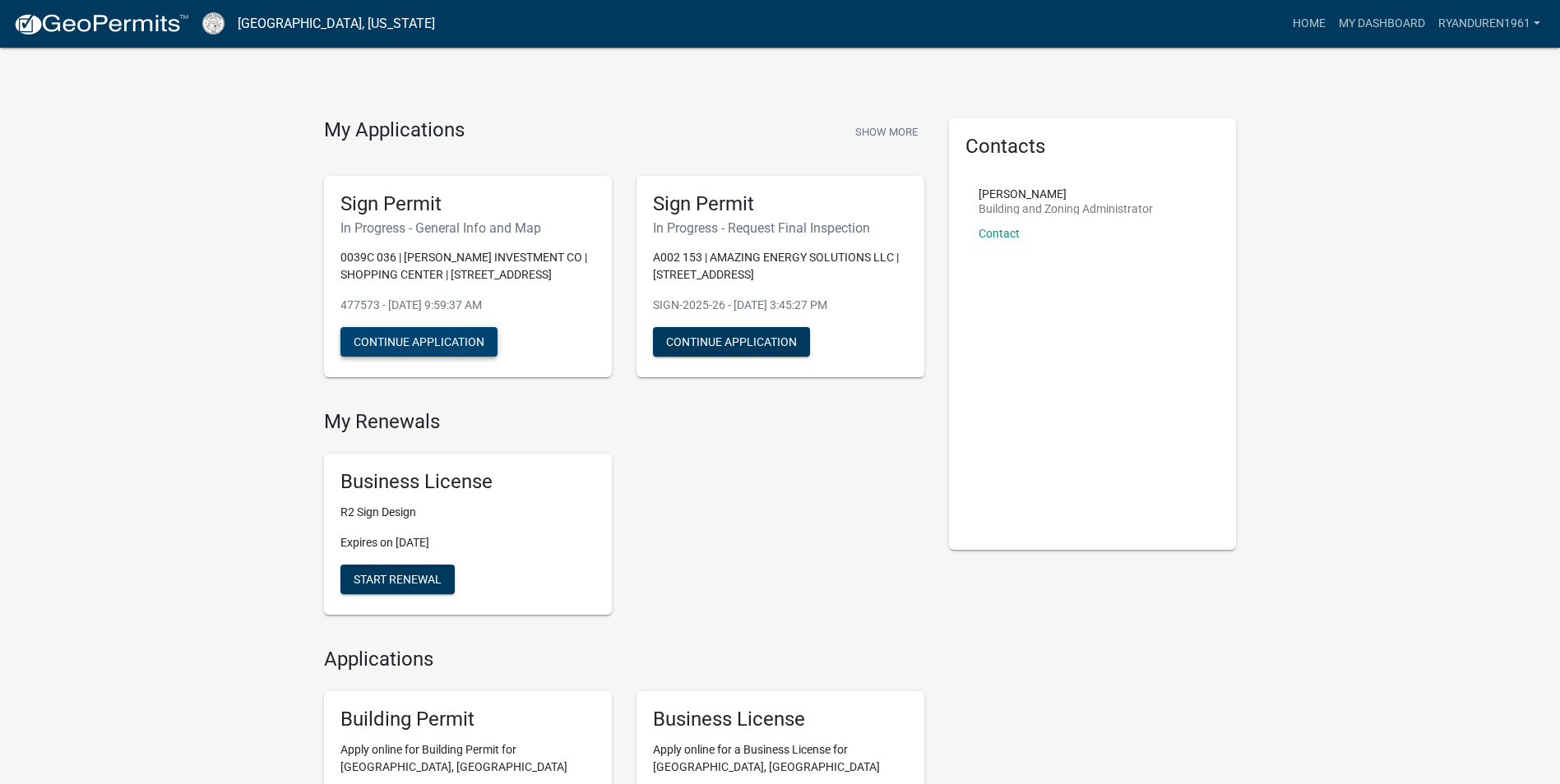
click at [406, 345] on button "Continue Application" at bounding box center [419, 342] width 157 height 30
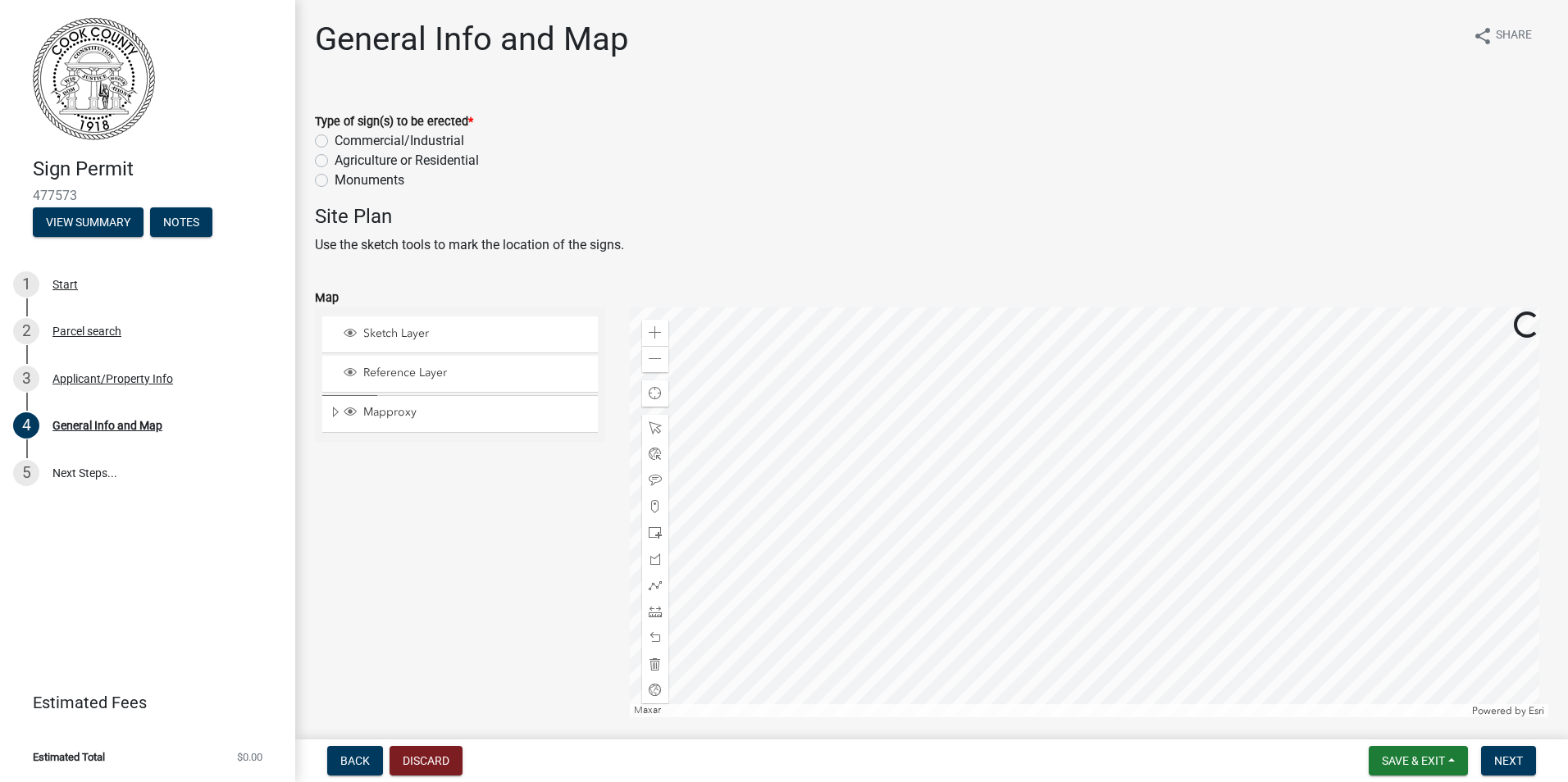
click at [335, 144] on label "Commercial/Industrial" at bounding box center [399, 140] width 129 height 20
click at [335, 142] on input "Commercial/Industrial" at bounding box center [340, 136] width 10 height 10
radio input "true"
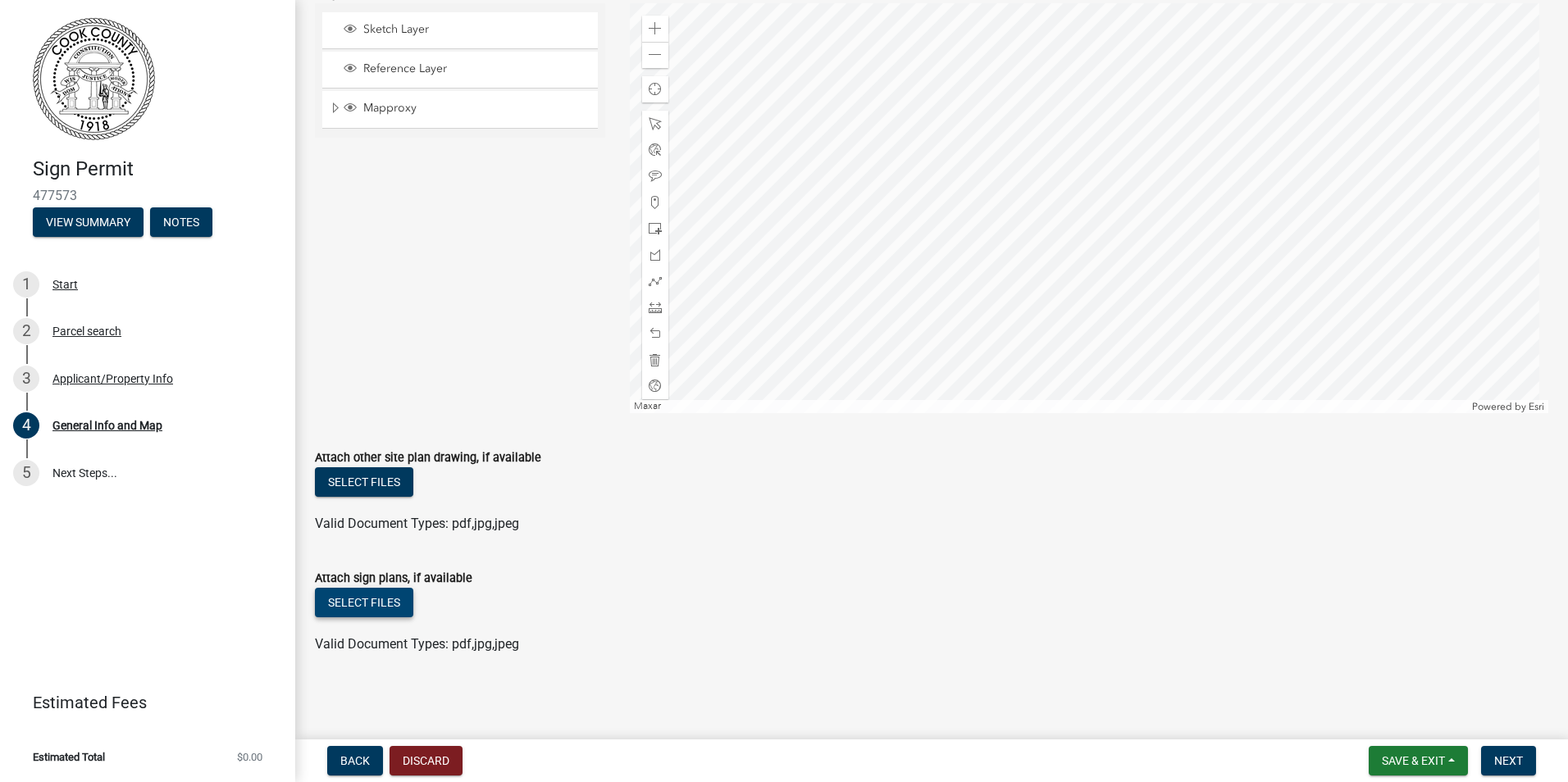
click at [355, 600] on button "Select files" at bounding box center [364, 603] width 99 height 29
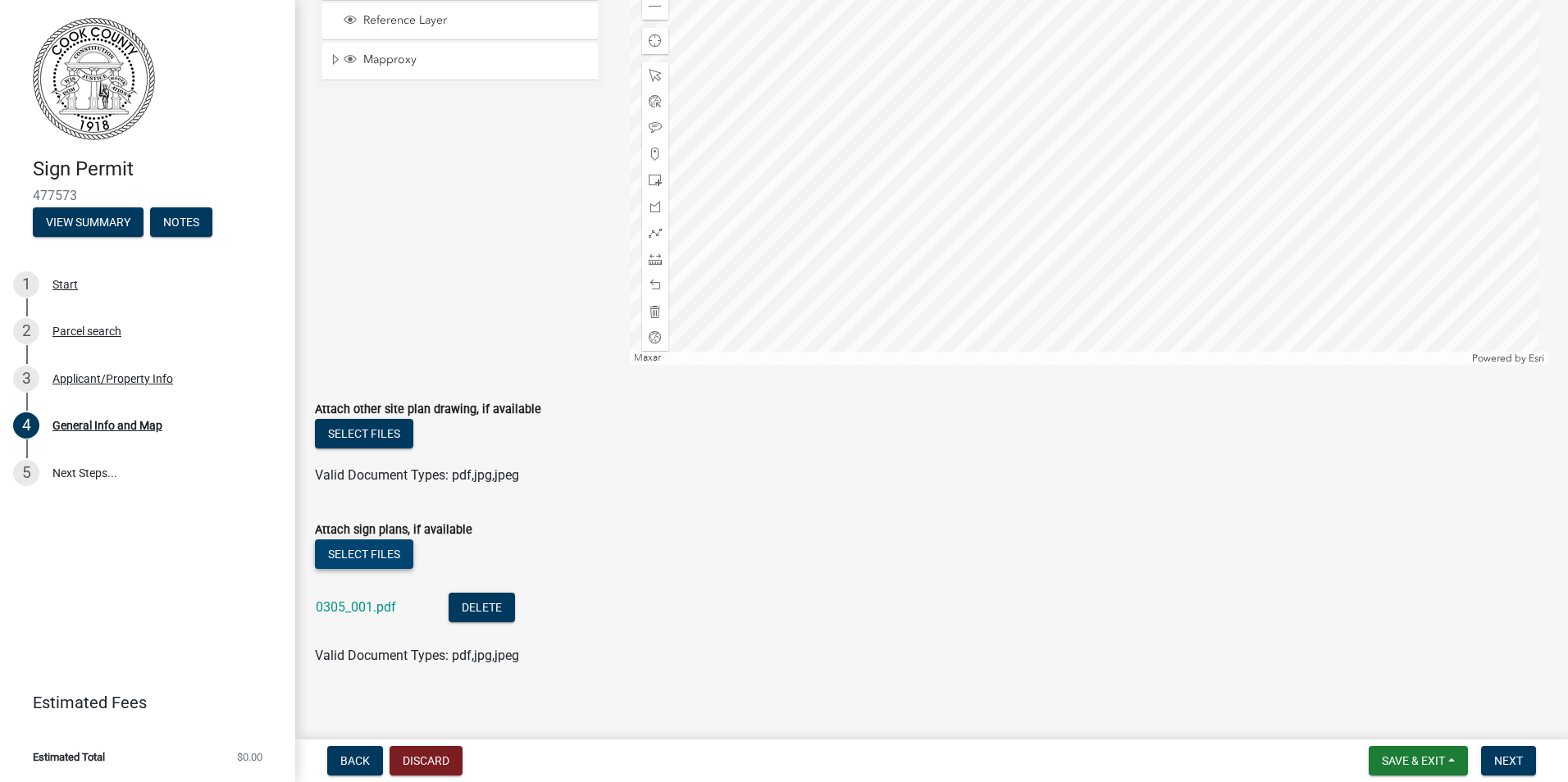
scroll to position [364, 0]
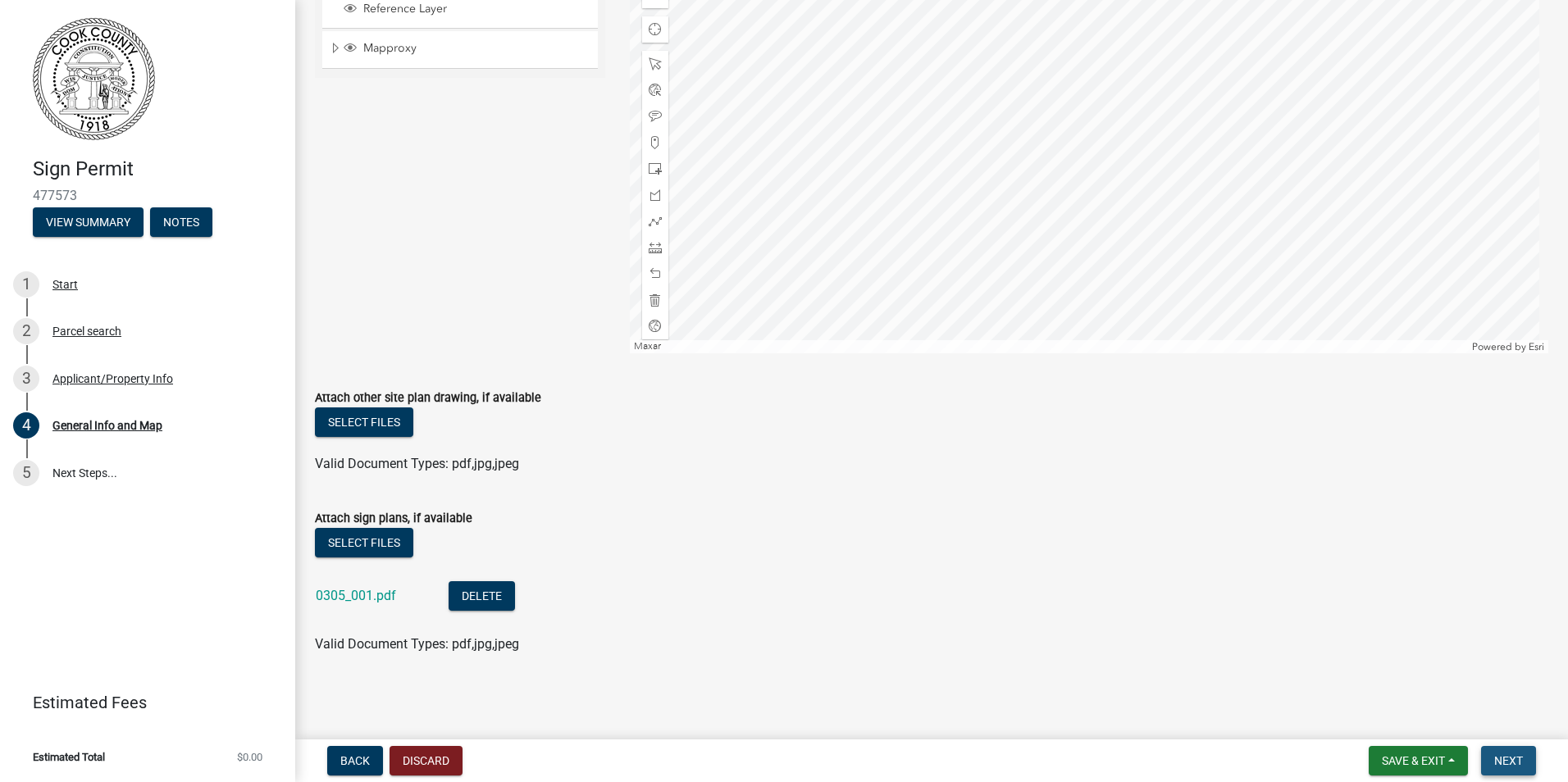
click at [1519, 764] on span "Next" at bounding box center [1507, 760] width 29 height 13
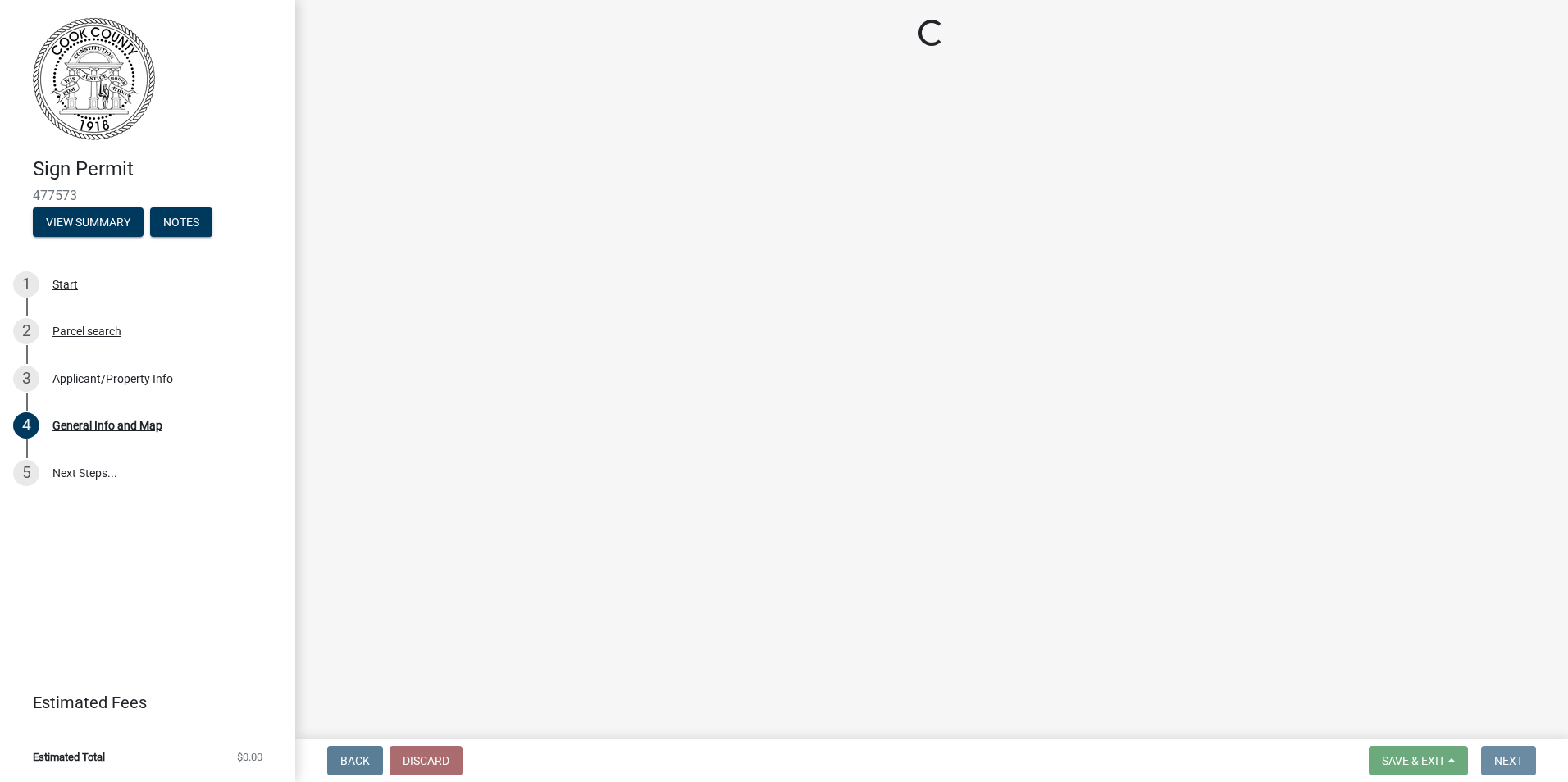
scroll to position [0, 0]
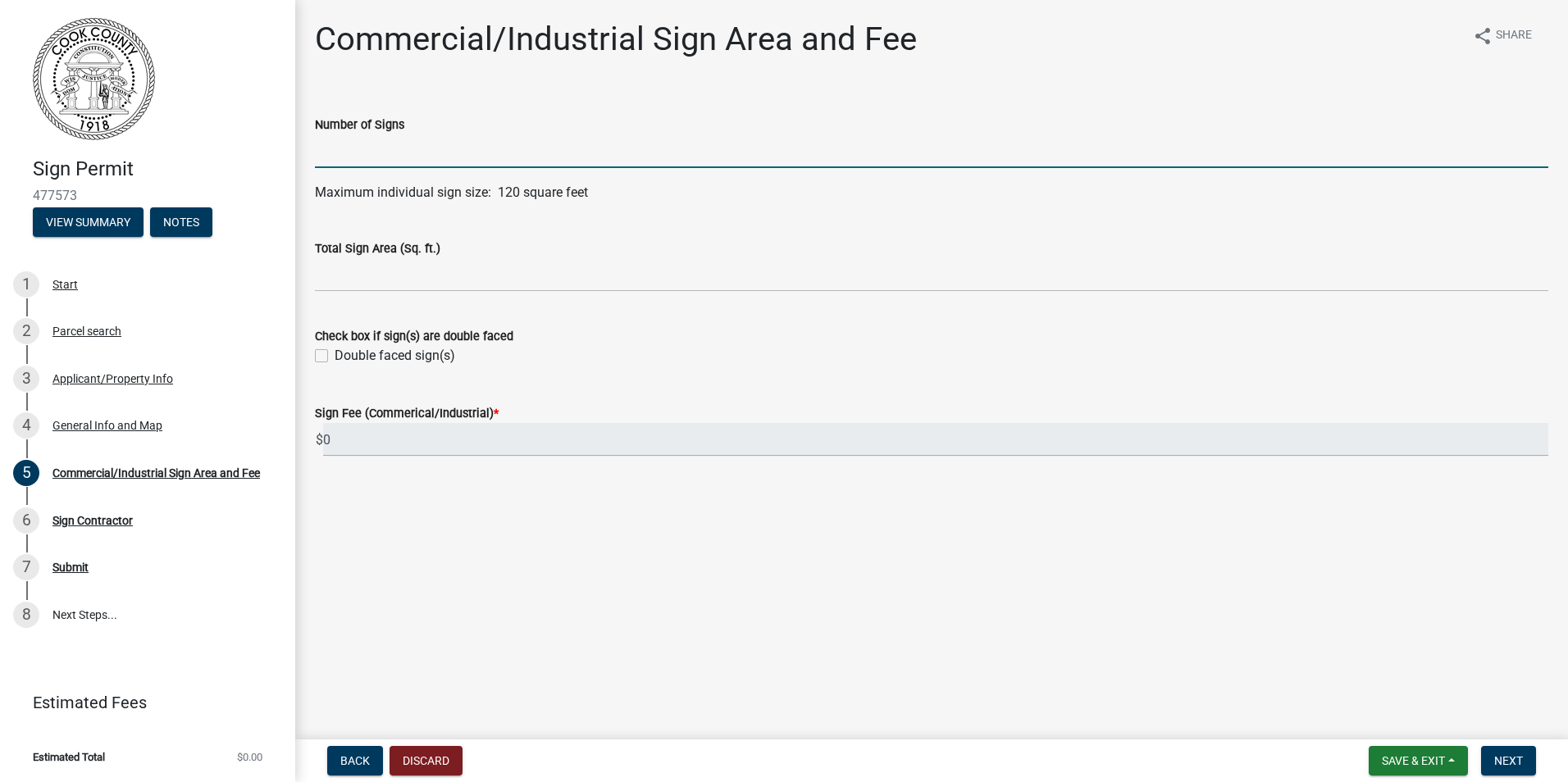
click at [340, 151] on input "text" at bounding box center [931, 151] width 1233 height 34
type input "1"
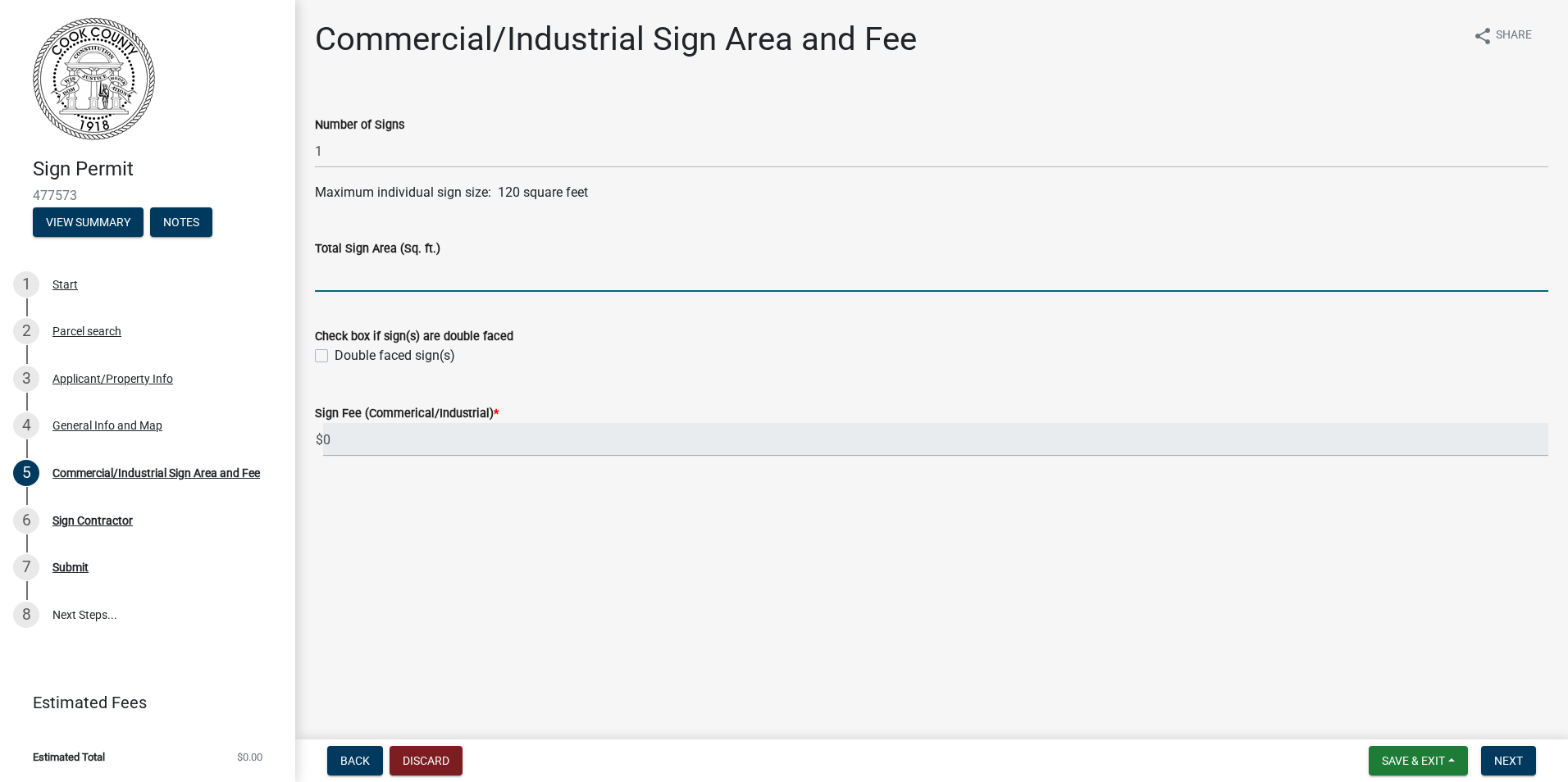
click at [440, 270] on input "text" at bounding box center [931, 275] width 1233 height 34
click at [333, 279] on input "text" at bounding box center [931, 275] width 1233 height 34
type input "36"
click at [1521, 762] on span "Next" at bounding box center [1507, 760] width 29 height 13
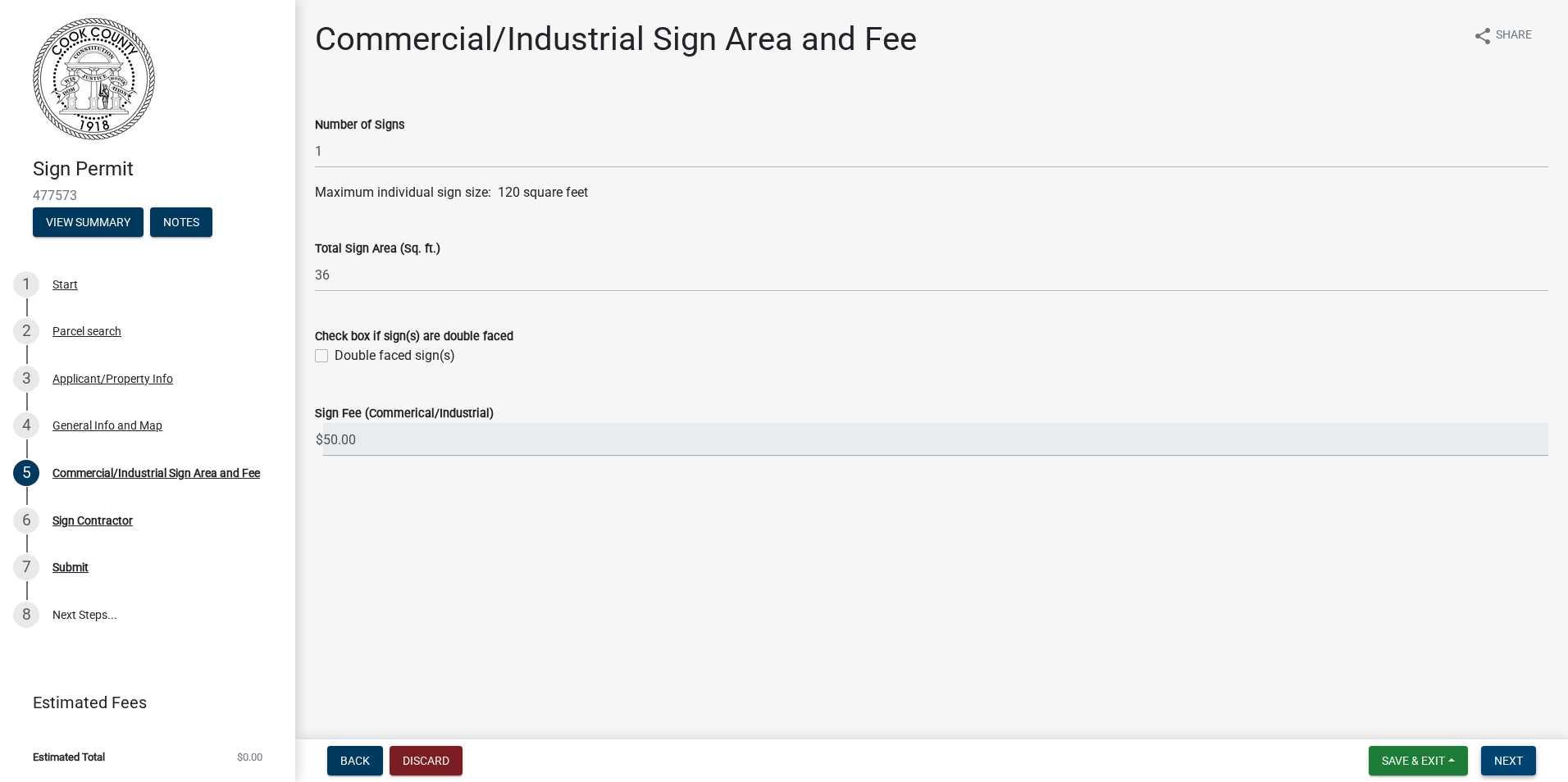
click at [1519, 759] on span "Next" at bounding box center [1507, 760] width 29 height 13
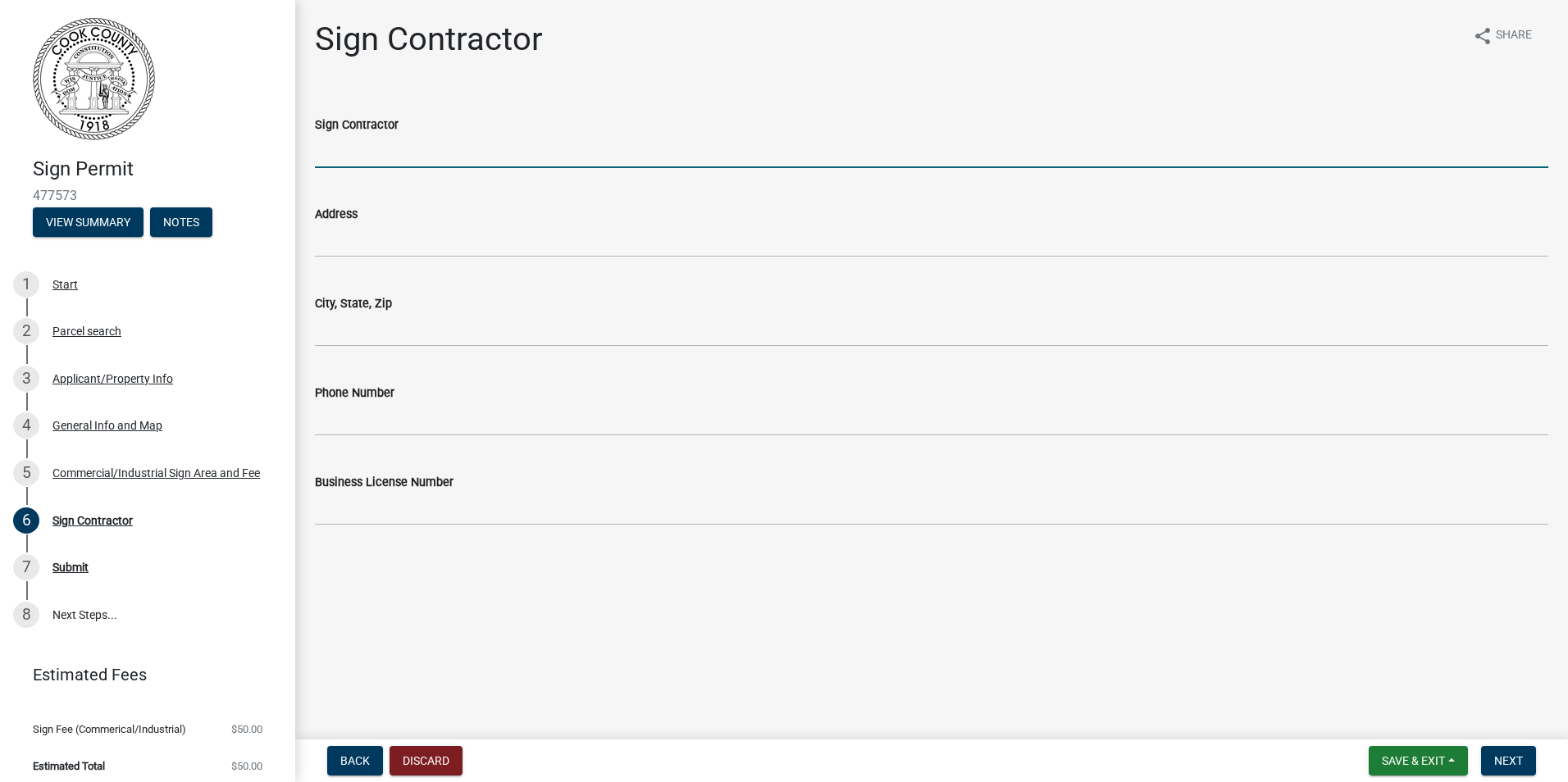
click at [415, 150] on input "Sign Contractor" at bounding box center [931, 151] width 1233 height 34
type input "R2 Sign Design"
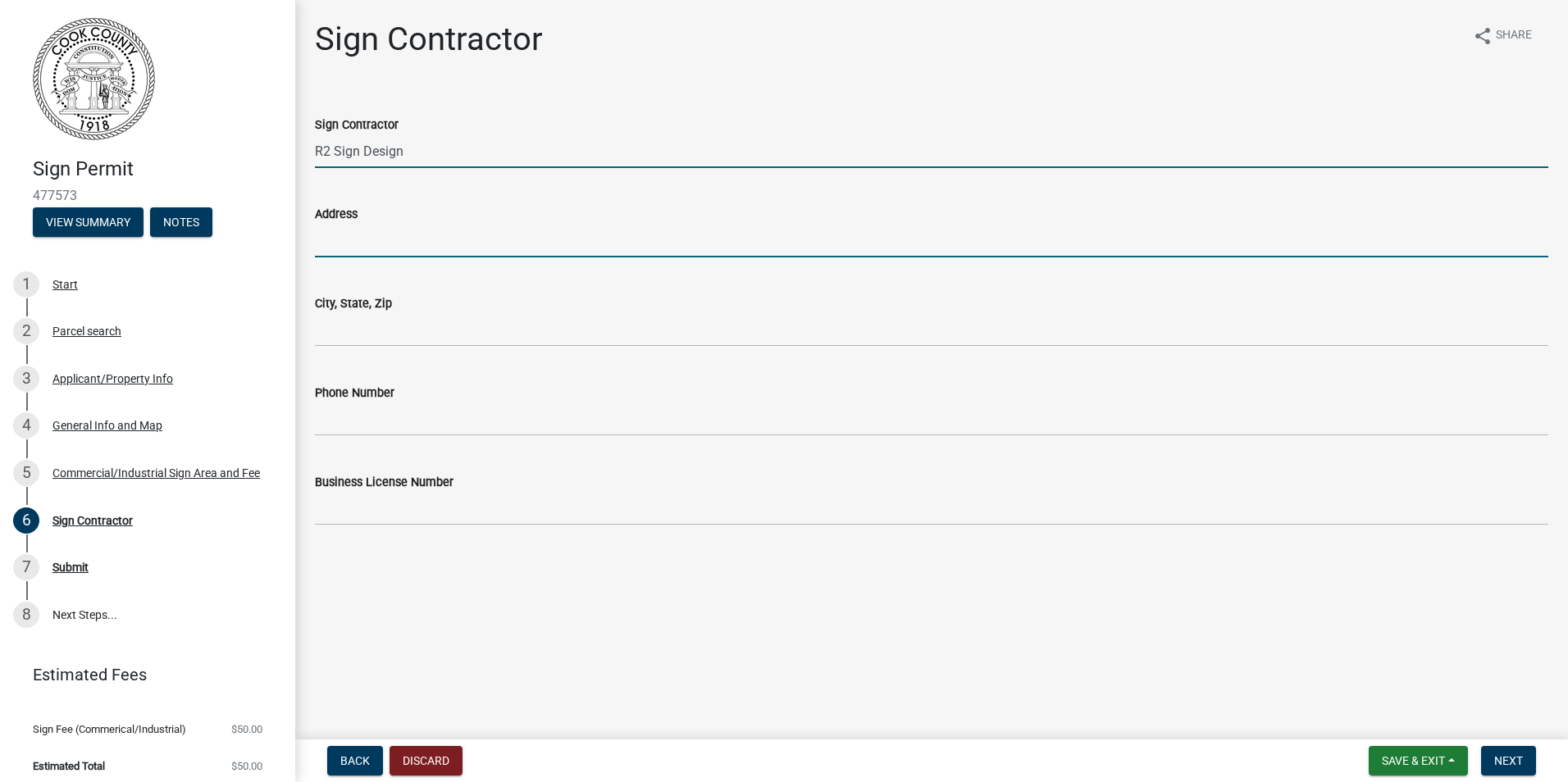
type input "[STREET_ADDRESS][PERSON_NAME]"
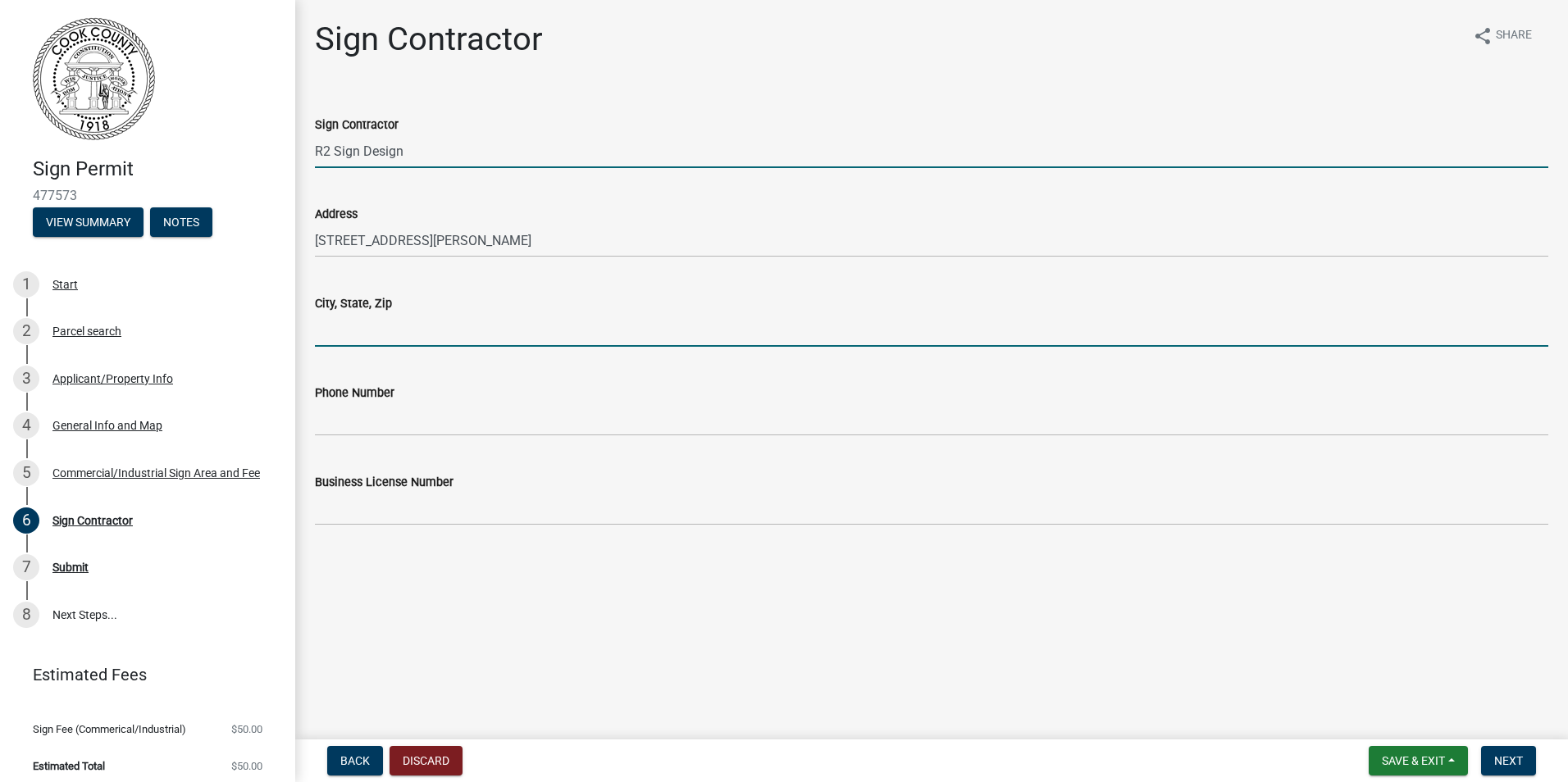
type input "ADEL"
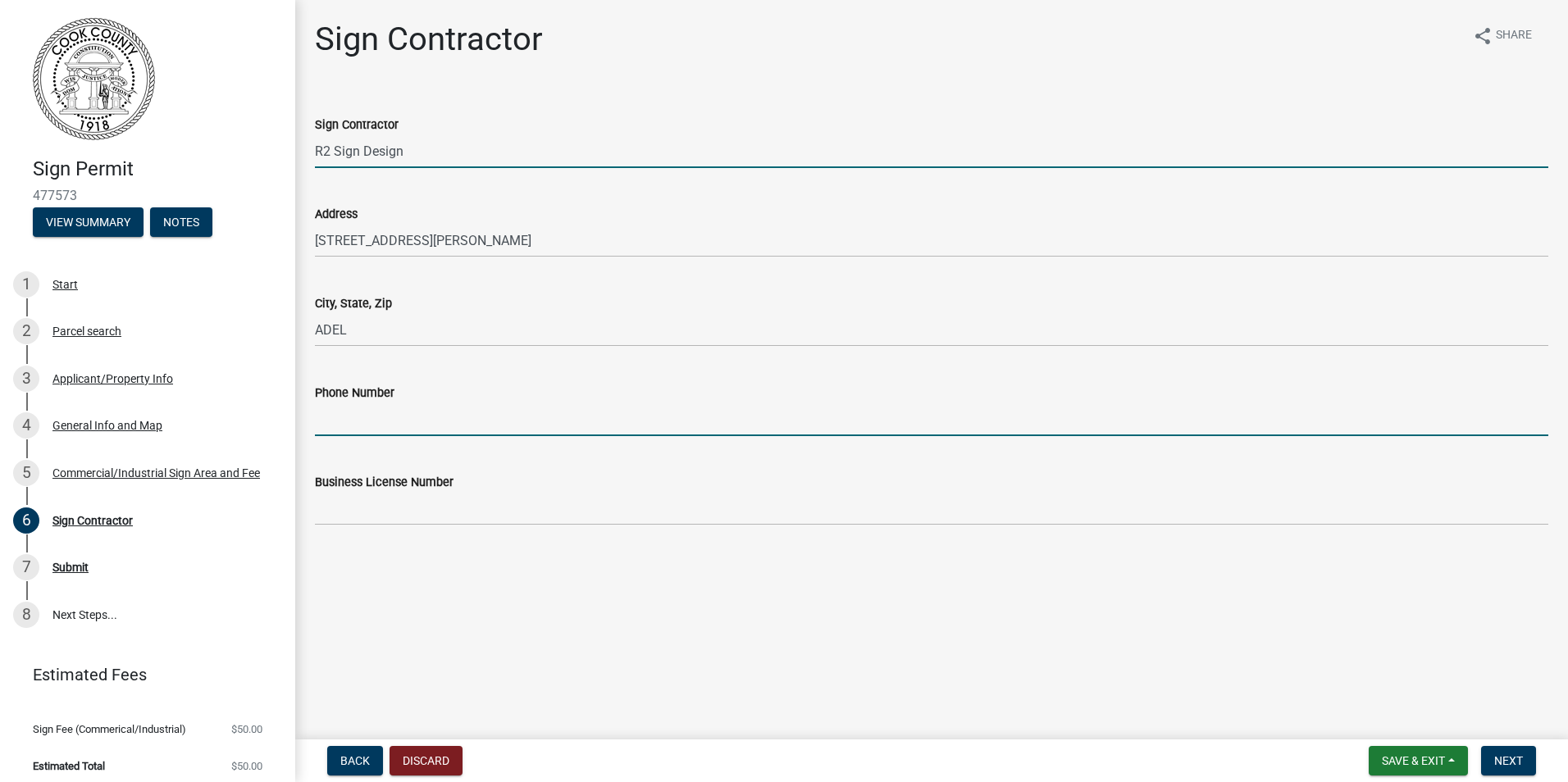
type input "2295637452"
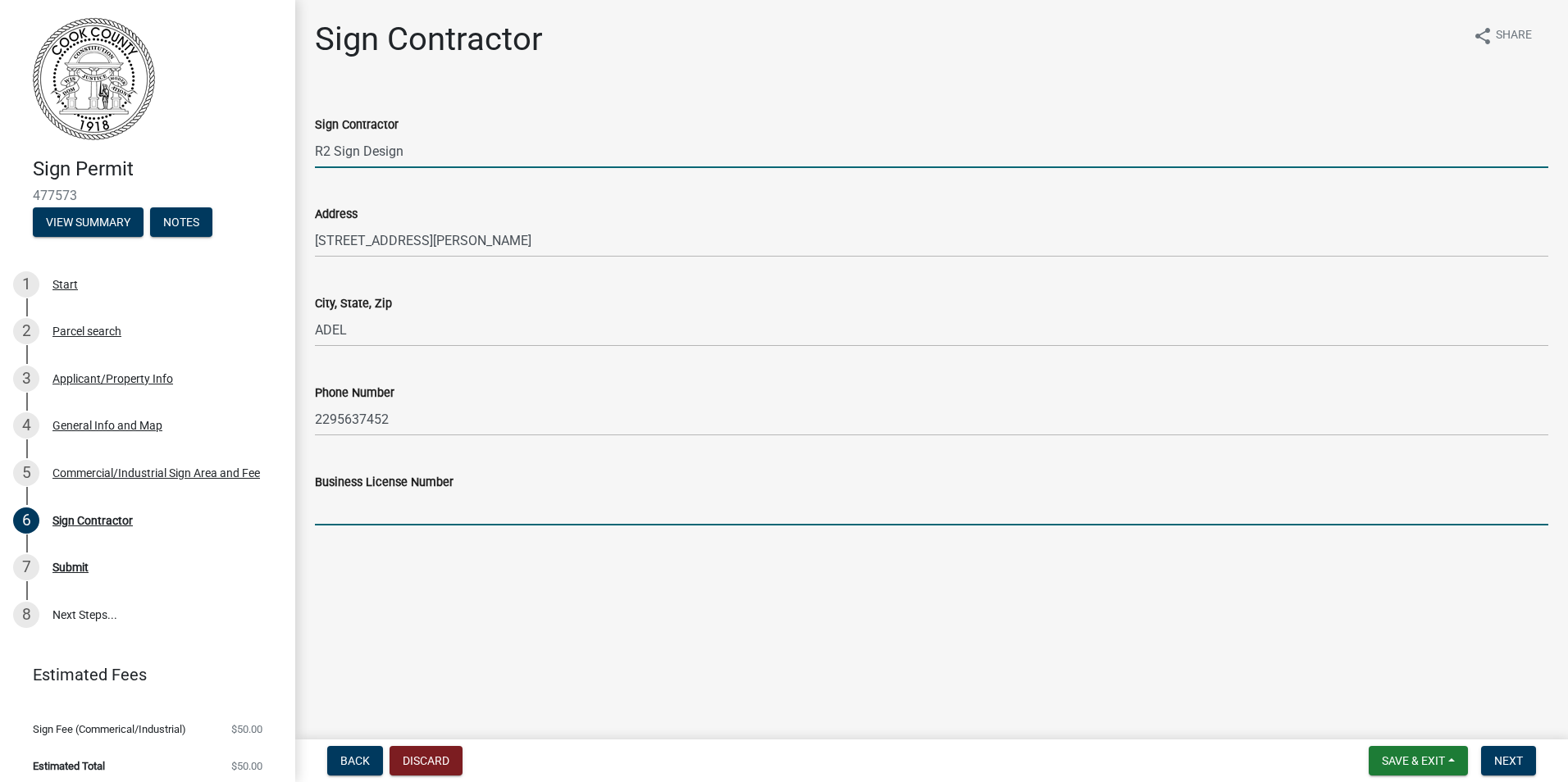
type input "2024-21"
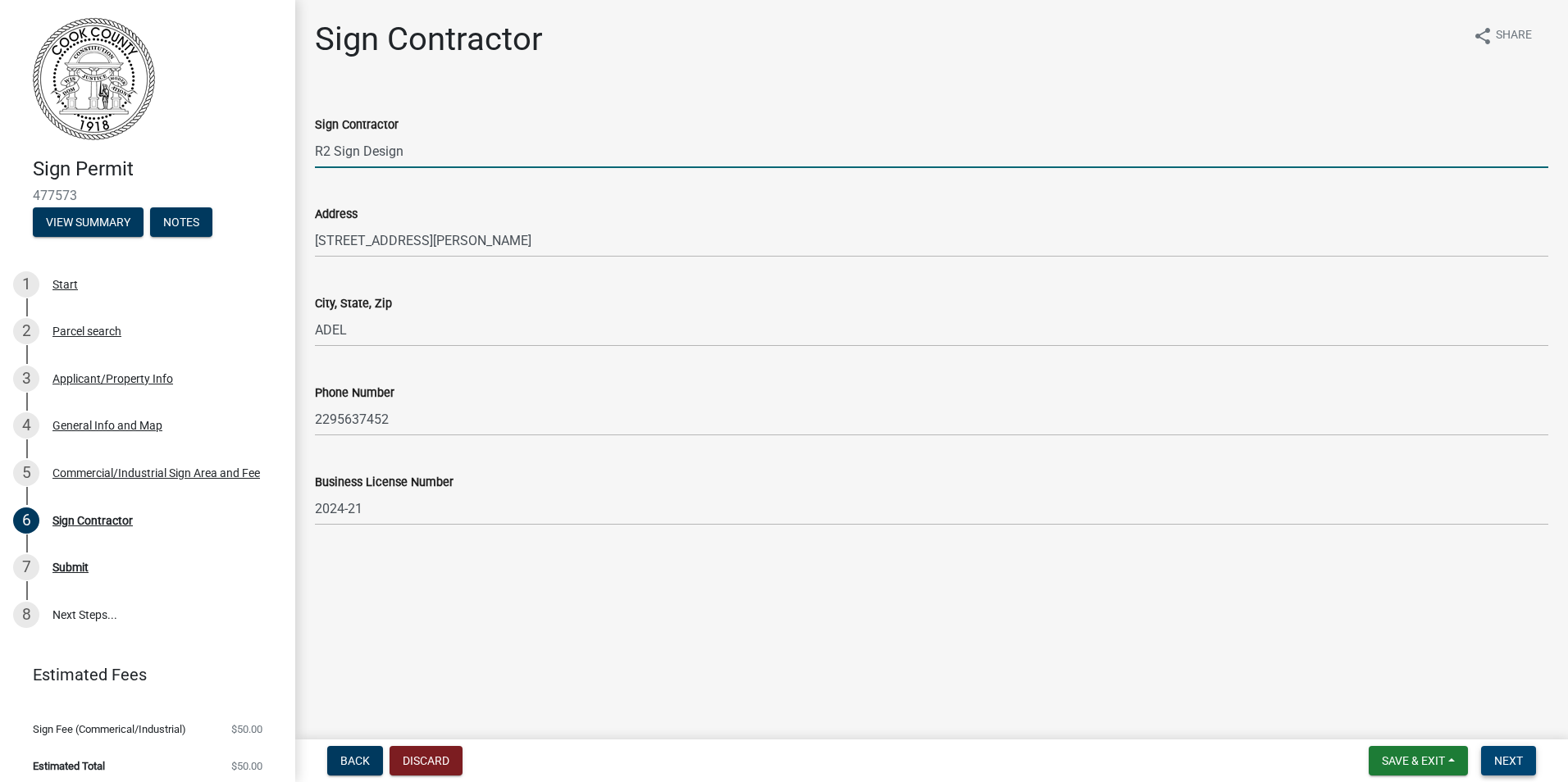
click at [1513, 754] on span "Next" at bounding box center [1507, 760] width 29 height 13
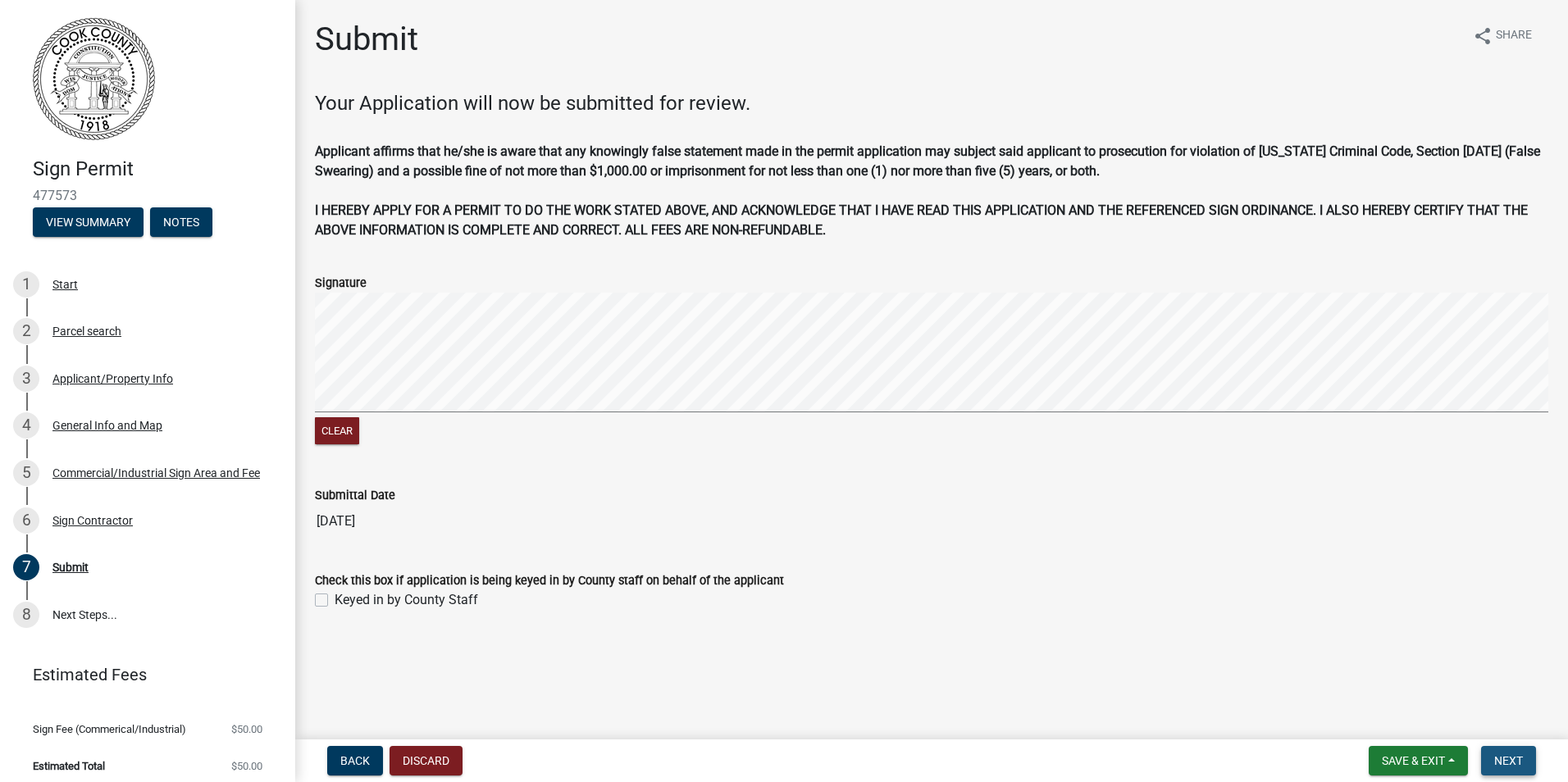
click at [1514, 763] on span "Next" at bounding box center [1507, 760] width 29 height 13
